Goal: Task Accomplishment & Management: Manage account settings

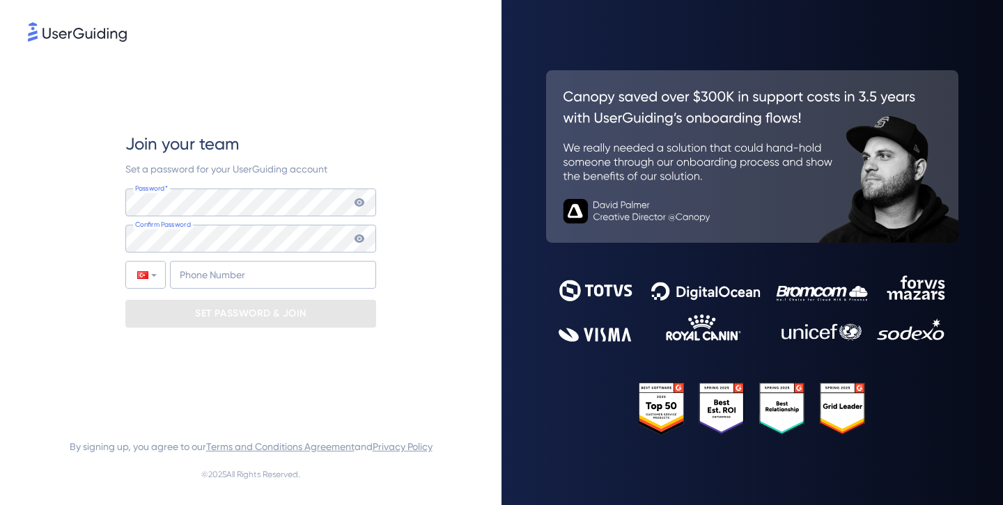
click at [354, 136] on div "Join your team" at bounding box center [250, 144] width 251 height 22
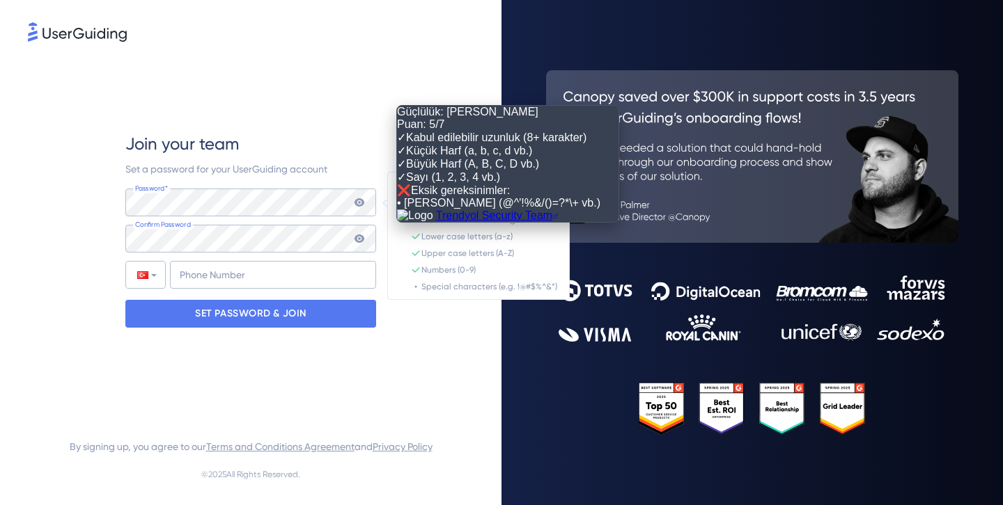
click at [360, 205] on icon at bounding box center [359, 202] width 10 height 8
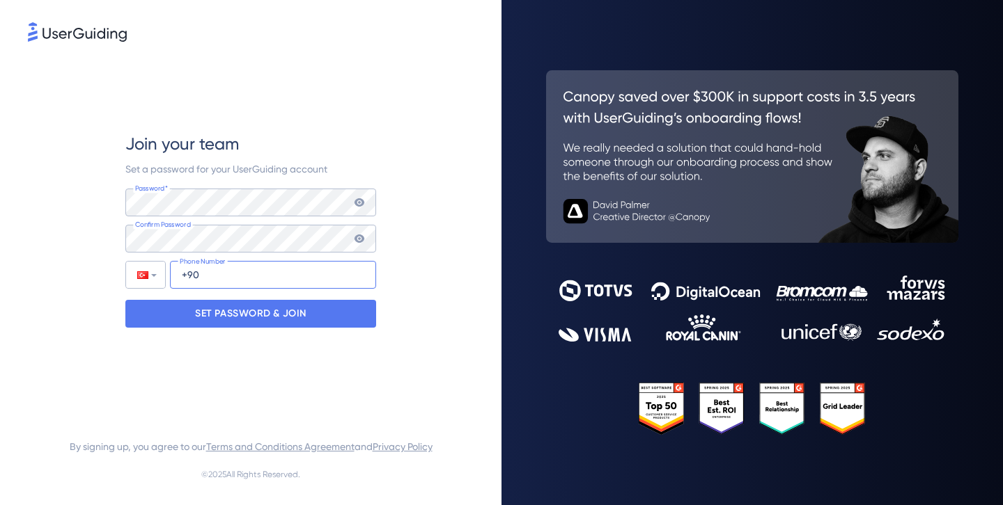
click at [251, 275] on input "+90" at bounding box center [273, 275] width 206 height 28
type input "+90 542 561 83 28"
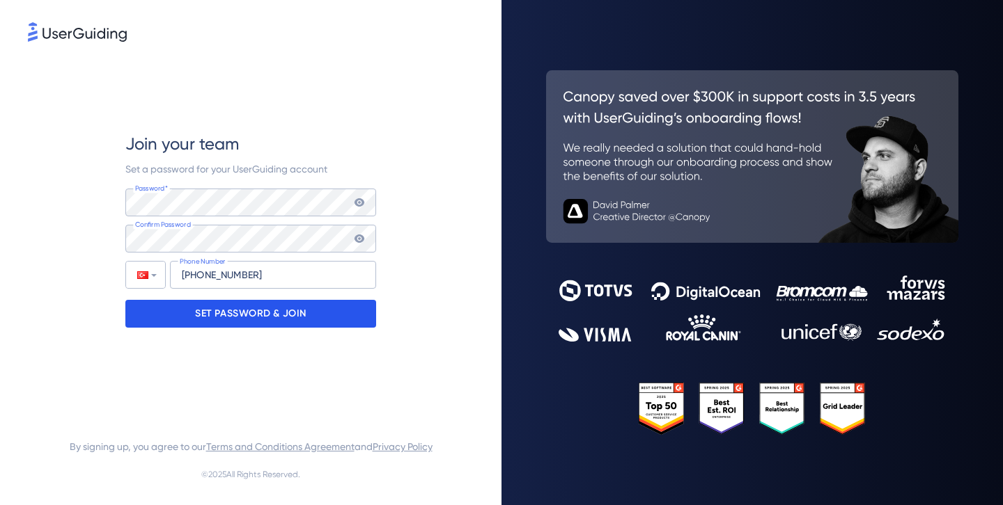
click at [283, 320] on p "SET PASSWORD & JOIN" at bounding box center [250, 314] width 111 height 22
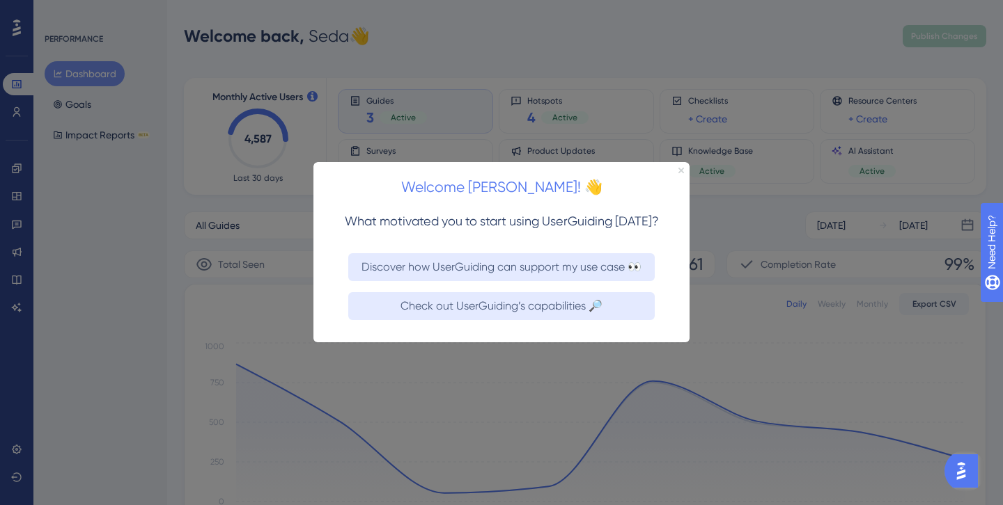
click at [683, 170] on icon "Close Preview" at bounding box center [681, 171] width 6 height 6
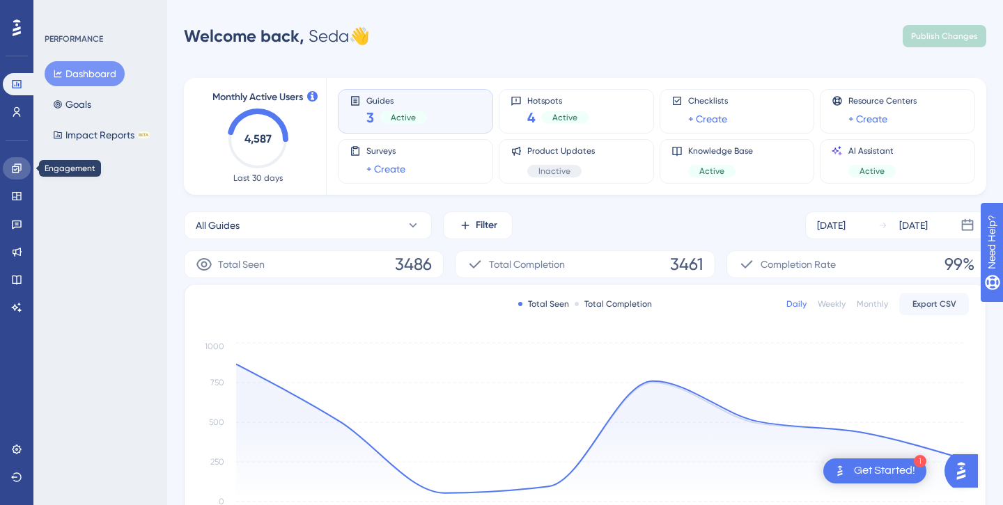
click at [20, 165] on icon at bounding box center [16, 168] width 11 height 11
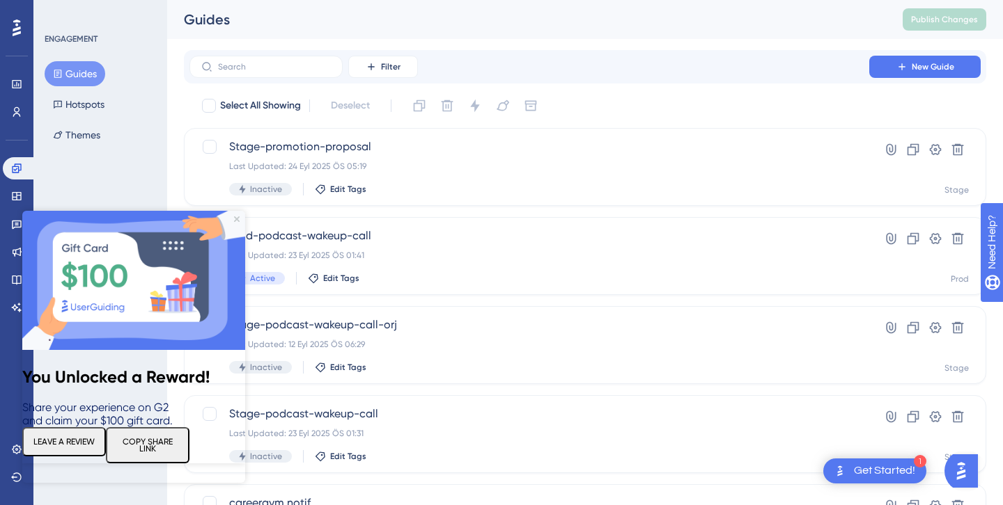
click at [235, 216] on img at bounding box center [133, 280] width 223 height 139
click at [238, 218] on icon "Close Preview" at bounding box center [237, 220] width 6 height 6
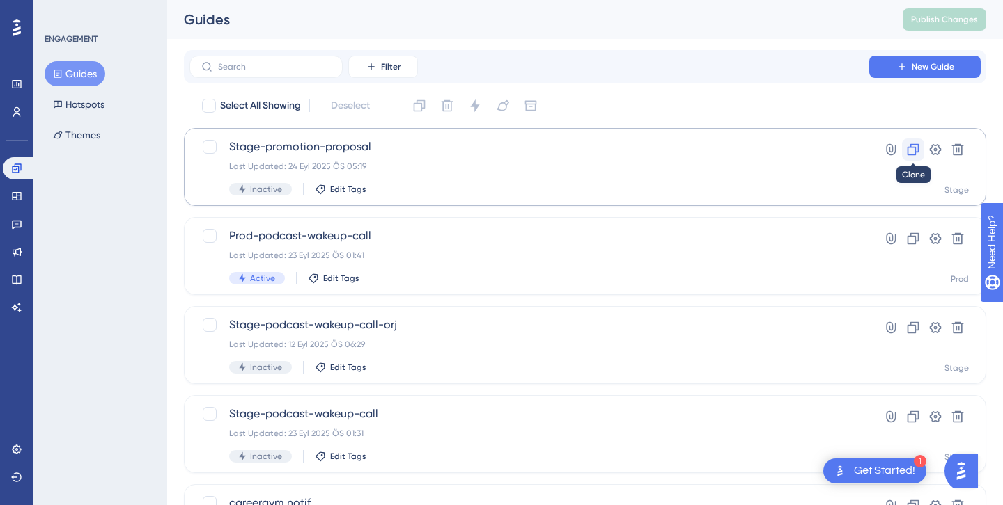
click at [911, 146] on icon at bounding box center [913, 150] width 12 height 12
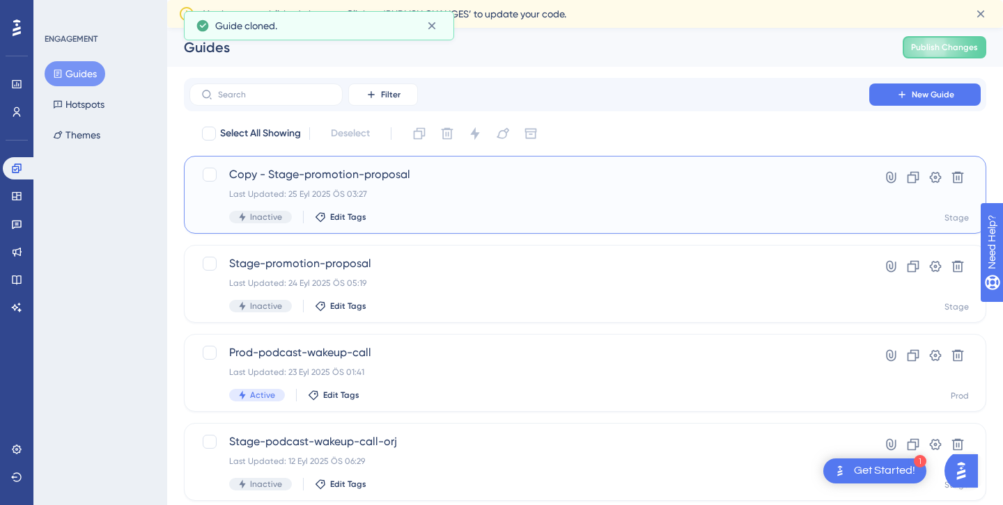
click at [664, 174] on span "Copy - Stage-promotion-proposal" at bounding box center [529, 174] width 600 height 17
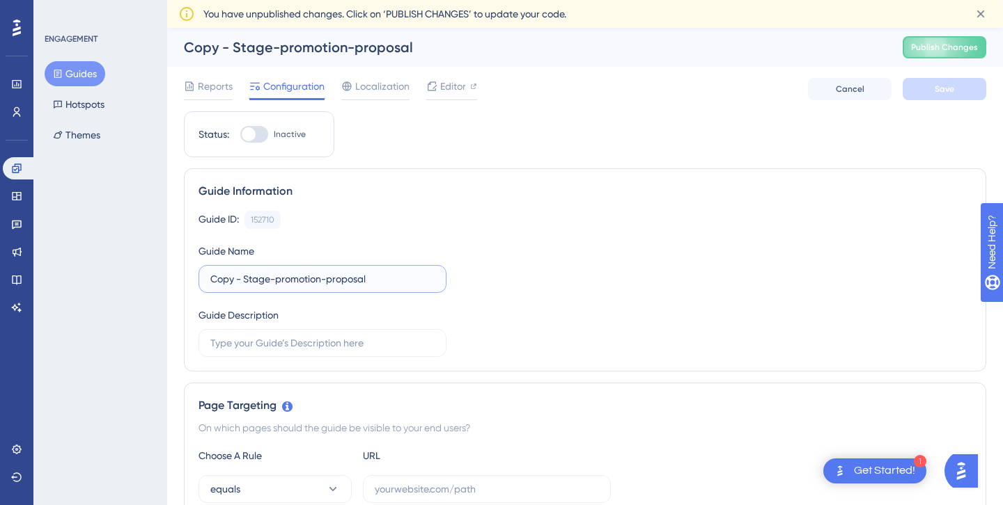
drag, startPoint x: 273, startPoint y: 279, endPoint x: 209, endPoint y: 278, distance: 64.1
click at [209, 278] on label "Copy - Stage-promotion-proposal" at bounding box center [322, 279] width 248 height 28
type input "Prod-promotion-proposal"
click at [504, 294] on div "Guide ID: 152710 Copy Guide Name Prod-promotion-proposal Guide Description" at bounding box center [584, 284] width 773 height 146
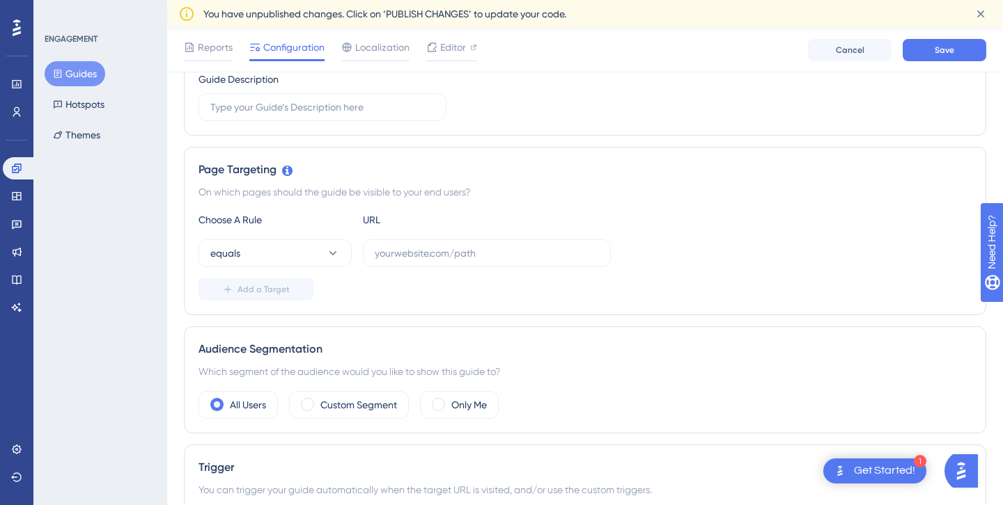
scroll to position [239, 0]
click at [430, 268] on label at bounding box center [487, 256] width 248 height 28
click at [430, 264] on input "text" at bounding box center [487, 256] width 224 height 15
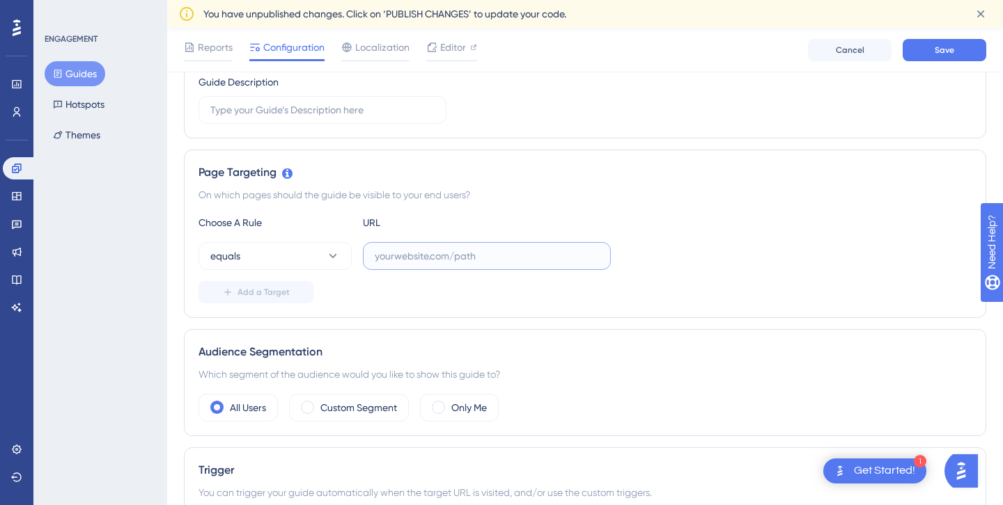
paste input "[URL][DOMAIN_NAME]"
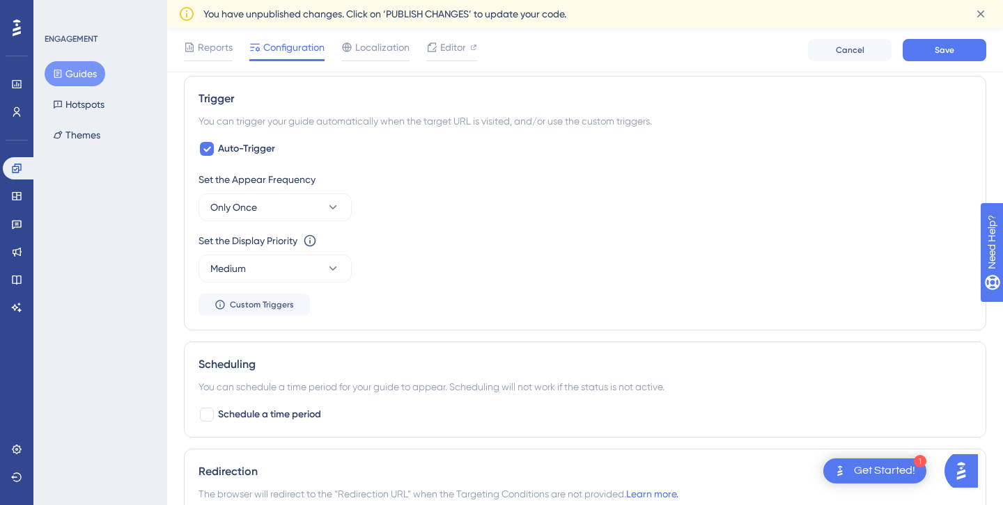
scroll to position [629, 0]
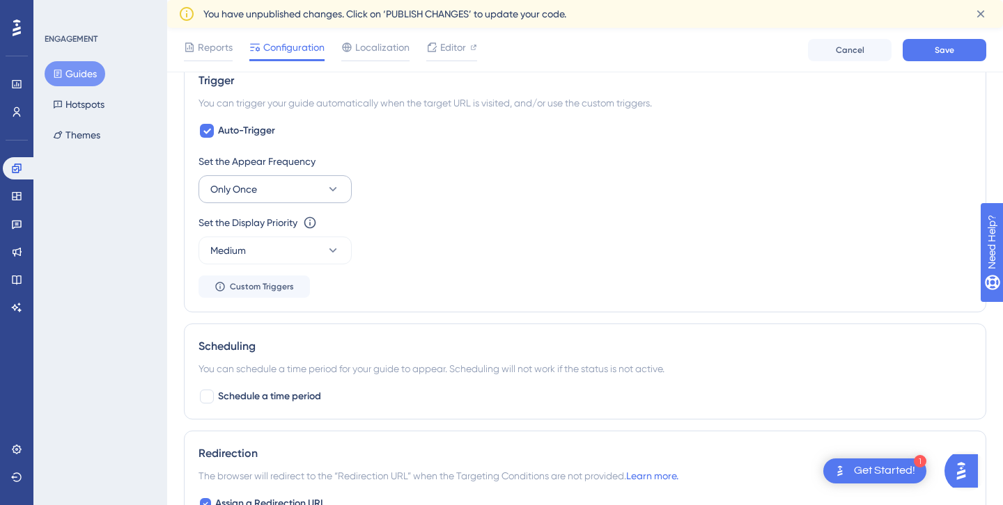
type input "[URL][DOMAIN_NAME]"
drag, startPoint x: 329, startPoint y: 189, endPoint x: 329, endPoint y: 199, distance: 9.7
click at [329, 189] on icon at bounding box center [333, 189] width 14 height 14
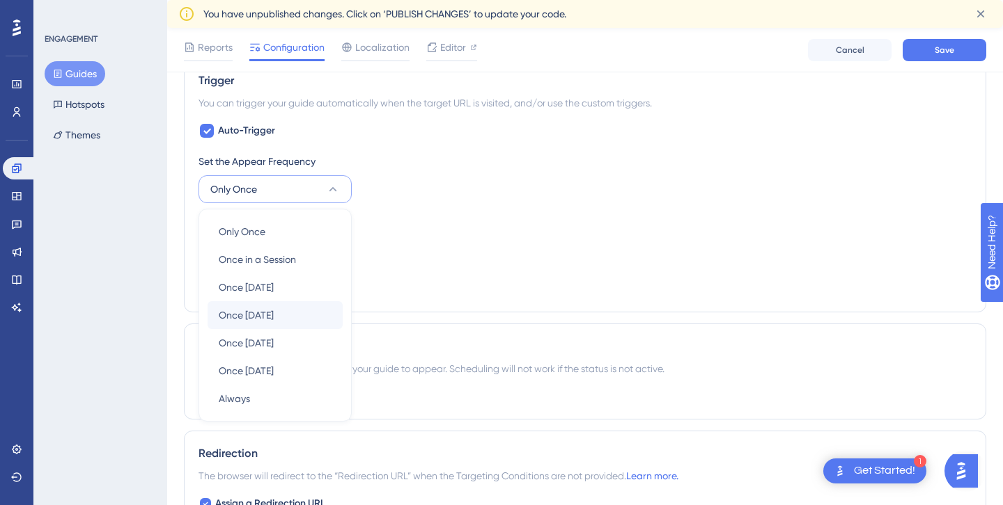
scroll to position [691, 0]
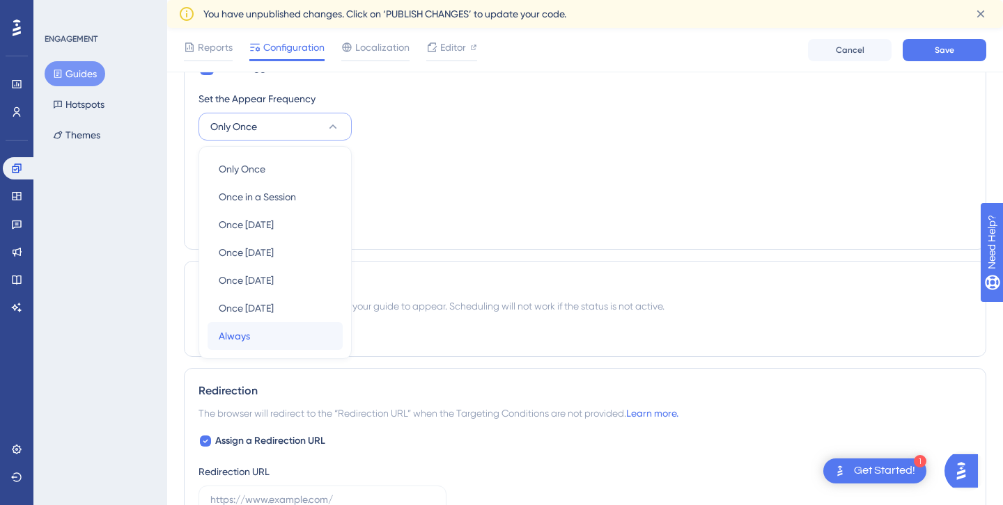
click at [262, 327] on div "Always Always" at bounding box center [275, 336] width 113 height 28
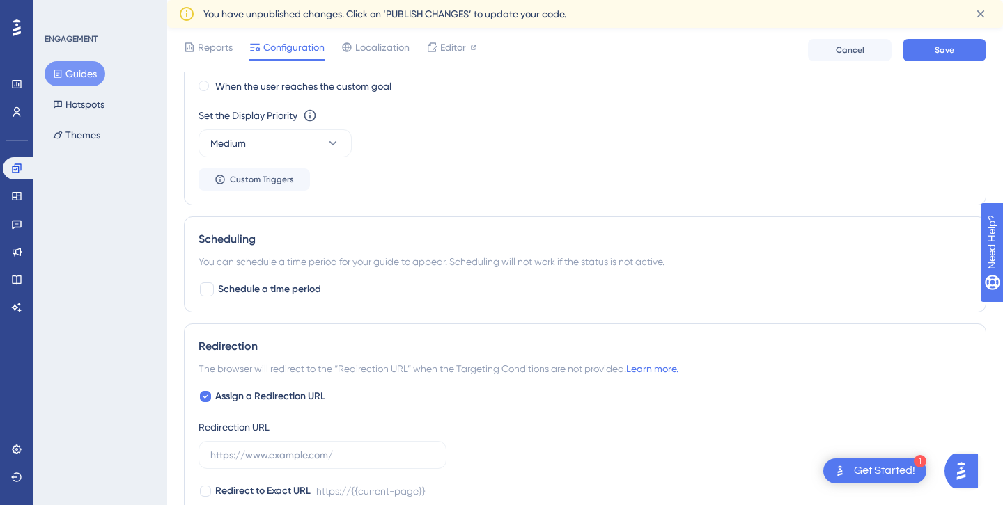
scroll to position [883, 0]
click at [343, 151] on button "Medium" at bounding box center [274, 141] width 153 height 28
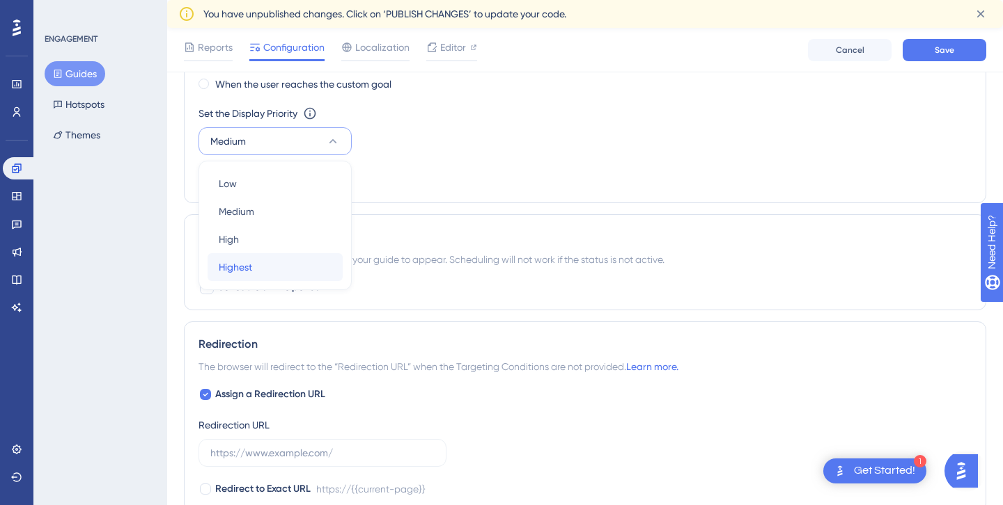
click at [289, 267] on div "Highest Highest" at bounding box center [275, 267] width 113 height 28
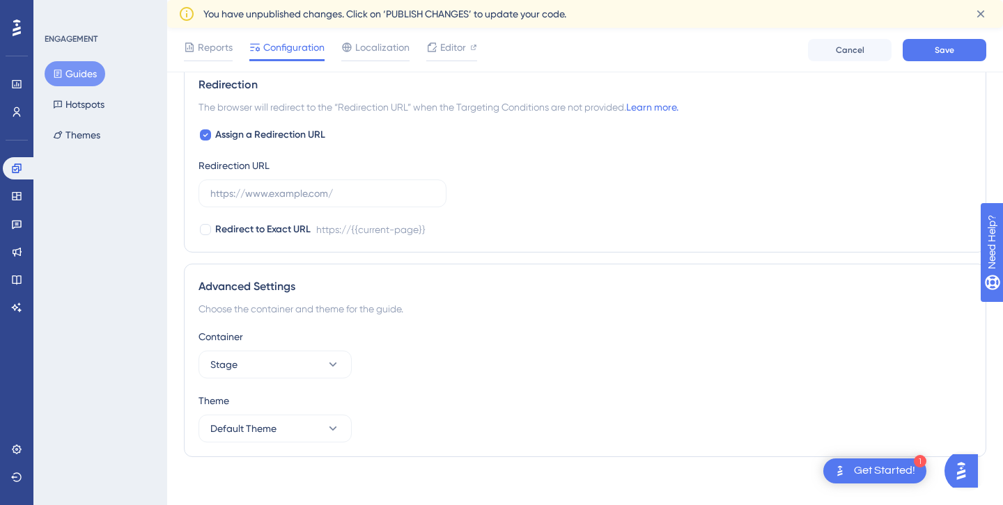
scroll to position [1150, 0]
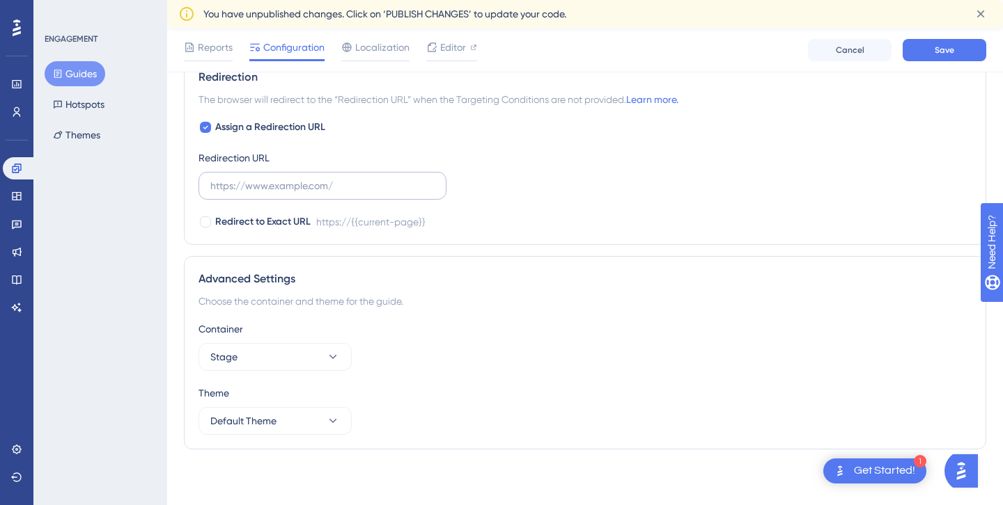
click at [368, 174] on label at bounding box center [322, 186] width 248 height 28
click at [368, 178] on input "text" at bounding box center [322, 185] width 224 height 15
paste input "[URL][DOMAIN_NAME]"
drag, startPoint x: 217, startPoint y: 187, endPoint x: 537, endPoint y: 183, distance: 319.6
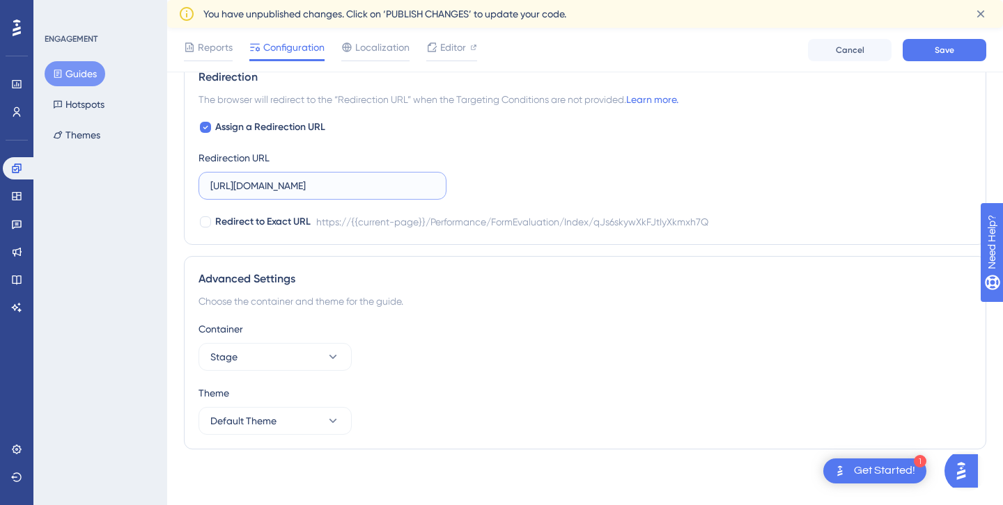
click at [537, 183] on div "Assign a Redirection URL Redirection URL https://hcm-manager.trendyol.com/Perfo…" at bounding box center [584, 174] width 773 height 111
type input "https://hcm-manager.trendyol.com/"
click at [327, 359] on icon at bounding box center [333, 357] width 14 height 14
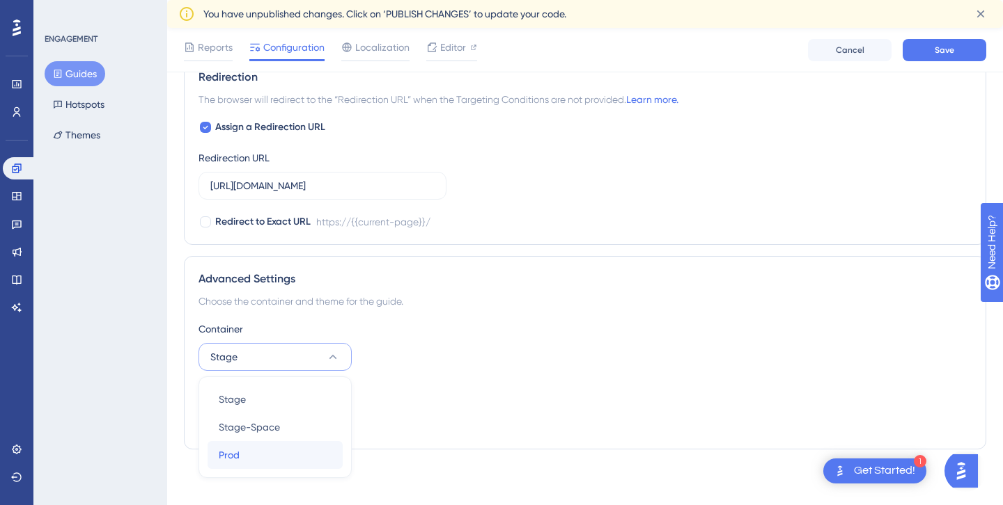
click at [269, 446] on div "Prod Prod" at bounding box center [275, 455] width 113 height 28
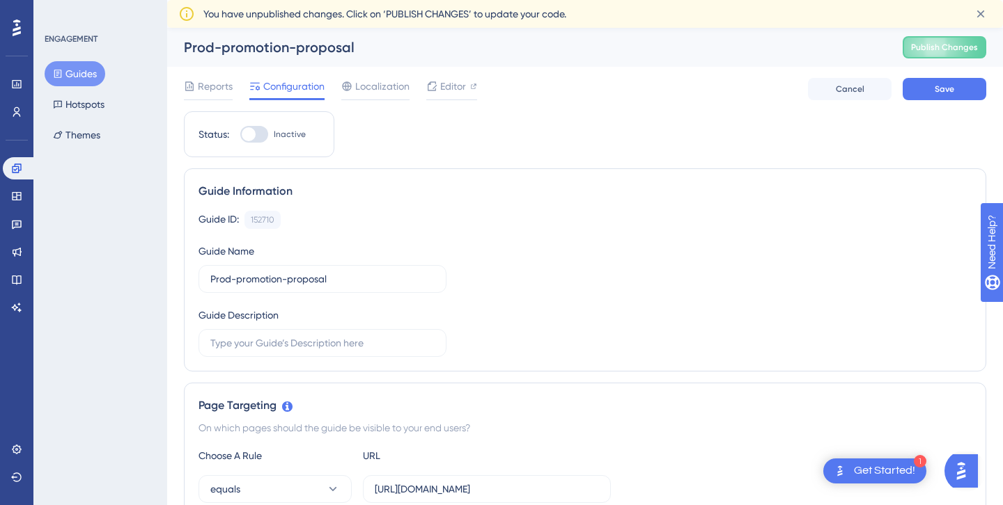
click at [255, 136] on div at bounding box center [249, 134] width 14 height 14
click at [240, 135] on input "Inactive" at bounding box center [240, 134] width 1 height 1
checkbox input "false"
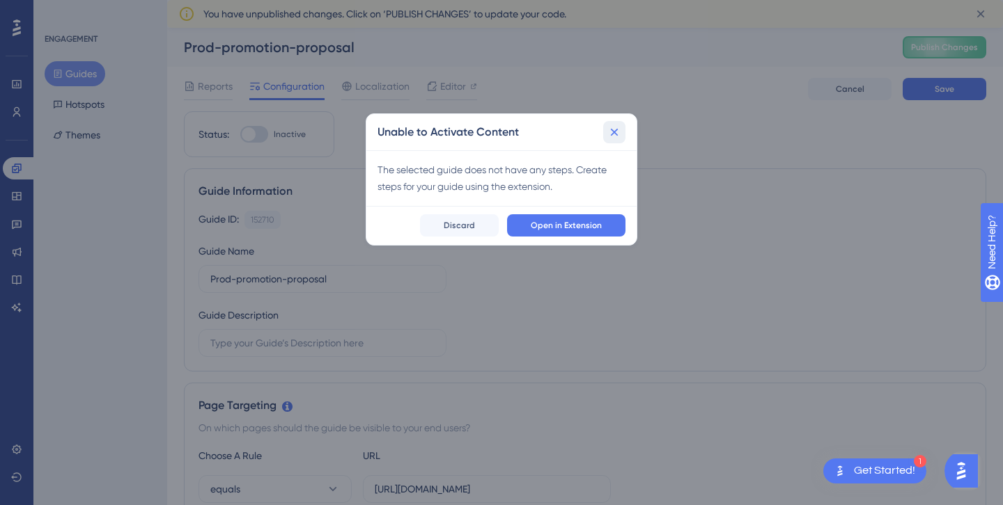
drag, startPoint x: 613, startPoint y: 131, endPoint x: 623, endPoint y: 133, distance: 10.7
click at [613, 130] on icon at bounding box center [614, 132] width 14 height 14
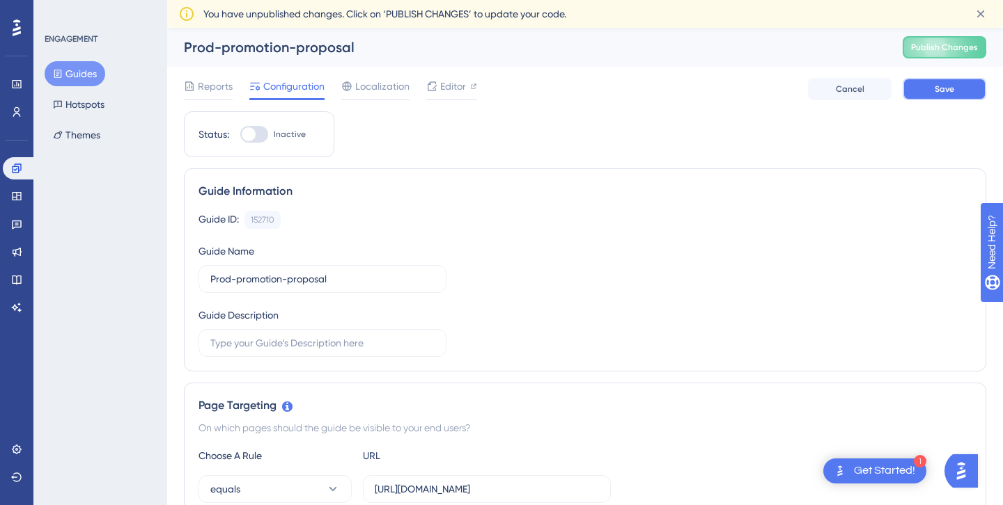
click at [936, 91] on span "Save" at bounding box center [943, 89] width 19 height 11
click at [368, 91] on span "Localization" at bounding box center [382, 86] width 54 height 17
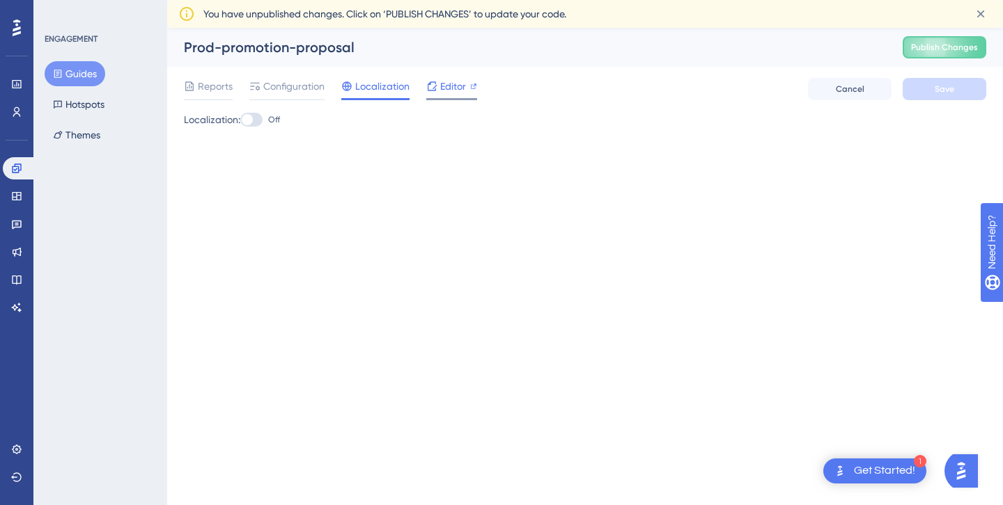
click at [449, 91] on span "Editor" at bounding box center [453, 86] width 26 height 17
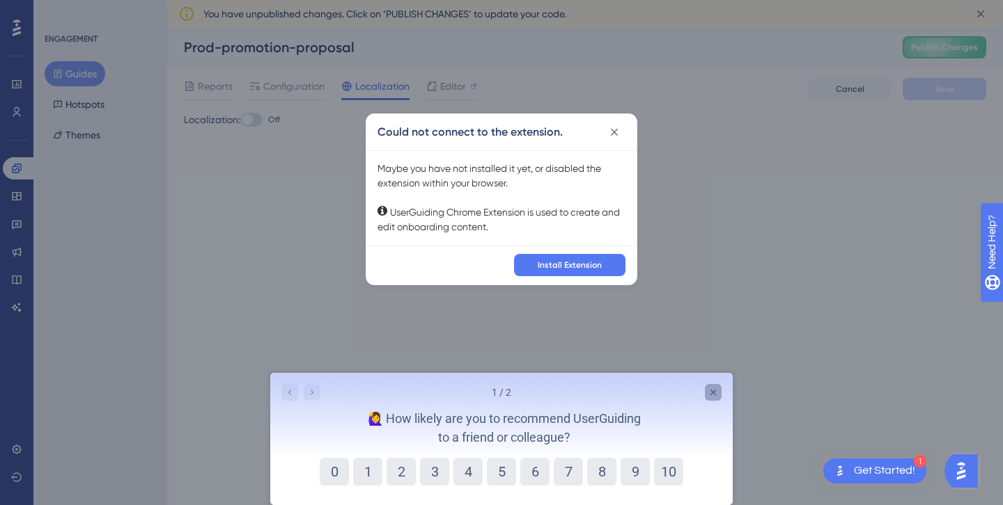
click at [713, 393] on icon "Close survey" at bounding box center [712, 392] width 11 height 11
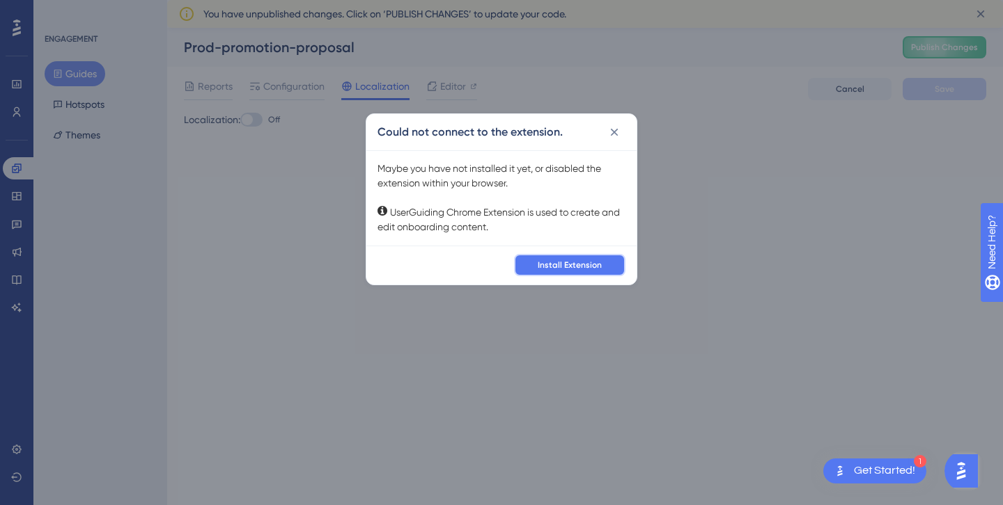
click at [560, 262] on span "Install Extension" at bounding box center [570, 265] width 64 height 11
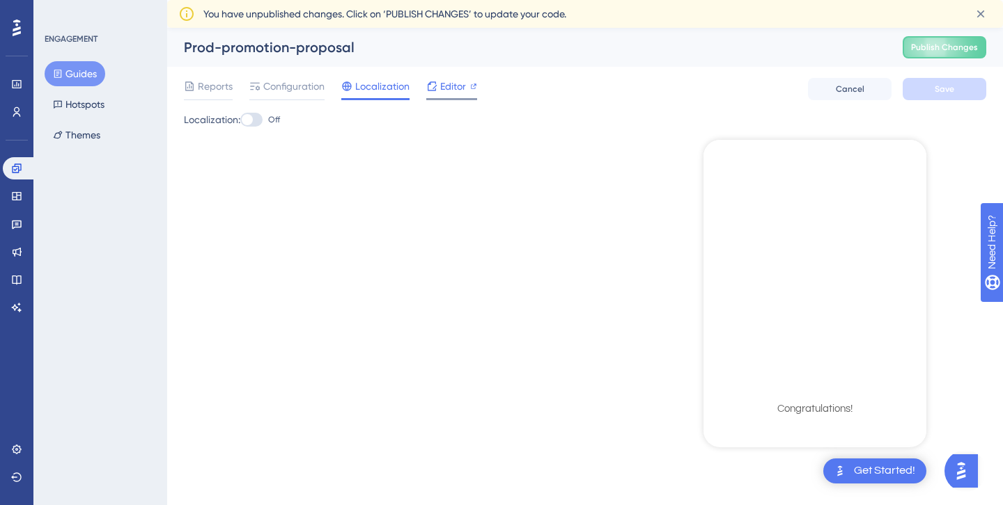
click at [452, 78] on span "Editor" at bounding box center [453, 86] width 26 height 17
click at [444, 83] on span "Editor" at bounding box center [453, 86] width 26 height 17
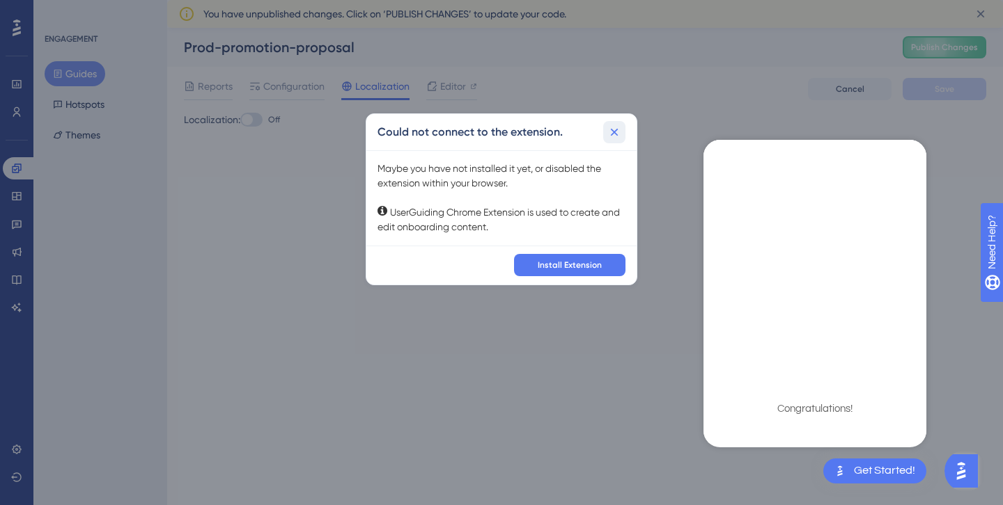
click at [621, 130] on button at bounding box center [614, 132] width 22 height 22
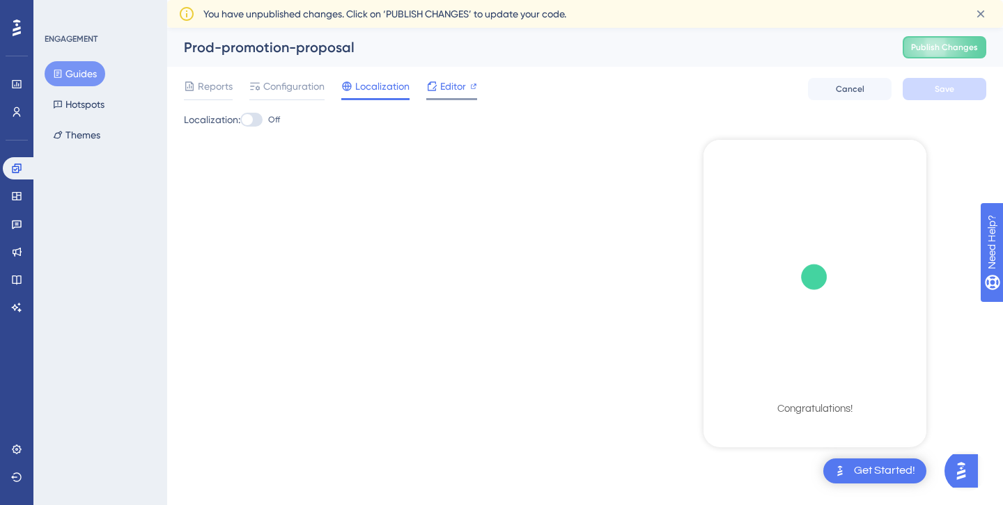
click at [448, 93] on span "Editor" at bounding box center [453, 86] width 26 height 17
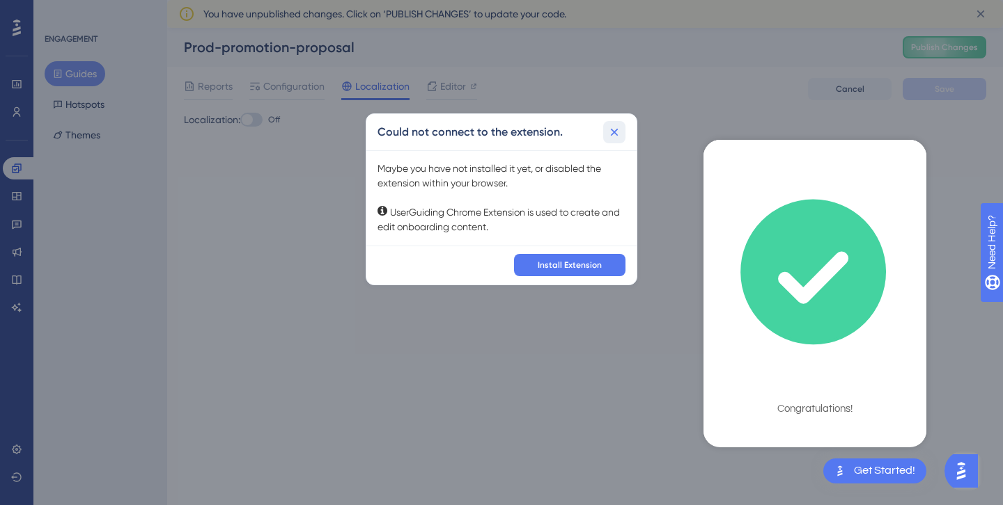
click at [609, 134] on icon at bounding box center [614, 132] width 14 height 14
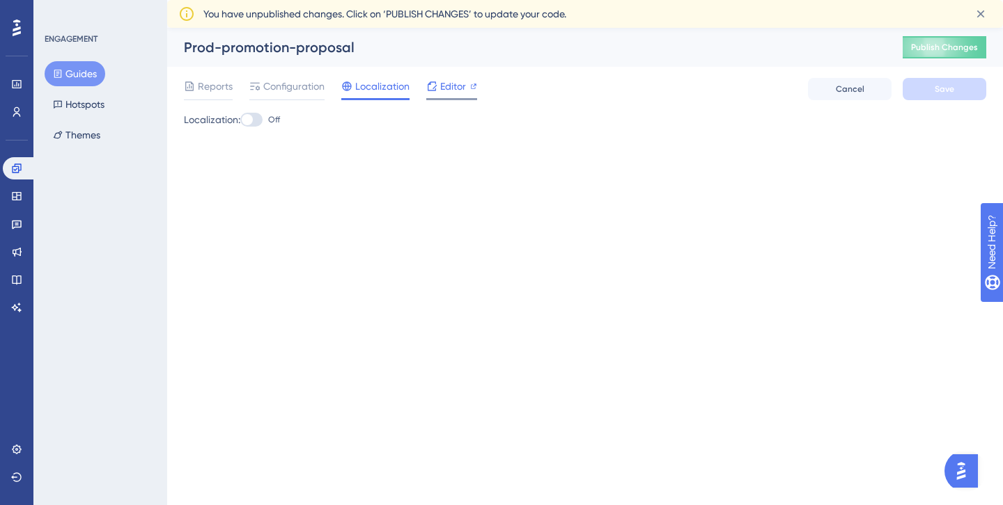
click at [444, 89] on span "Editor" at bounding box center [453, 86] width 26 height 17
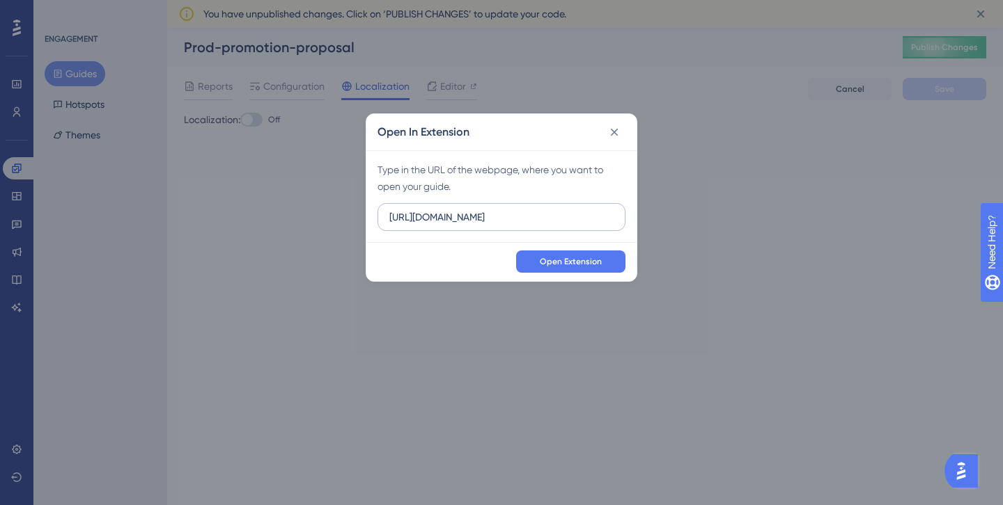
drag, startPoint x: 456, startPoint y: 219, endPoint x: 425, endPoint y: 221, distance: 30.8
click at [425, 221] on input "[URL][DOMAIN_NAME]" at bounding box center [501, 217] width 224 height 15
type input "[URL][DOMAIN_NAME]"
click at [547, 266] on span "Open Extension" at bounding box center [571, 261] width 62 height 11
click at [612, 132] on icon at bounding box center [614, 132] width 14 height 14
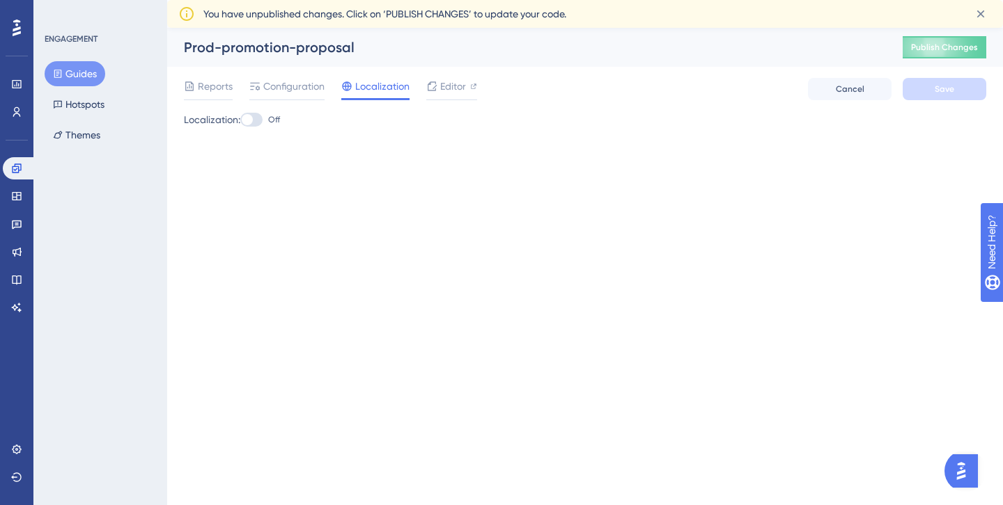
click at [64, 72] on button "Guides" at bounding box center [75, 73] width 61 height 25
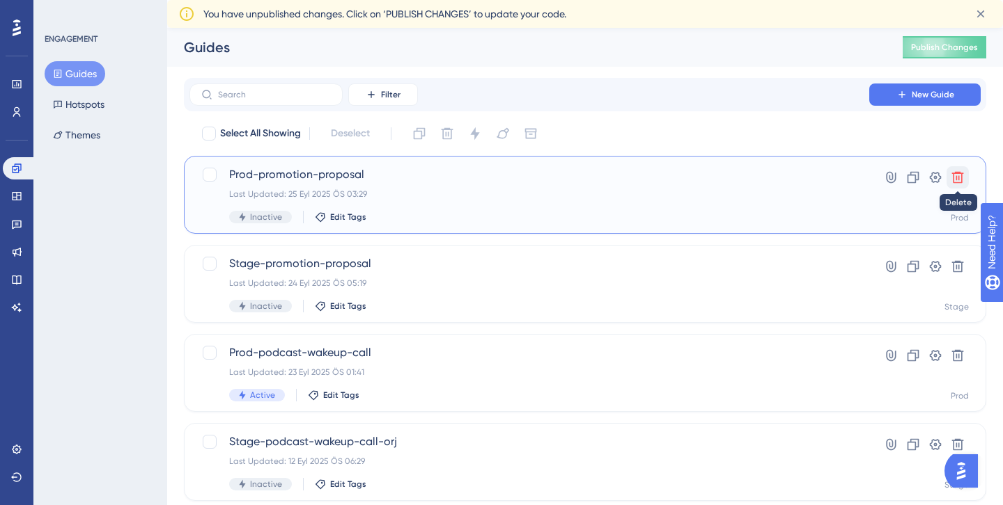
click at [949, 177] on button at bounding box center [957, 177] width 22 height 22
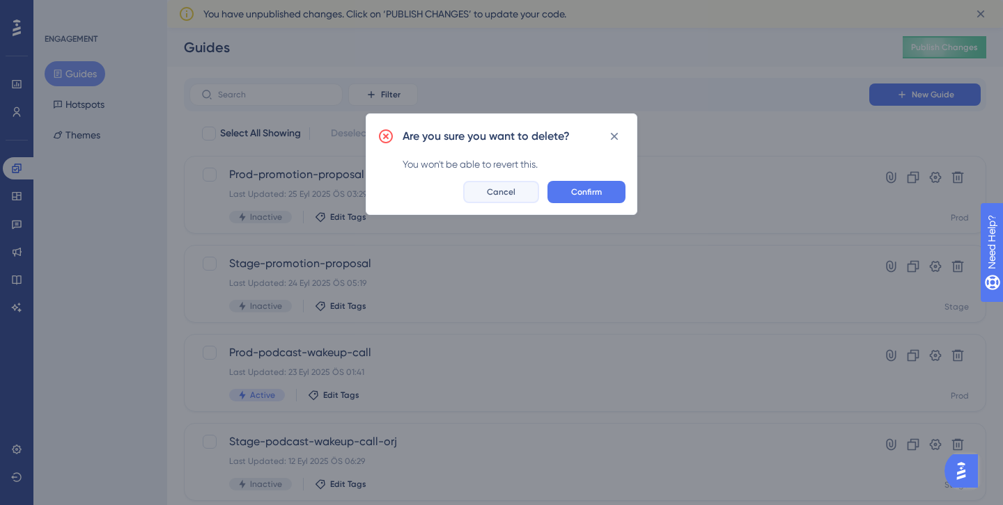
click at [508, 194] on span "Cancel" at bounding box center [501, 192] width 29 height 11
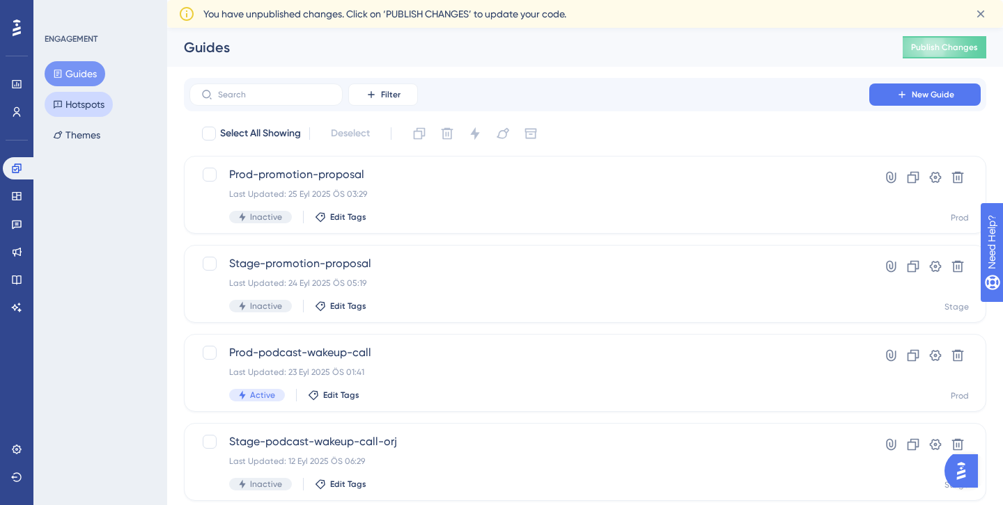
click at [69, 104] on button "Hotspots" at bounding box center [79, 104] width 68 height 25
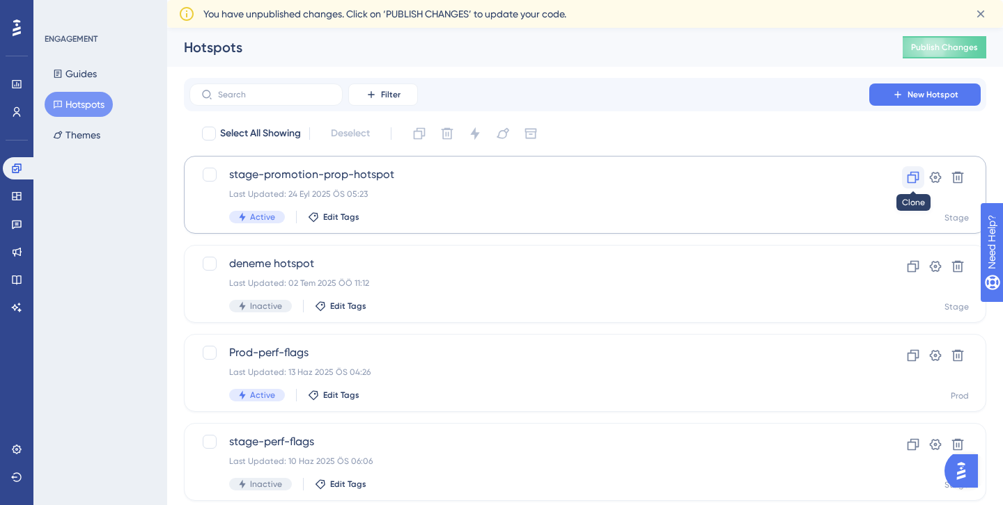
click at [916, 178] on icon at bounding box center [913, 178] width 14 height 14
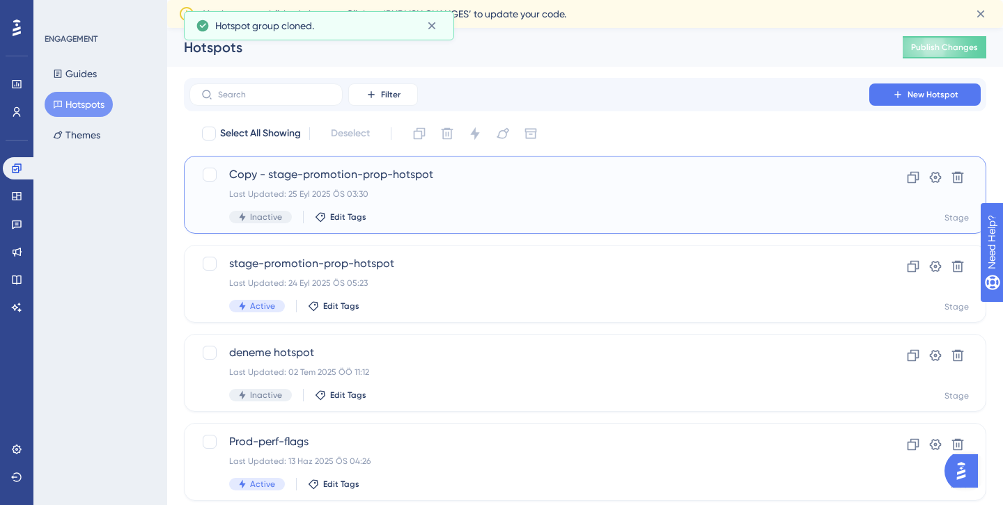
click at [543, 173] on span "Copy - stage-promotion-prop-hotspot" at bounding box center [529, 174] width 600 height 17
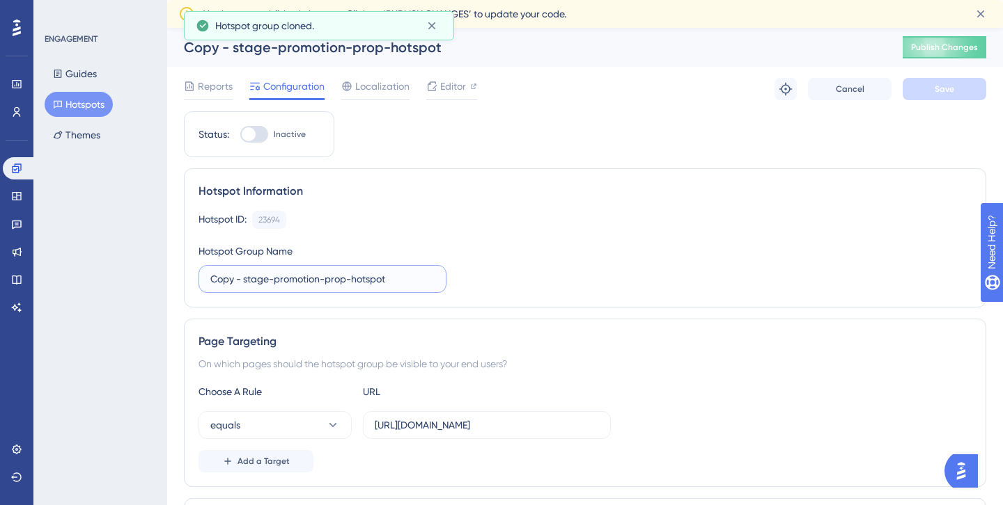
drag, startPoint x: 268, startPoint y: 278, endPoint x: 168, endPoint y: 278, distance: 100.3
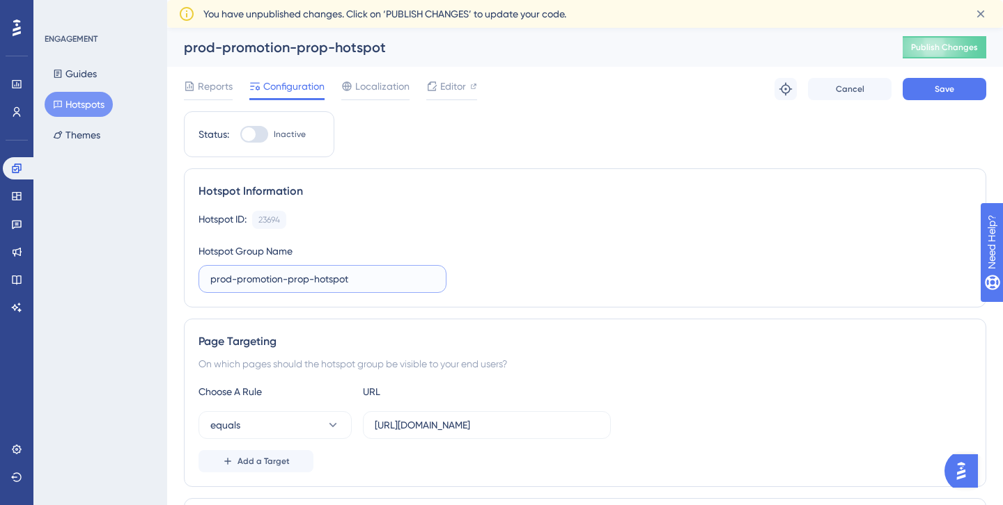
click at [354, 282] on input "prod-promotion-prop-hotspot" at bounding box center [322, 279] width 224 height 15
type input "prod-promotion-prop-hotspot"
click at [498, 267] on div "Hotspot ID: 23694 Copy Hotspot Group Name prod-promotion-prop-hotspot" at bounding box center [584, 252] width 773 height 82
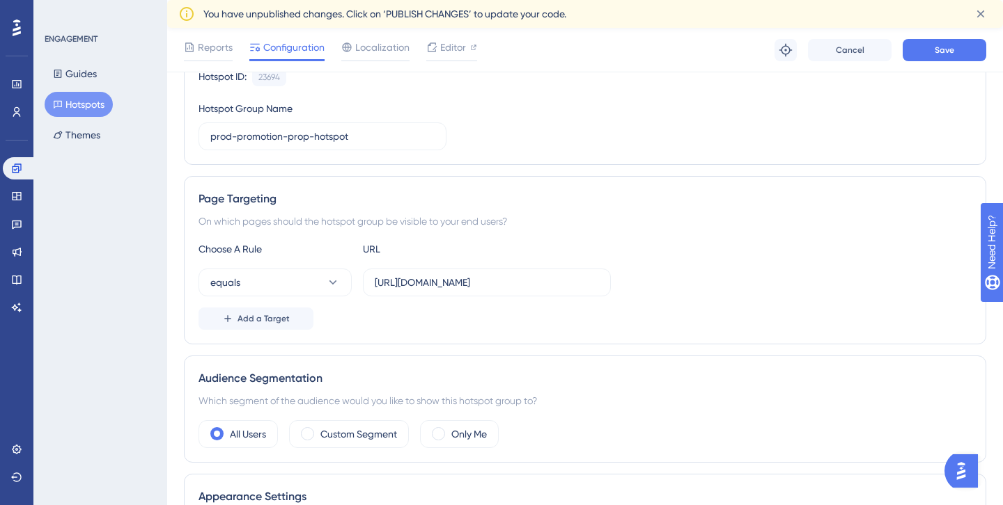
scroll to position [154, 0]
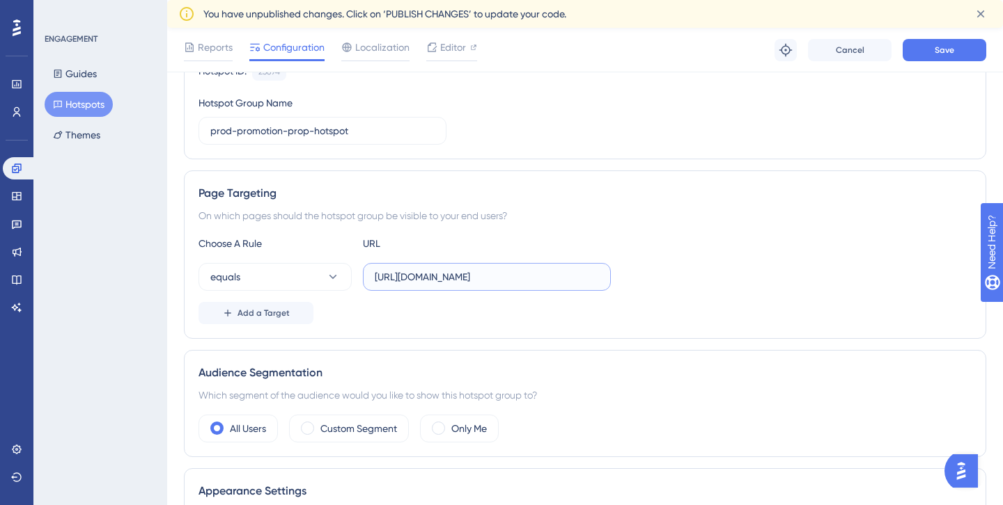
click at [531, 269] on input "[URL][DOMAIN_NAME]" at bounding box center [487, 276] width 224 height 15
paste input "[DOMAIN_NAME][URL]"
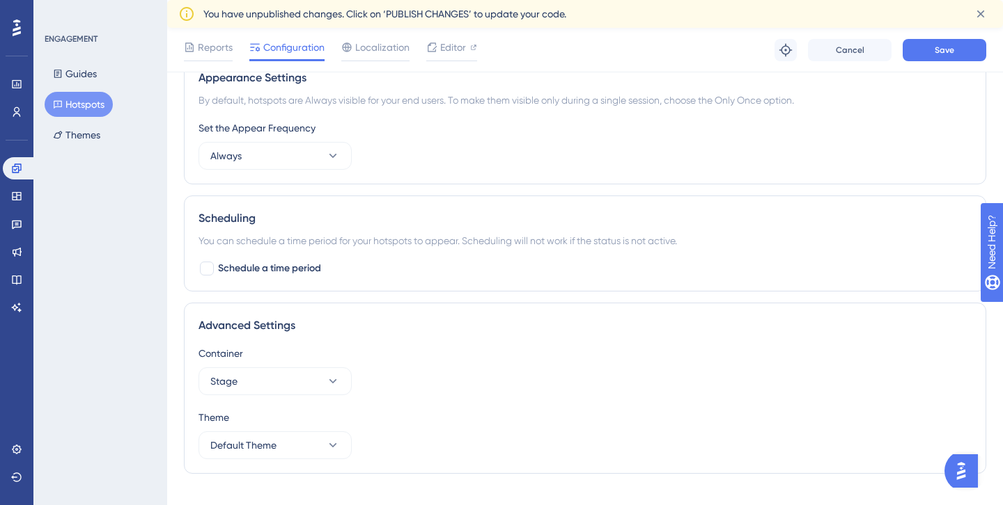
scroll to position [592, 0]
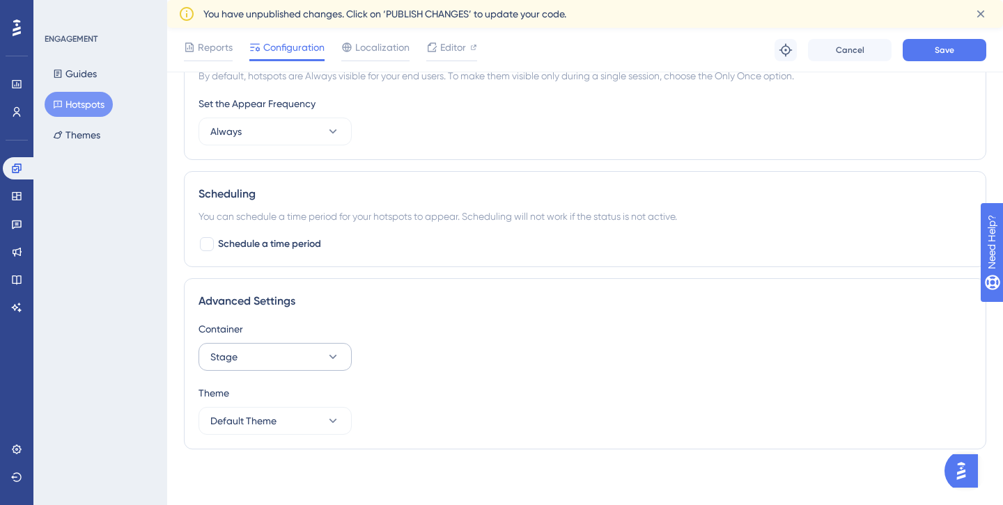
type input "[URL][DOMAIN_NAME]"
click at [318, 359] on button "Stage" at bounding box center [274, 357] width 153 height 28
click at [260, 452] on div "Prod Prod" at bounding box center [275, 455] width 113 height 28
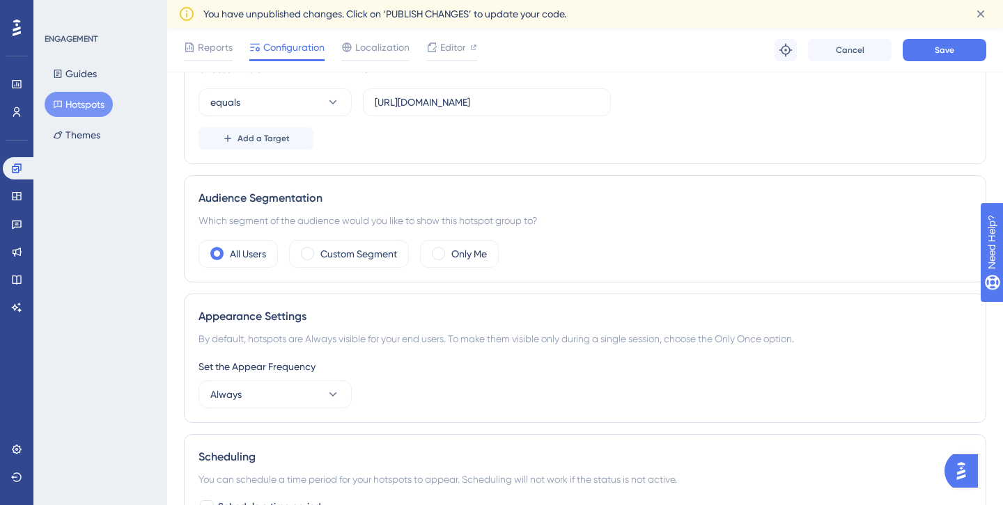
scroll to position [0, 0]
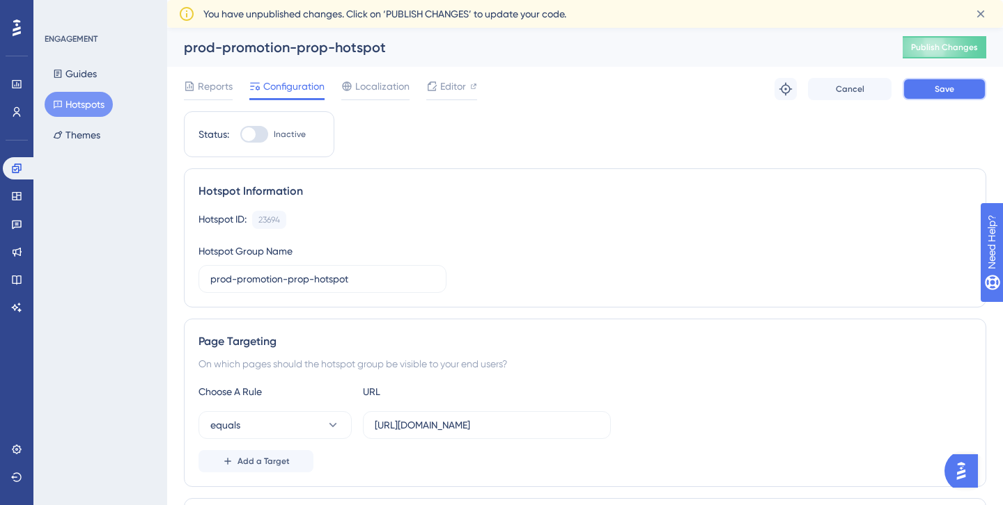
click at [939, 95] on button "Save" at bounding box center [944, 89] width 84 height 22
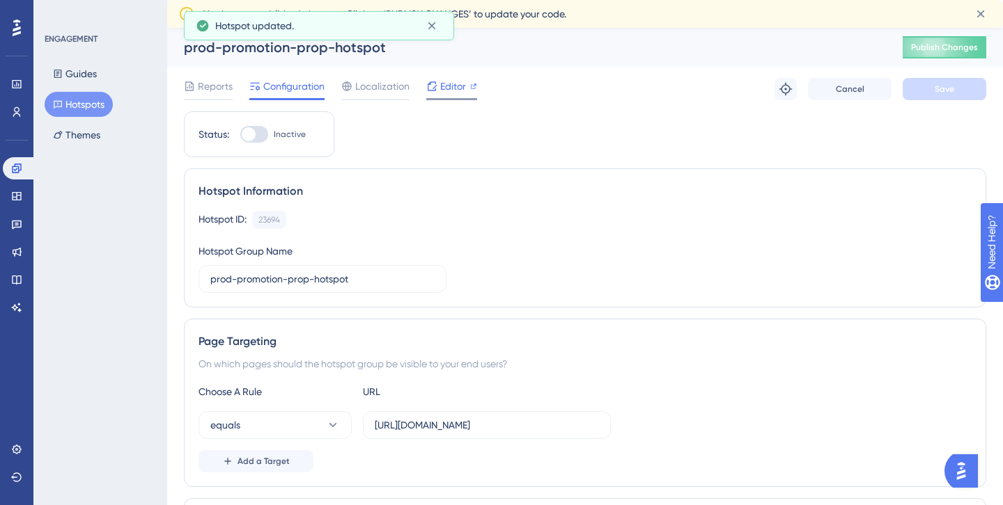
click at [453, 86] on span "Editor" at bounding box center [453, 86] width 26 height 17
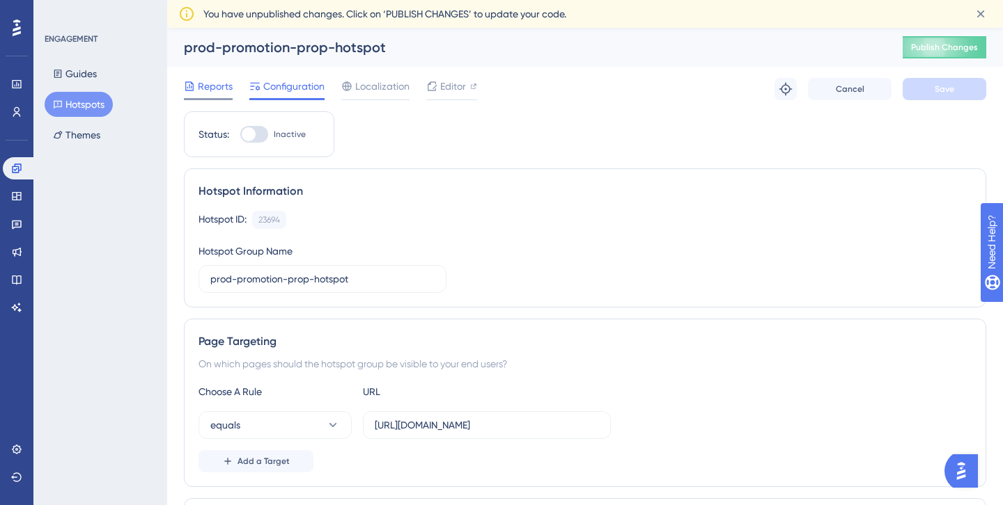
click at [212, 93] on span "Reports" at bounding box center [215, 86] width 35 height 17
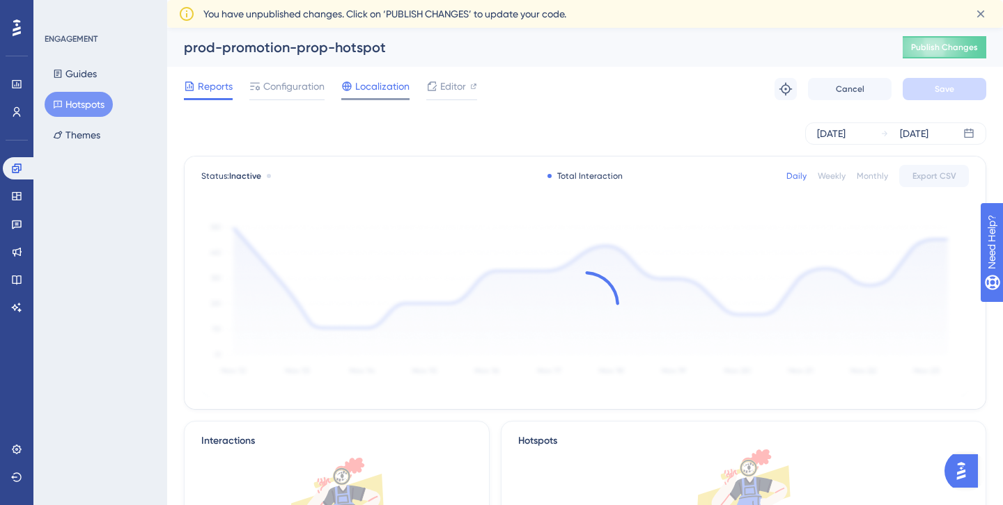
click at [375, 87] on span "Localization" at bounding box center [382, 86] width 54 height 17
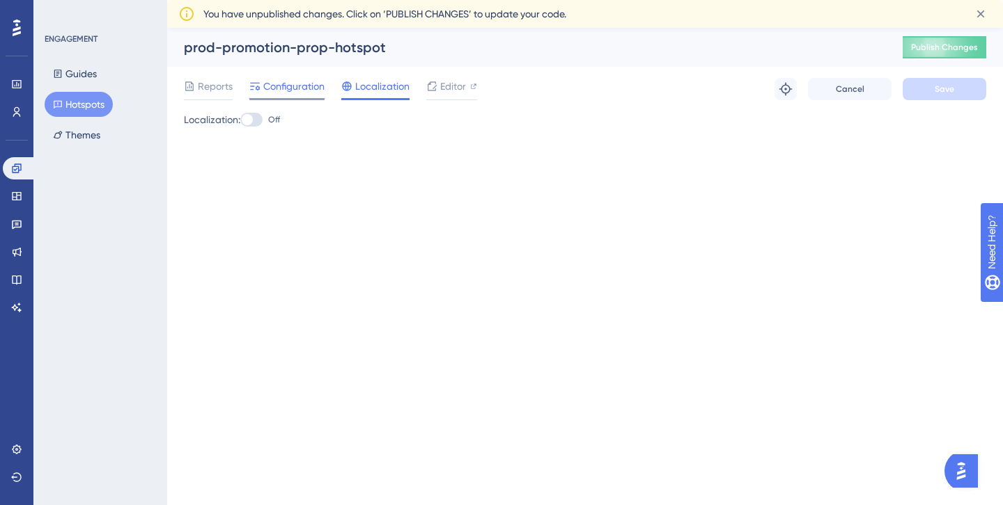
click at [295, 85] on span "Configuration" at bounding box center [293, 86] width 61 height 17
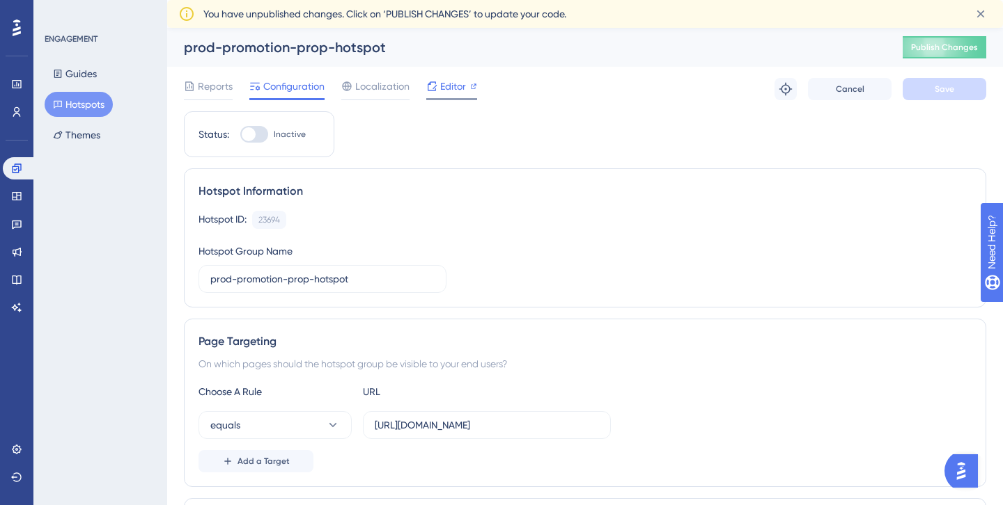
click at [451, 90] on span "Editor" at bounding box center [453, 86] width 26 height 17
click at [824, 88] on button "Cancel" at bounding box center [850, 89] width 84 height 22
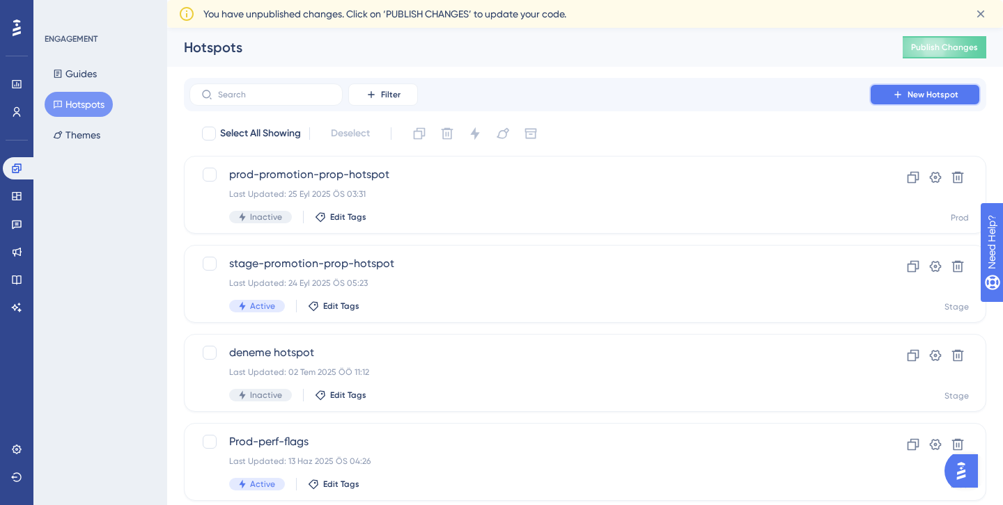
click at [878, 103] on button "New Hotspot" at bounding box center [924, 95] width 111 height 22
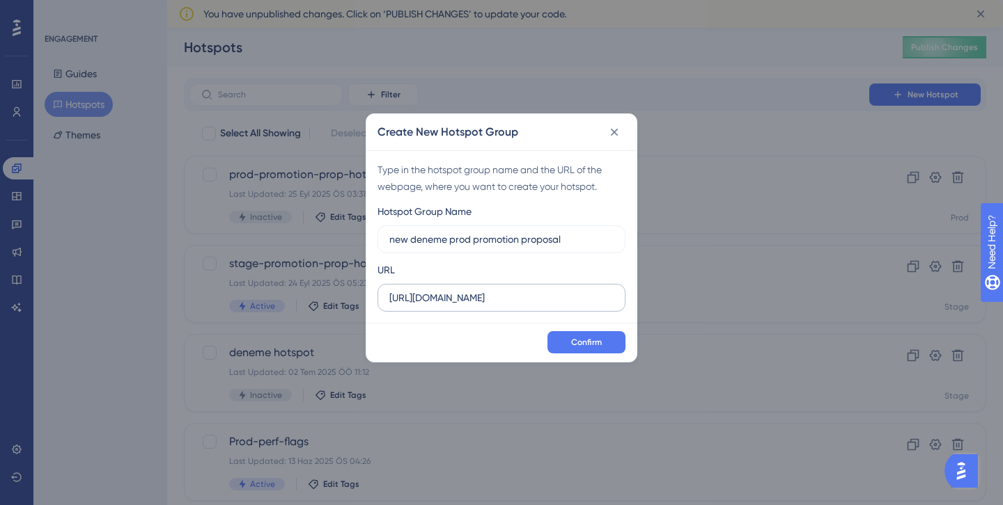
type input "new deneme prod promotion proposal"
drag, startPoint x: 451, startPoint y: 304, endPoint x: 427, endPoint y: 301, distance: 23.9
click at [427, 301] on input "[URL][DOMAIN_NAME]" at bounding box center [501, 297] width 224 height 15
paste input "[DOMAIN_NAME][URL]"
drag, startPoint x: 482, startPoint y: 295, endPoint x: 298, endPoint y: 295, distance: 184.5
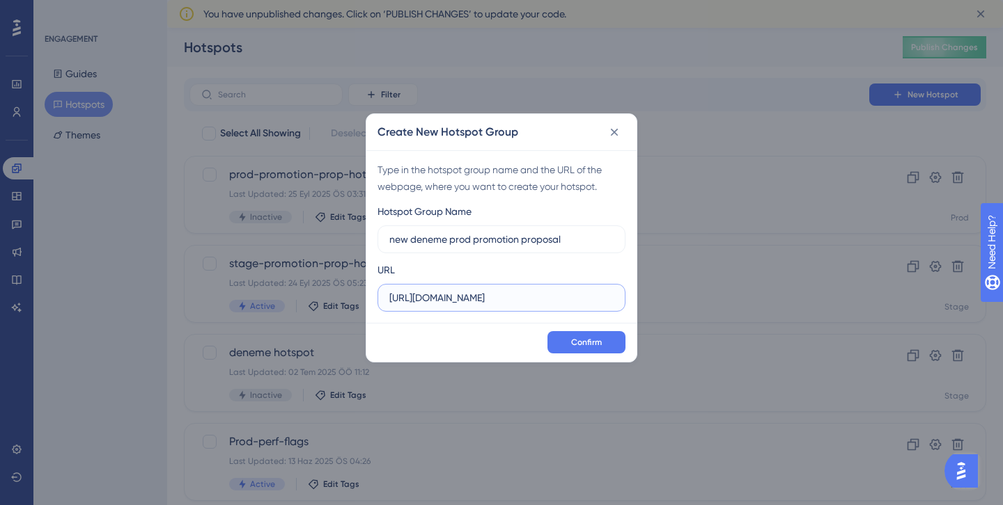
click at [298, 295] on div "Create New Hotspot Group Type in the hotspot group name and the URL of the webp…" at bounding box center [501, 252] width 1003 height 505
click at [467, 304] on input "[URL][DOMAIN_NAME]" at bounding box center [501, 297] width 224 height 15
drag, startPoint x: 496, startPoint y: 300, endPoint x: 636, endPoint y: 297, distance: 139.3
click at [636, 297] on div "Type in the hotspot group name and the URL of the webpage, where you want to cr…" at bounding box center [501, 236] width 270 height 173
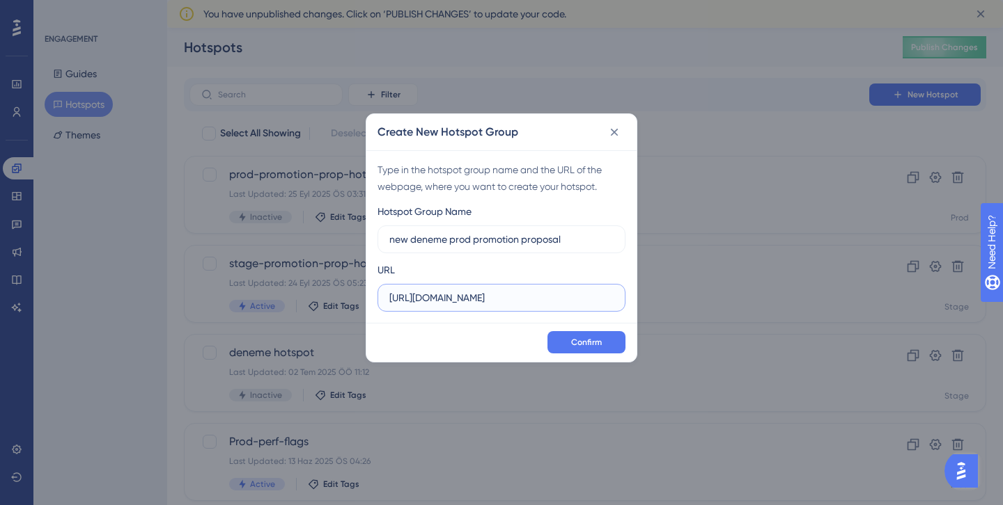
type input "[URL][DOMAIN_NAME]"
click at [615, 299] on label "[URL][DOMAIN_NAME]" at bounding box center [501, 298] width 248 height 28
click at [613, 299] on input "[URL][DOMAIN_NAME]" at bounding box center [501, 297] width 224 height 15
click at [612, 292] on input "[URL][DOMAIN_NAME]" at bounding box center [501, 297] width 224 height 15
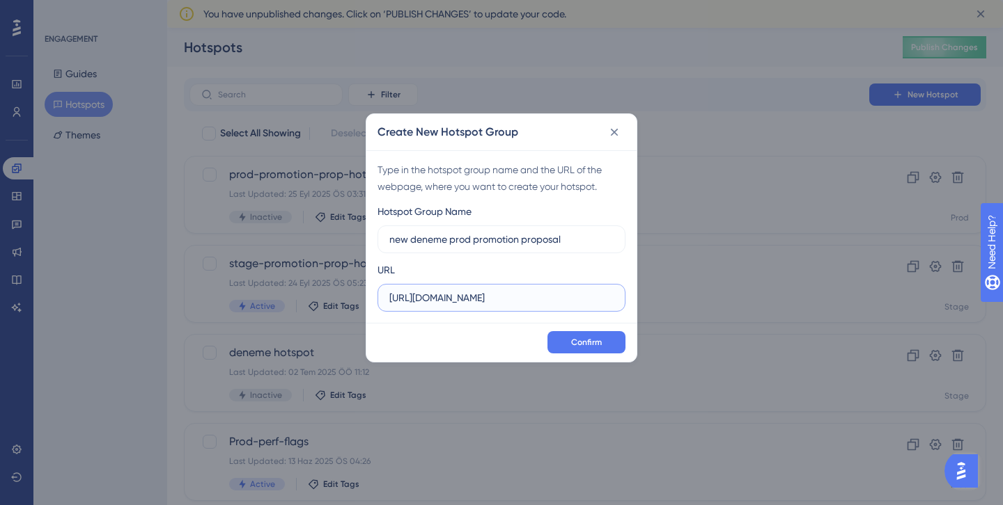
click at [572, 297] on input "[URL][DOMAIN_NAME]" at bounding box center [501, 297] width 224 height 15
click at [395, 240] on input "new deneme prod promotion proposal" at bounding box center [501, 239] width 224 height 15
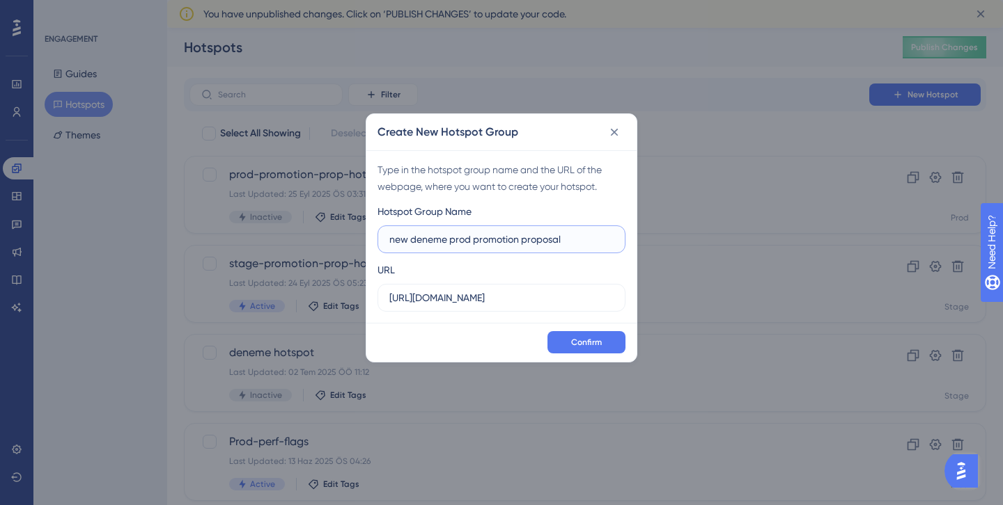
click at [395, 240] on input "new deneme prod promotion proposal" at bounding box center [501, 239] width 224 height 15
click at [432, 239] on input "final deneme prod promotion proposal" at bounding box center [501, 239] width 224 height 15
type input "final prod promotion proposal"
click at [602, 345] on button "Confirm" at bounding box center [586, 342] width 78 height 22
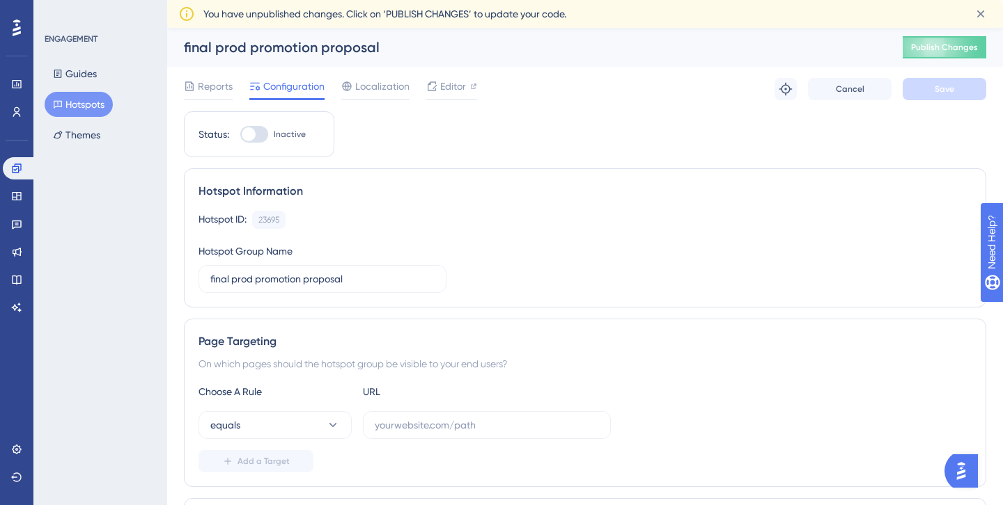
click at [101, 110] on button "Hotspots" at bounding box center [79, 104] width 68 height 25
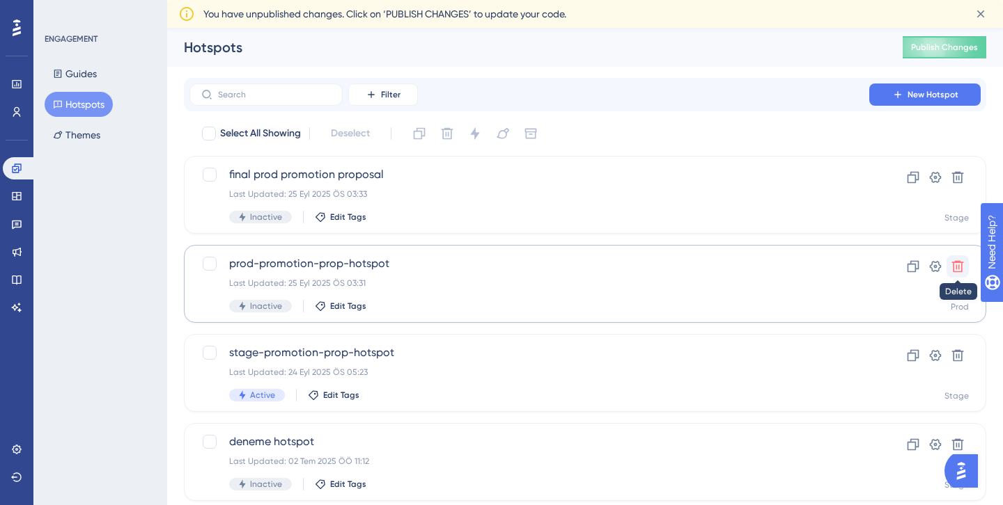
click at [954, 270] on icon at bounding box center [957, 267] width 14 height 14
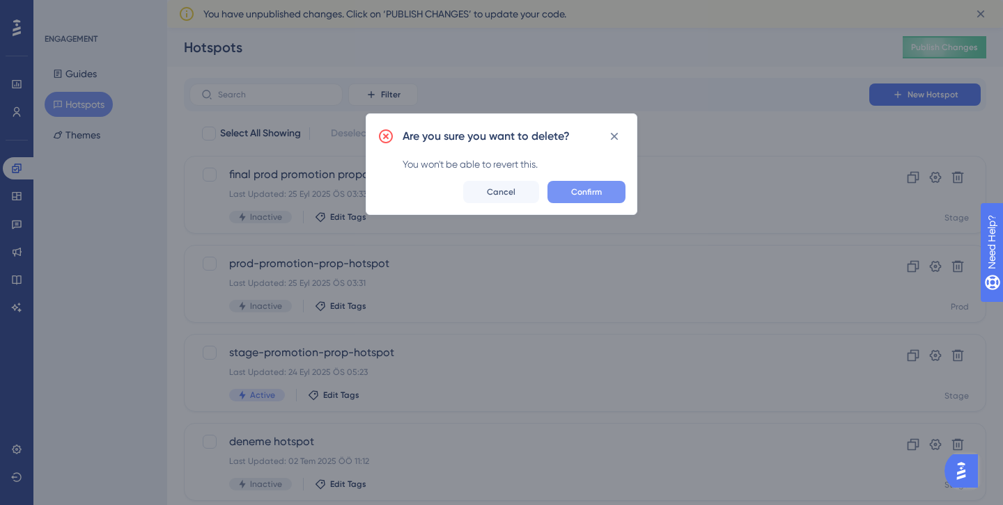
click at [586, 193] on span "Confirm" at bounding box center [586, 192] width 31 height 11
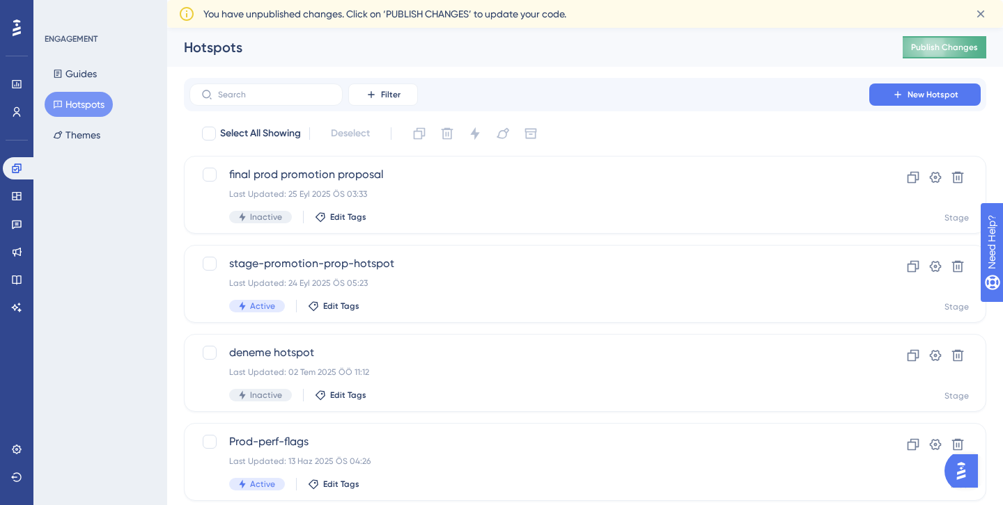
click at [962, 47] on span "Publish Changes" at bounding box center [944, 47] width 67 height 11
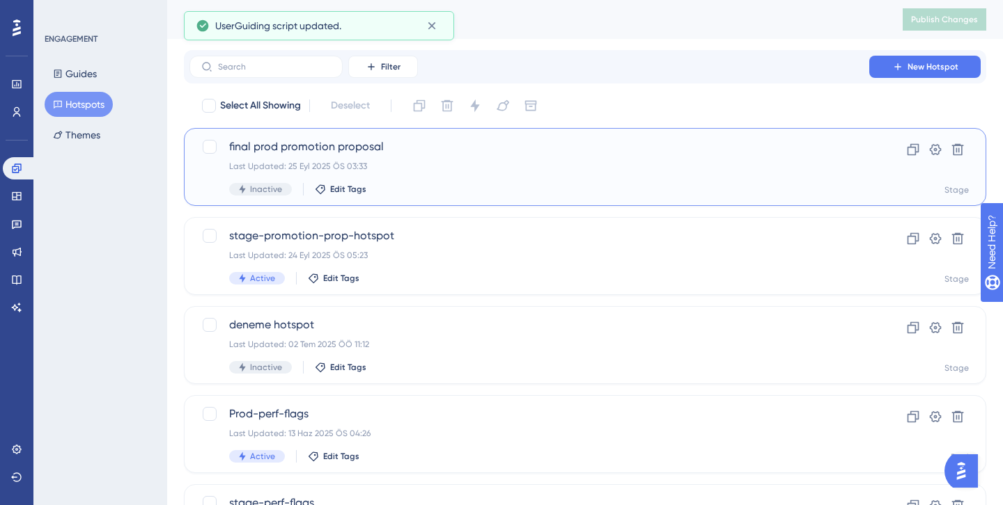
click at [320, 144] on span "final prod promotion proposal" at bounding box center [529, 147] width 600 height 17
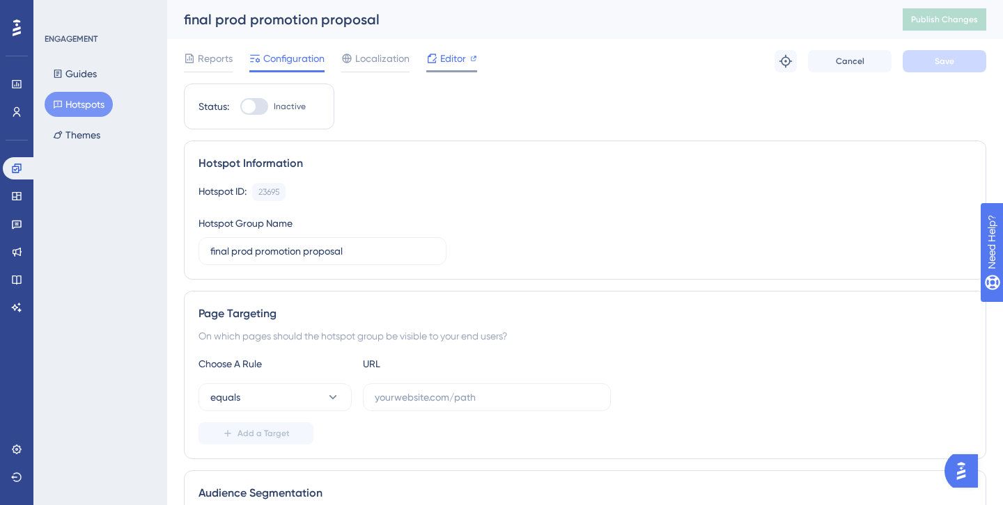
click at [455, 59] on span "Editor" at bounding box center [453, 58] width 26 height 17
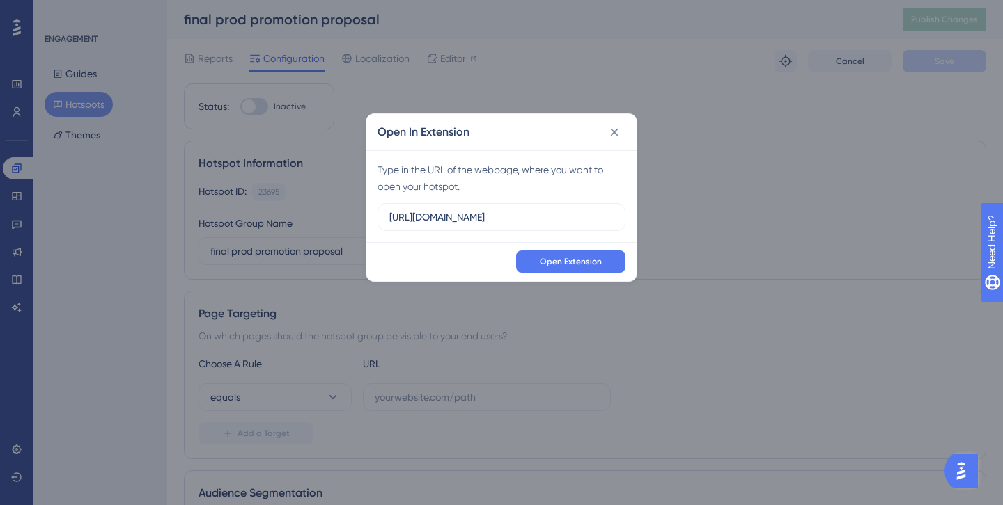
click at [704, 177] on div "Open In Extension Type in the URL of the webpage, where you want to open your h…" at bounding box center [501, 252] width 1003 height 505
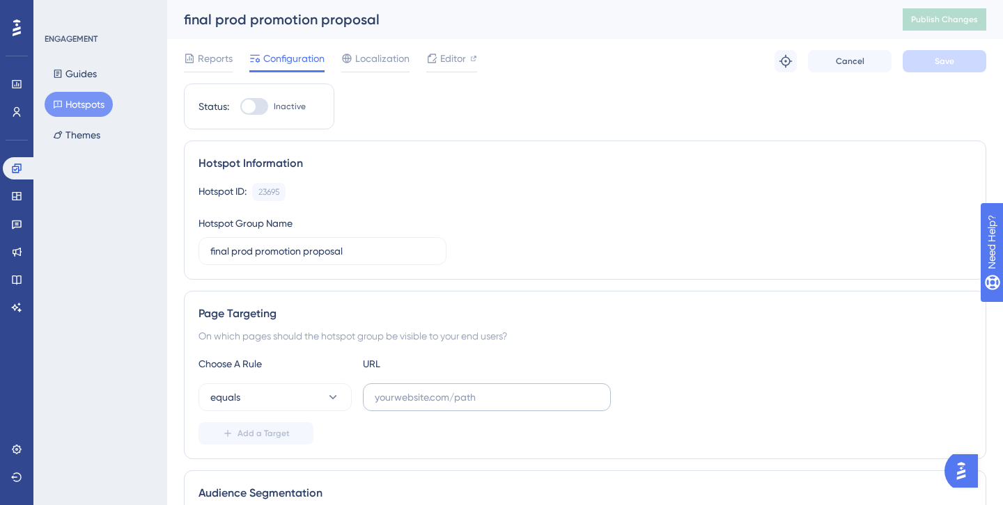
click at [455, 406] on label at bounding box center [487, 398] width 248 height 28
click at [455, 405] on input "text" at bounding box center [487, 397] width 224 height 15
paste input "[URL][DOMAIN_NAME]"
drag, startPoint x: 474, startPoint y: 405, endPoint x: 187, endPoint y: 384, distance: 287.6
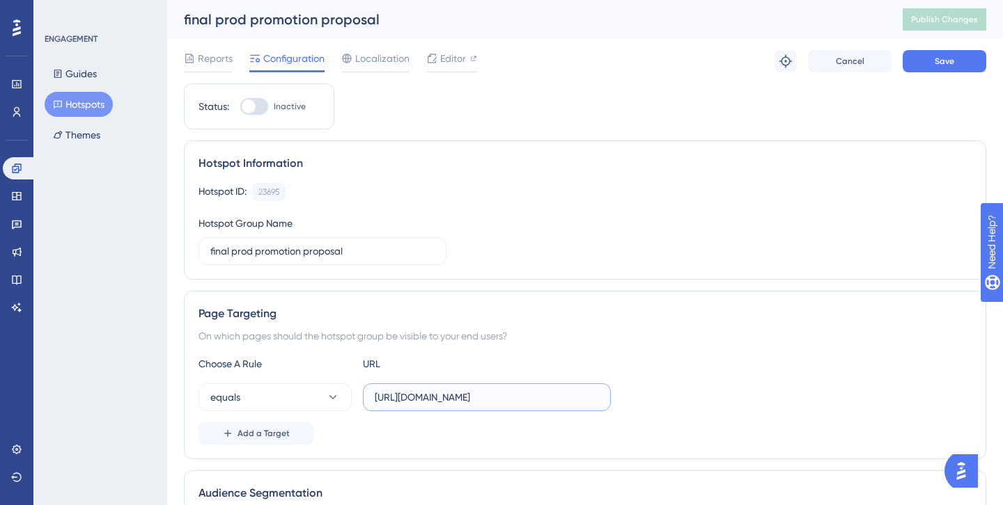
click at [187, 384] on div "Page Targeting On which pages should the hotspot group be visible to your end u…" at bounding box center [585, 375] width 802 height 168
click at [398, 405] on input "[URL][DOMAIN_NAME]" at bounding box center [487, 397] width 224 height 15
drag, startPoint x: 379, startPoint y: 405, endPoint x: 349, endPoint y: 404, distance: 30.6
click at [349, 404] on div "equals [URL][DOMAIN_NAME]" at bounding box center [404, 398] width 412 height 28
drag, startPoint x: 407, startPoint y: 404, endPoint x: 424, endPoint y: 396, distance: 18.4
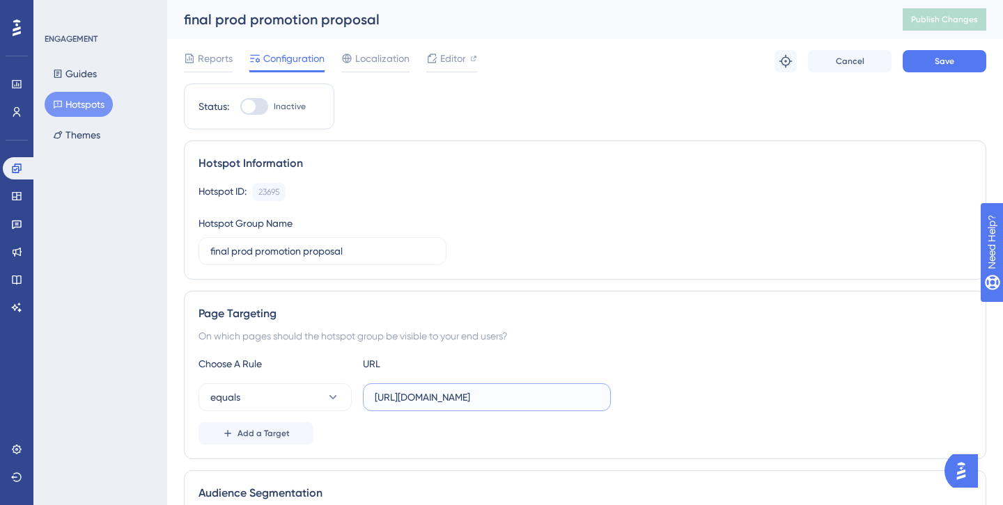
click at [423, 396] on input "[URL][DOMAIN_NAME]" at bounding box center [487, 397] width 224 height 15
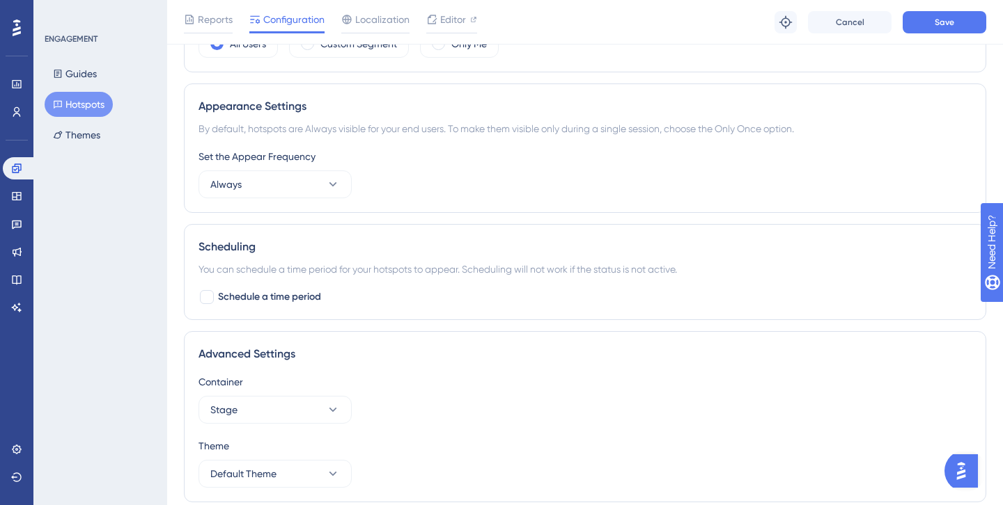
scroll to position [564, 0]
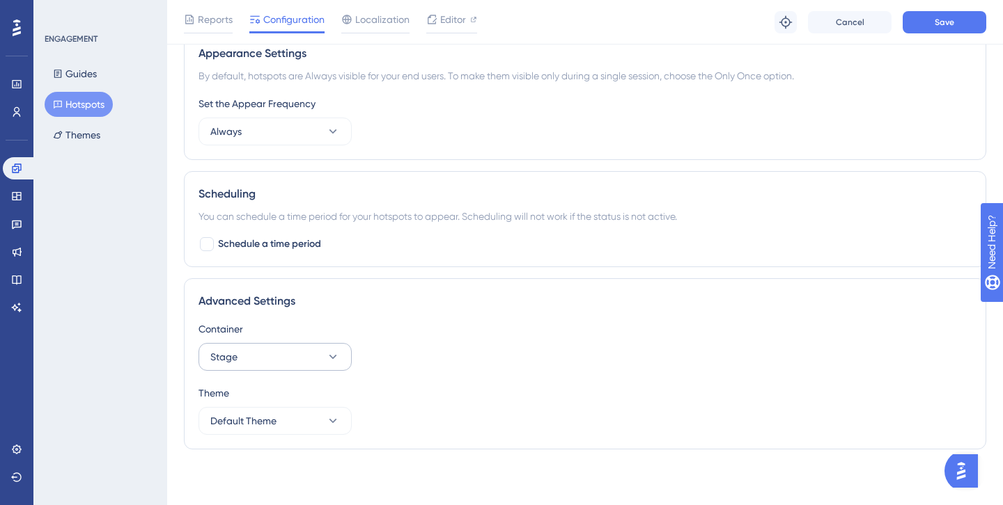
type input "[URL][DOMAIN_NAME]"
click at [280, 361] on button "Stage" at bounding box center [274, 357] width 153 height 28
click at [260, 453] on div "Prod Prod" at bounding box center [275, 455] width 113 height 28
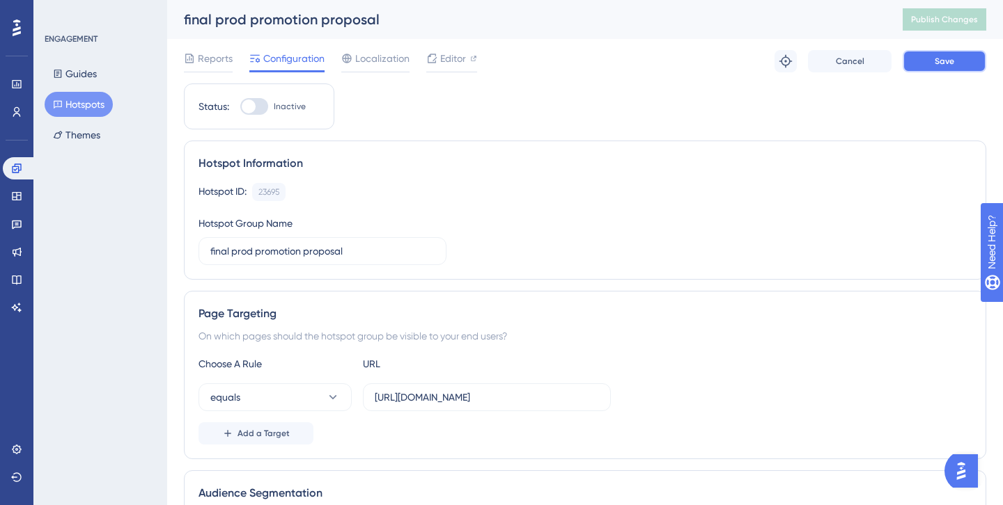
click at [949, 56] on span "Save" at bounding box center [943, 61] width 19 height 11
click at [450, 62] on span "Editor" at bounding box center [453, 58] width 26 height 17
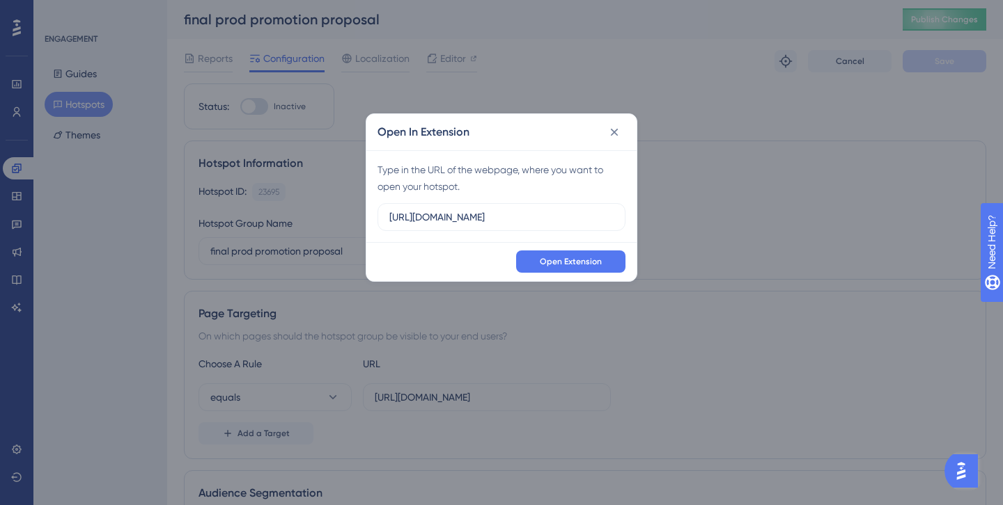
drag, startPoint x: 582, startPoint y: 212, endPoint x: 266, endPoint y: 212, distance: 316.1
click at [266, 212] on div "Open In Extension Type in the URL of the webpage, where you want to open your h…" at bounding box center [501, 252] width 1003 height 505
type input "[URL][DOMAIN_NAME]"
click at [552, 262] on span "Open Extension" at bounding box center [571, 261] width 62 height 11
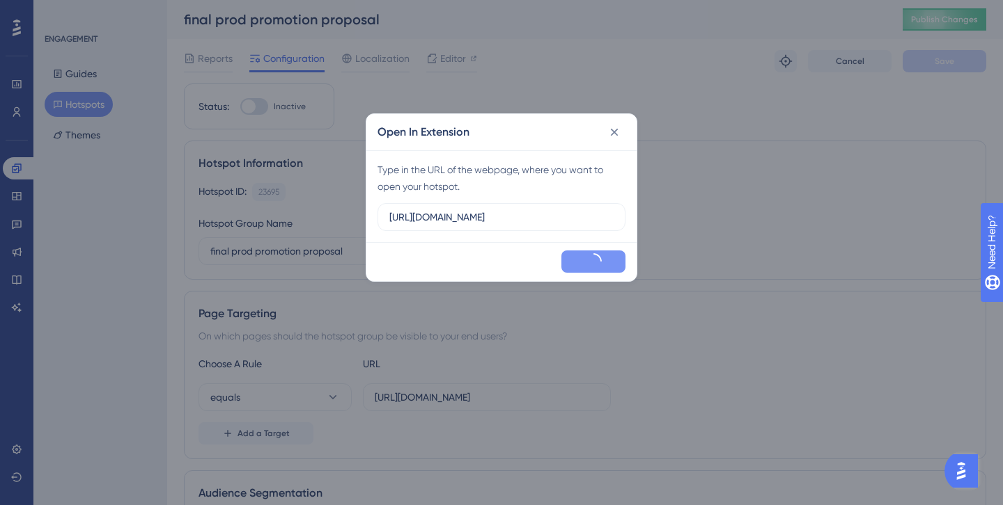
scroll to position [0, 0]
click at [615, 129] on icon at bounding box center [614, 132] width 14 height 14
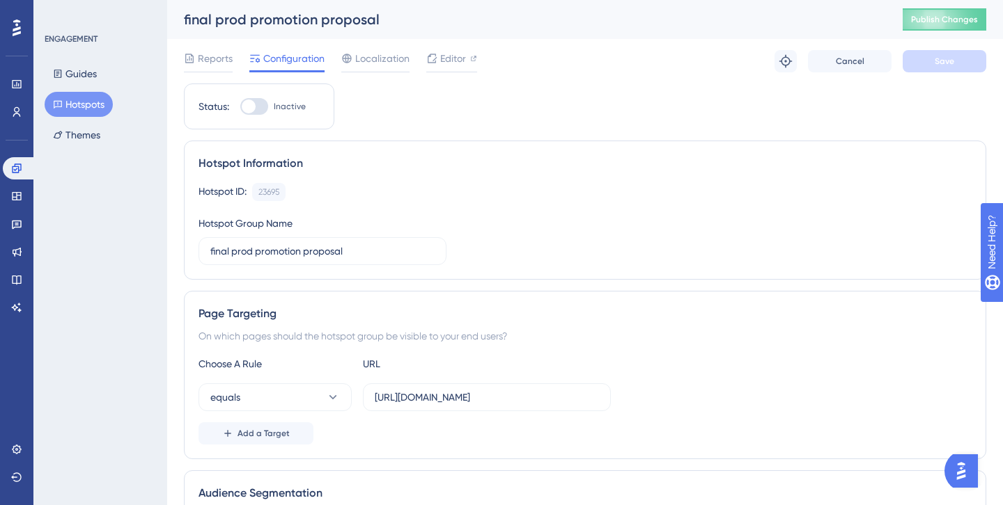
click at [68, 107] on button "Hotspots" at bounding box center [79, 104] width 68 height 25
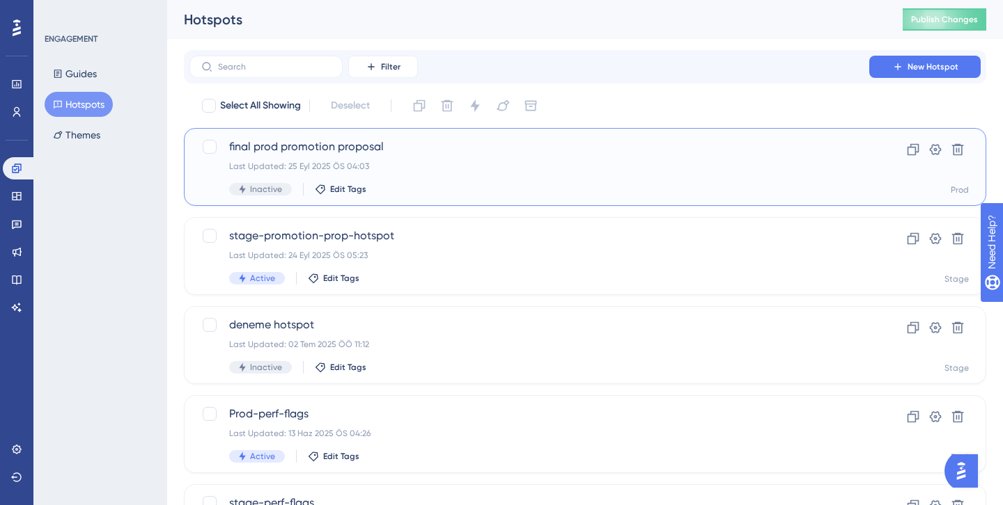
click at [311, 146] on span "final prod promotion proposal" at bounding box center [529, 147] width 600 height 17
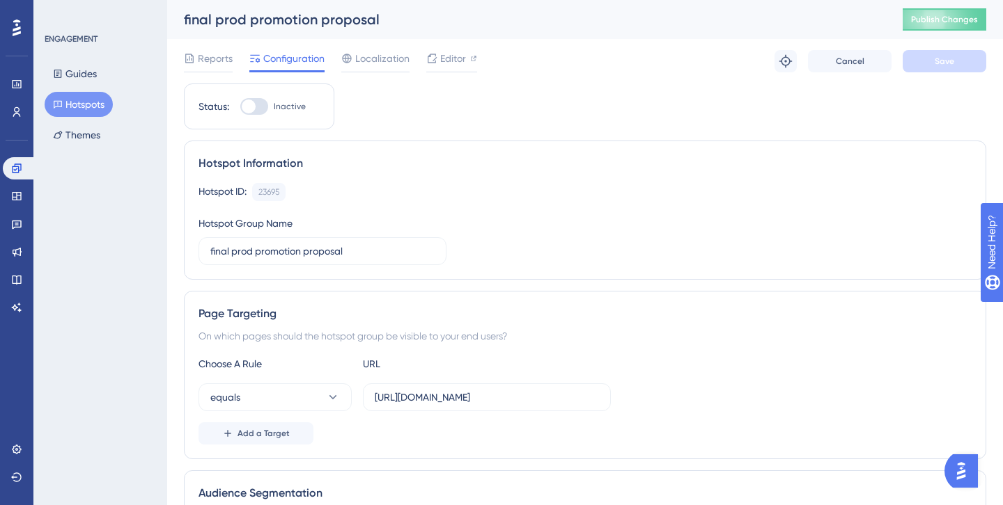
click at [253, 107] on div at bounding box center [249, 107] width 14 height 14
click at [240, 107] on input "Inactive" at bounding box center [240, 107] width 1 height 1
checkbox input "true"
click at [955, 59] on button "Save" at bounding box center [944, 61] width 84 height 22
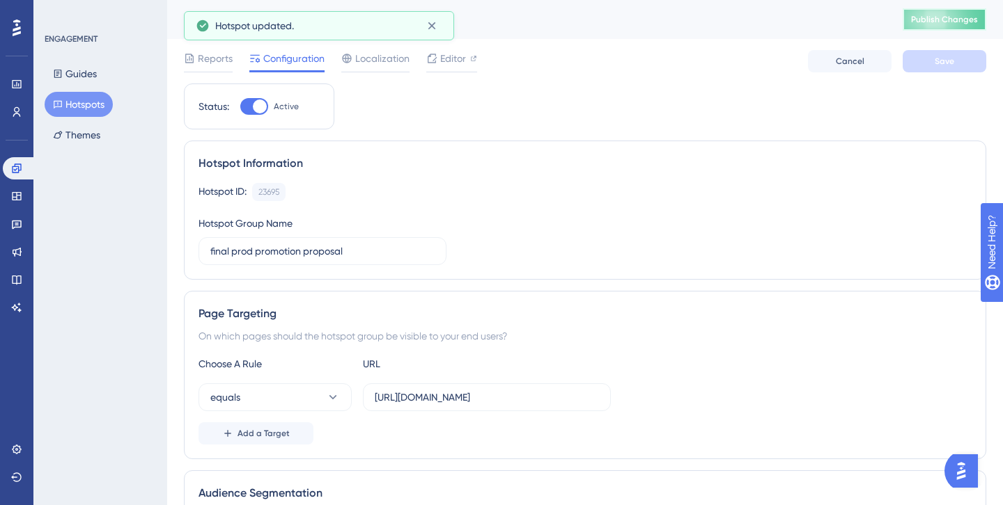
click at [934, 24] on span "Publish Changes" at bounding box center [944, 19] width 67 height 11
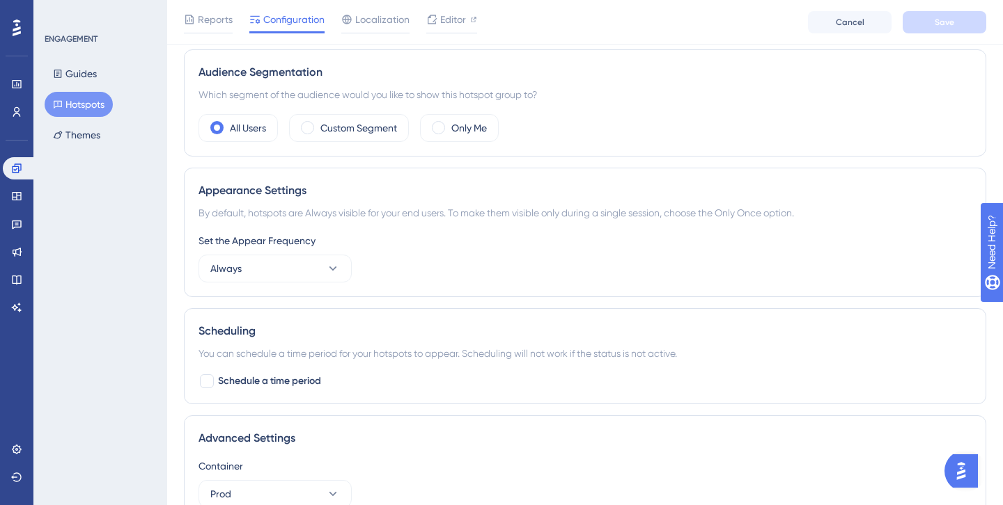
scroll to position [443, 0]
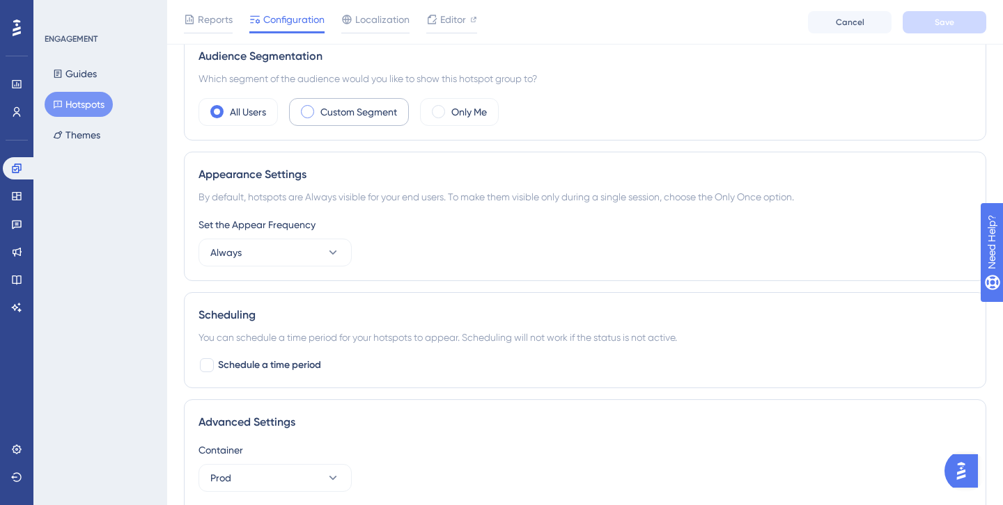
click at [306, 110] on span at bounding box center [307, 111] width 13 height 13
click at [318, 107] on input "radio" at bounding box center [318, 107] width 0 height 0
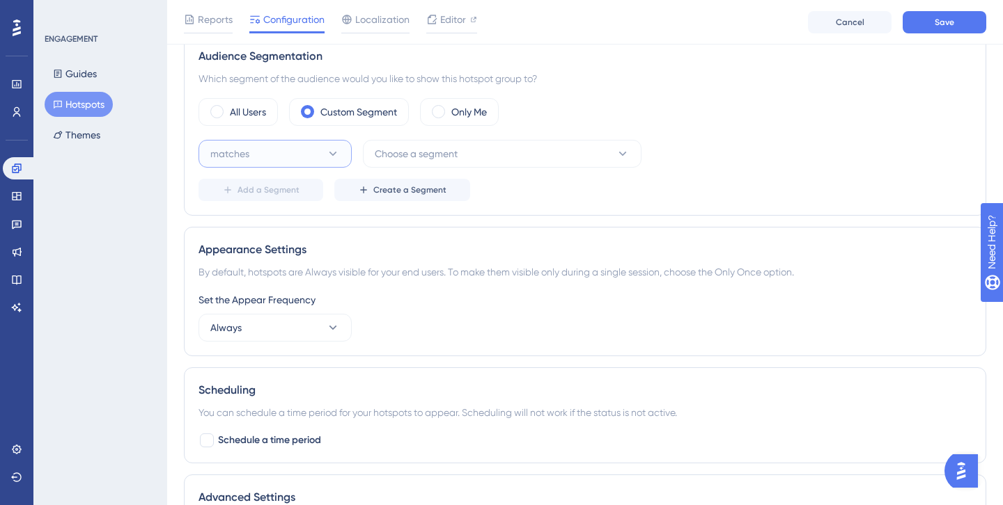
click at [301, 157] on button "matches" at bounding box center [274, 154] width 153 height 28
click at [293, 202] on div "matches matches" at bounding box center [275, 196] width 113 height 28
click at [445, 171] on div "matches Choose a segment Delete Add a Segment Create a Segment" at bounding box center [584, 170] width 773 height 61
click at [446, 159] on span "Choose a segment" at bounding box center [416, 154] width 83 height 17
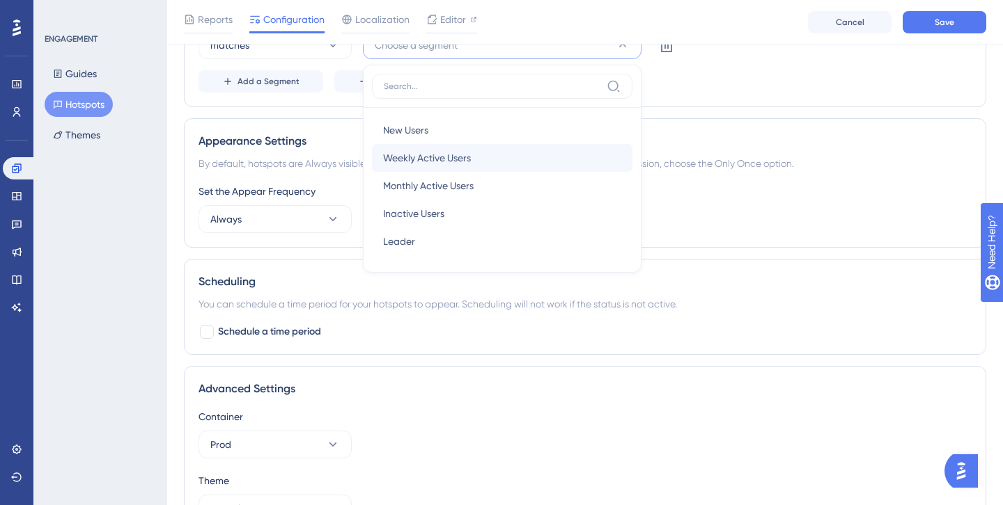
scroll to position [556, 0]
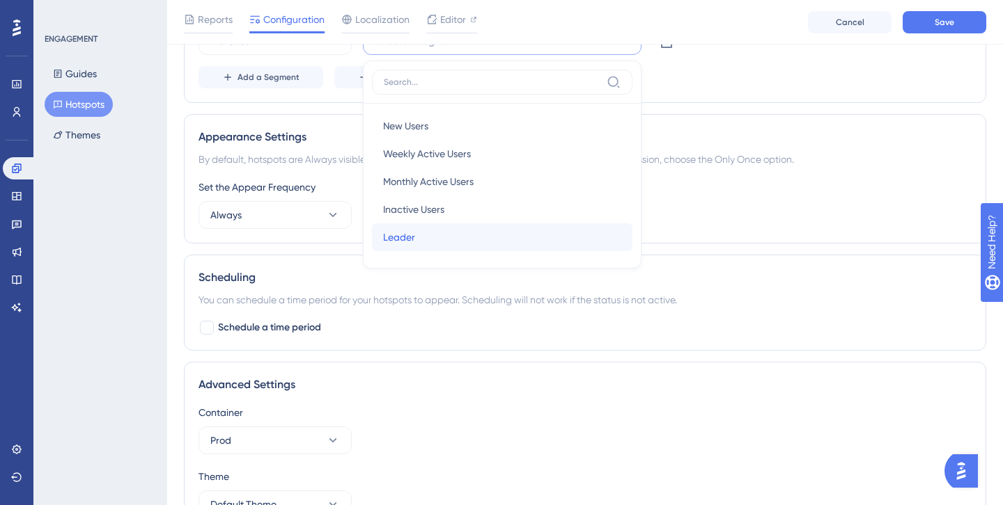
click at [417, 238] on div "Leader Leader" at bounding box center [502, 237] width 238 height 28
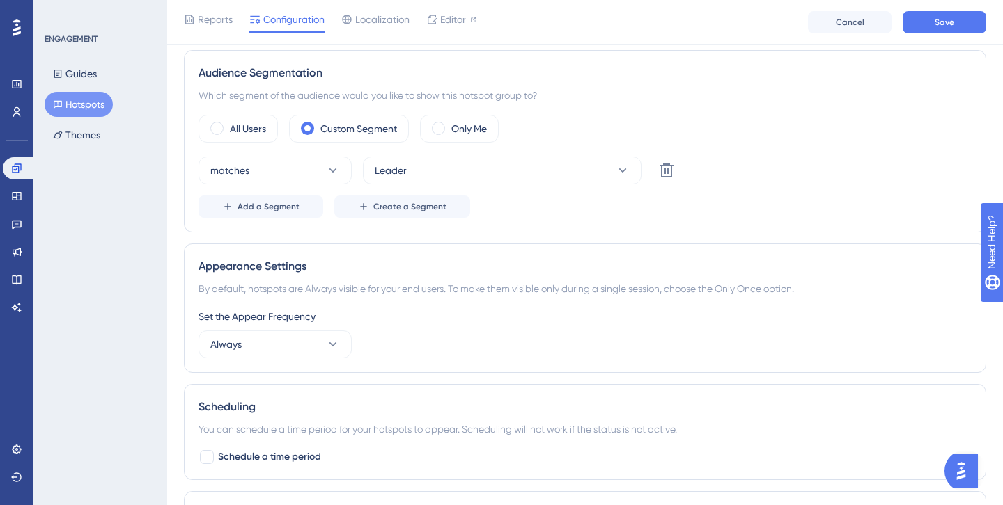
scroll to position [425, 0]
click at [408, 175] on button "Leader" at bounding box center [502, 171] width 278 height 28
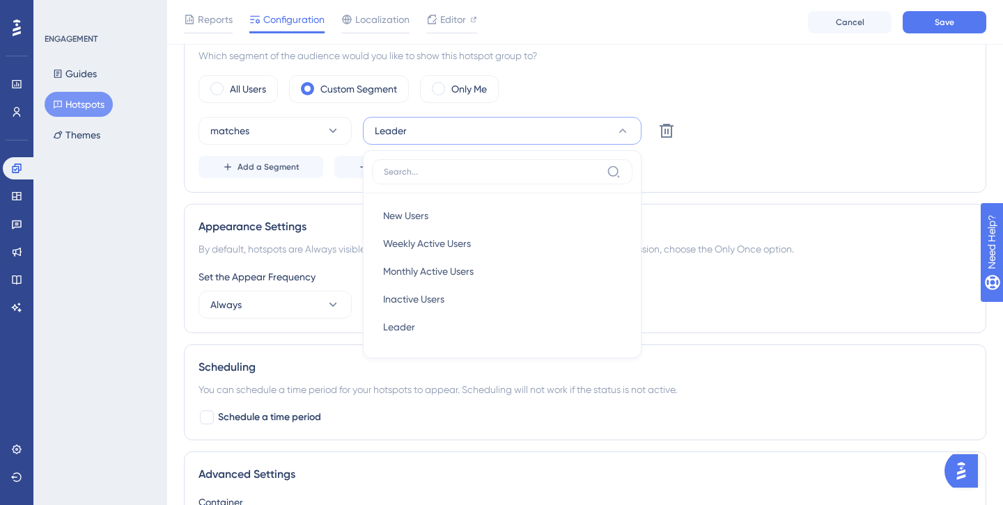
click at [331, 195] on div "Status: Active Hotspot Information Hotspot ID: 23695 Copy Hotspot Group Name fi…" at bounding box center [585, 128] width 802 height 1011
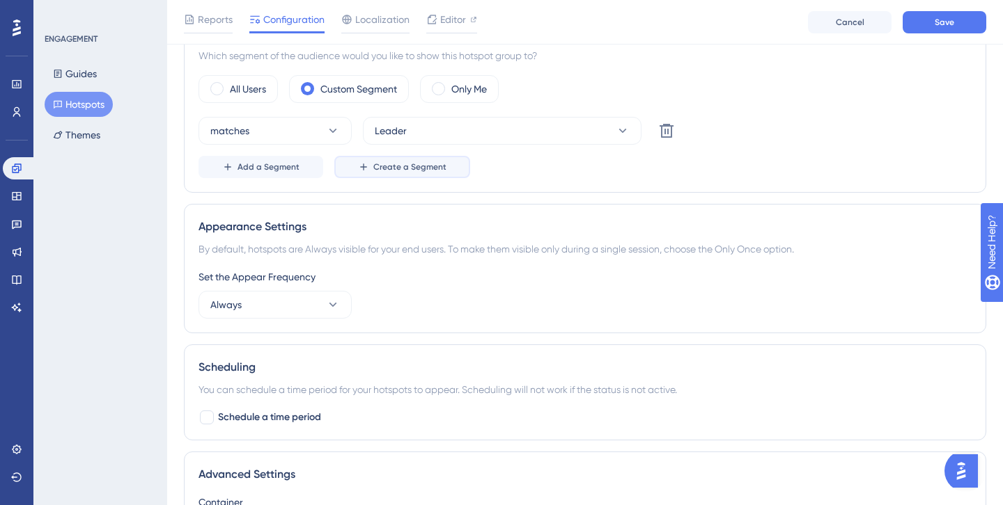
click at [374, 174] on button "Create a Segment" at bounding box center [402, 167] width 136 height 22
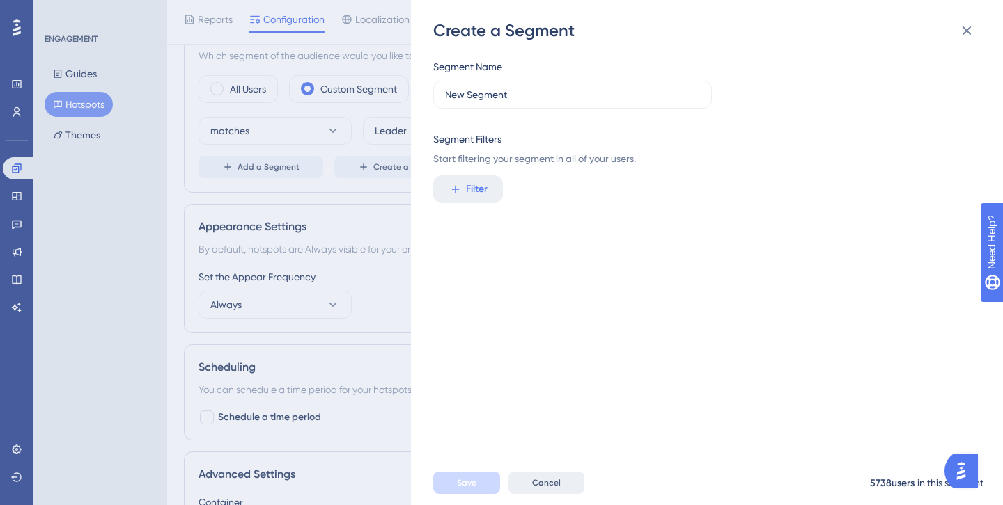
click at [549, 493] on button "Cancel" at bounding box center [546, 483] width 76 height 22
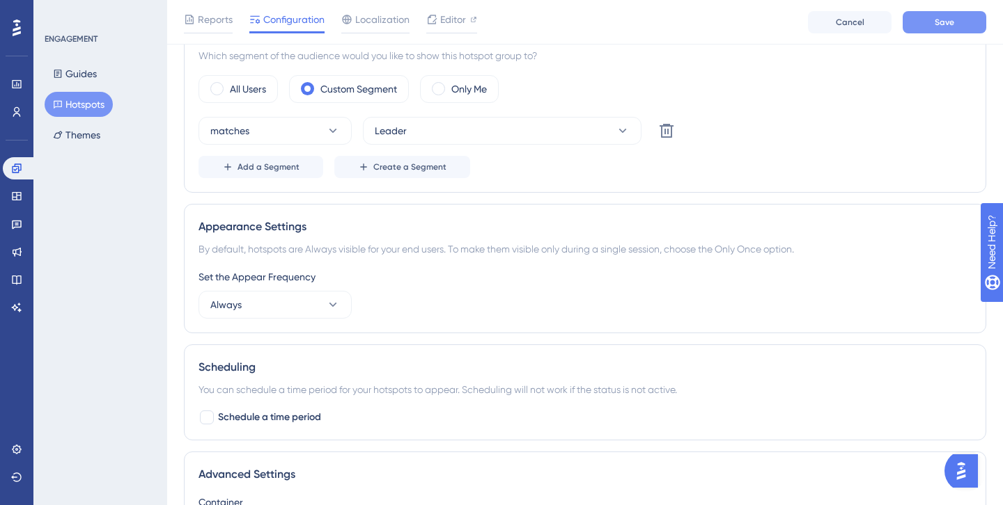
click at [971, 23] on button "Save" at bounding box center [944, 22] width 84 height 22
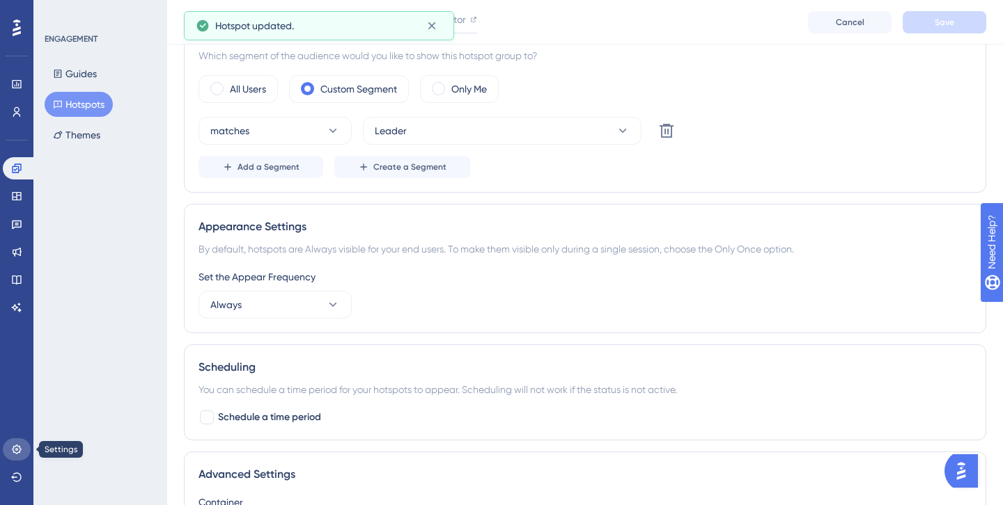
drag, startPoint x: 21, startPoint y: 448, endPoint x: 30, endPoint y: 441, distance: 11.0
click at [21, 448] on icon at bounding box center [16, 449] width 11 height 11
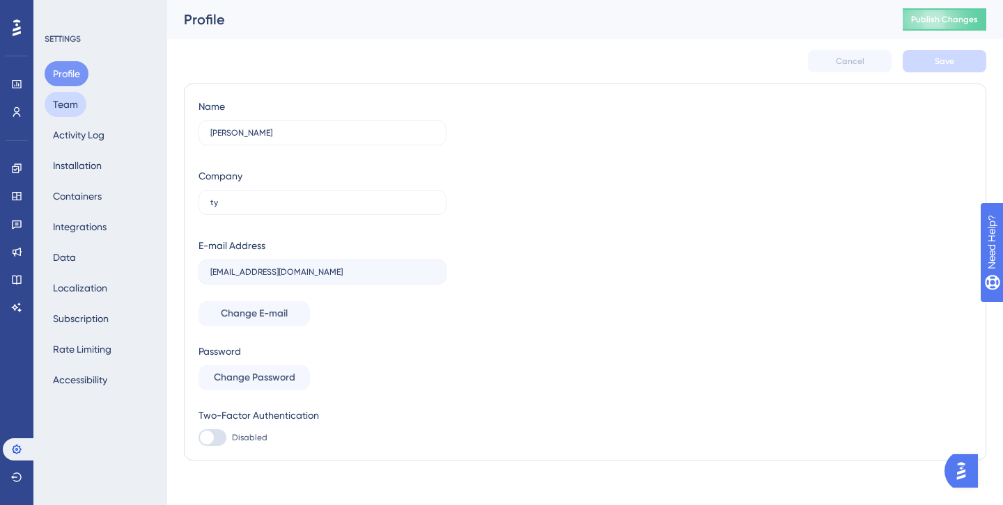
click at [58, 103] on button "Team" at bounding box center [66, 104] width 42 height 25
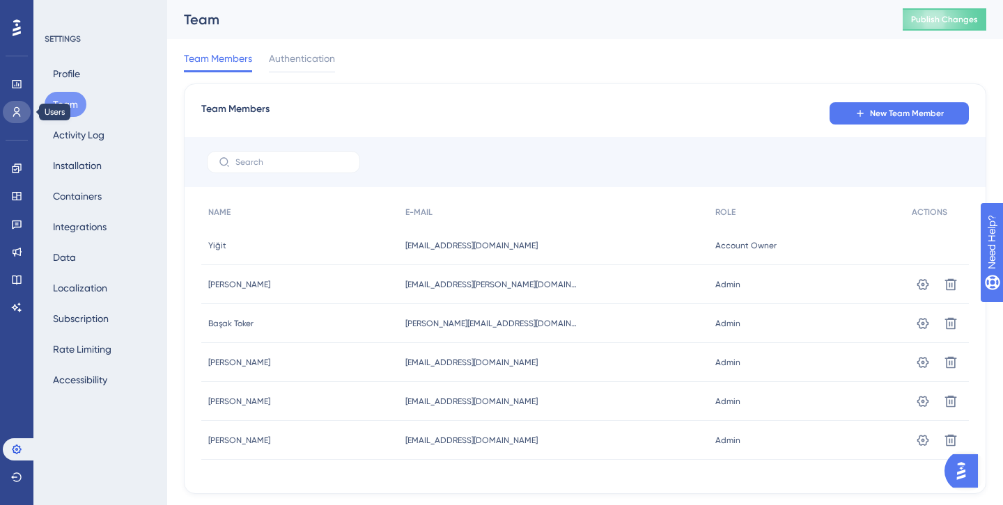
click at [24, 107] on link at bounding box center [17, 112] width 28 height 22
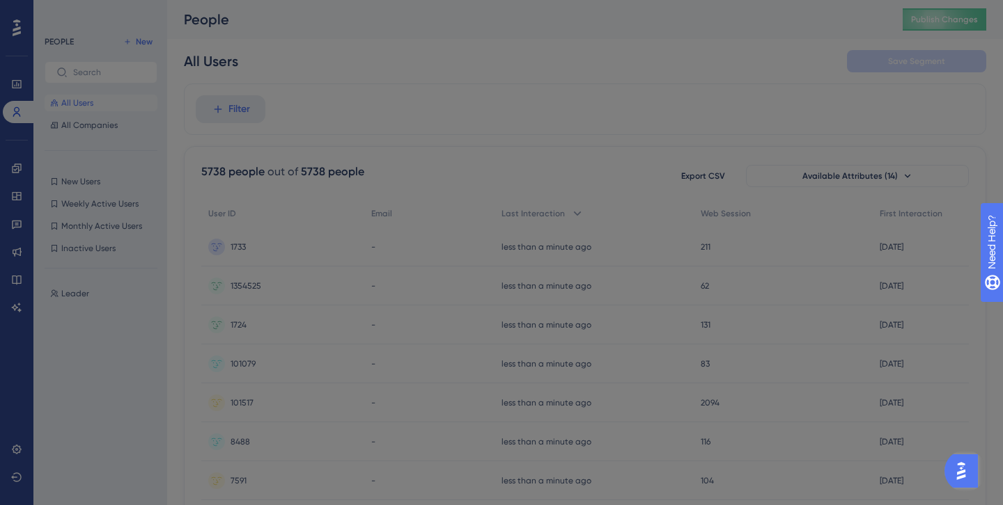
drag, startPoint x: 22, startPoint y: 164, endPoint x: 22, endPoint y: 180, distance: 16.0
click at [22, 180] on div "Welcome to your Users page 🥳 You can dive deeper into what users are doing in y…" at bounding box center [501, 252] width 1003 height 505
click at [19, 169] on div at bounding box center [501, 252] width 1003 height 505
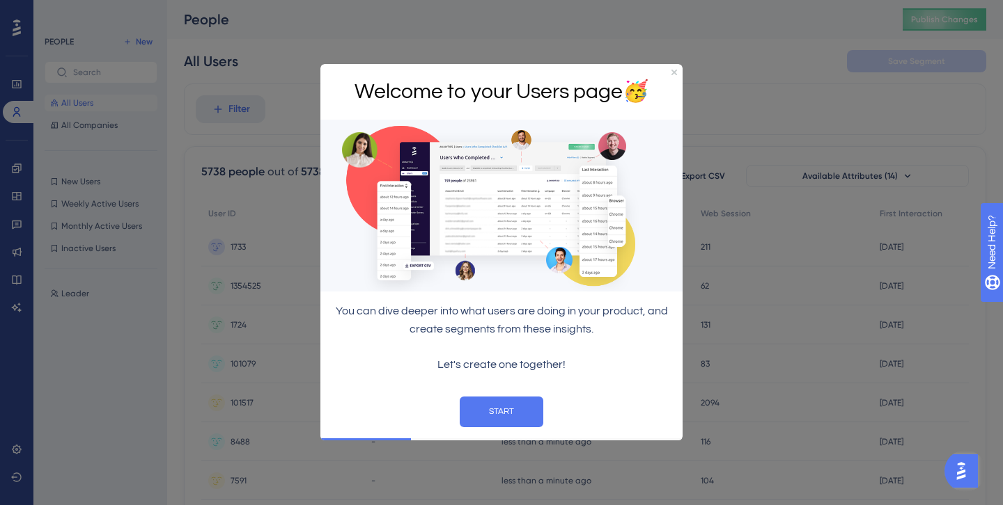
click at [79, 140] on div at bounding box center [501, 252] width 1003 height 505
click at [674, 70] on icon "Close Preview" at bounding box center [674, 73] width 6 height 6
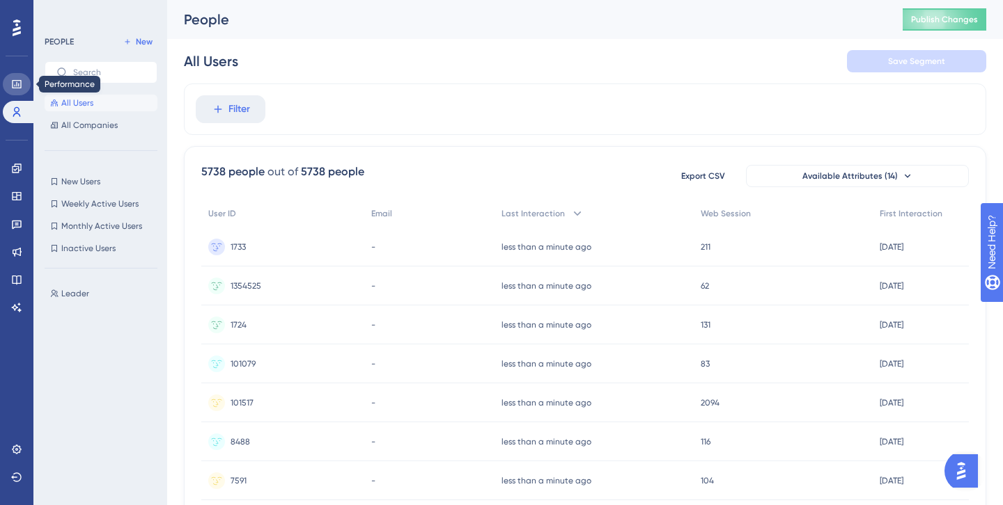
click at [13, 87] on icon at bounding box center [16, 84] width 9 height 8
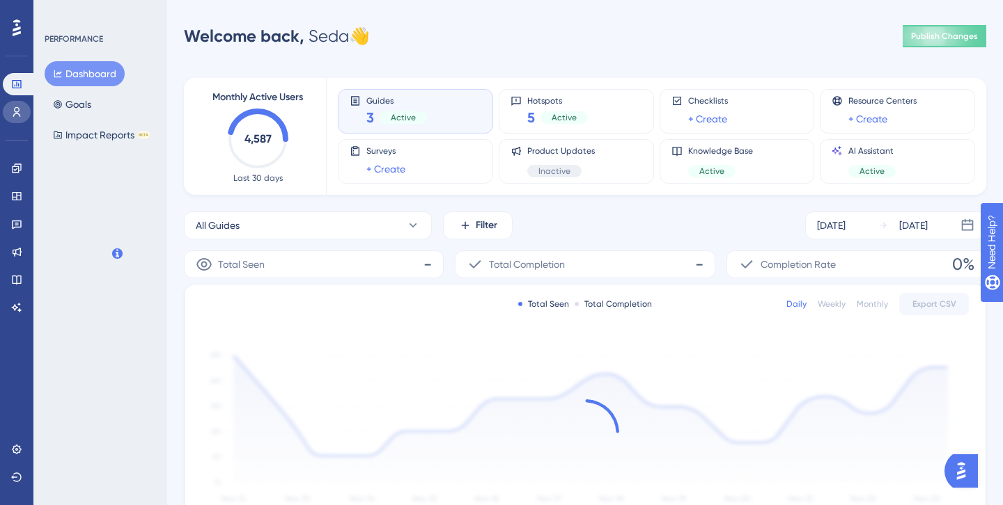
click at [19, 111] on icon at bounding box center [16, 112] width 11 height 11
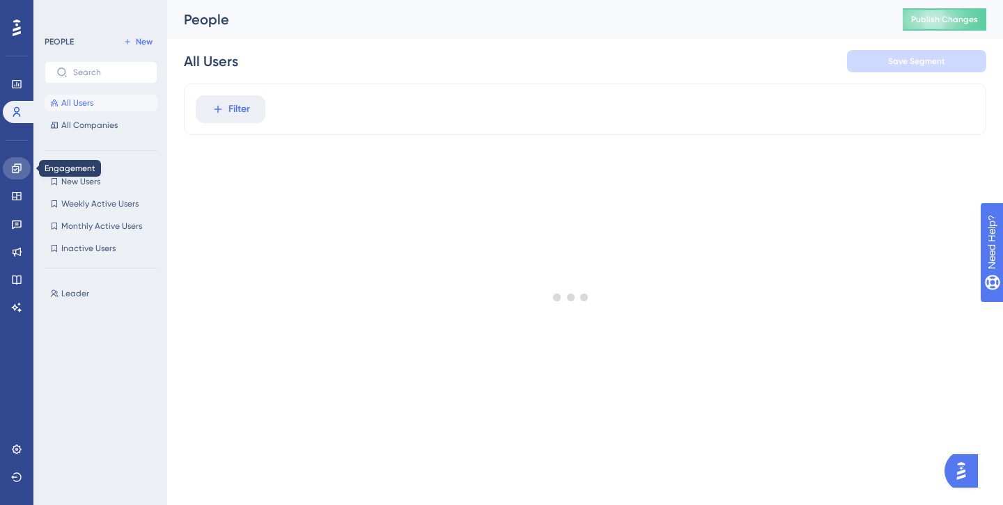
click at [12, 168] on icon at bounding box center [16, 168] width 9 height 9
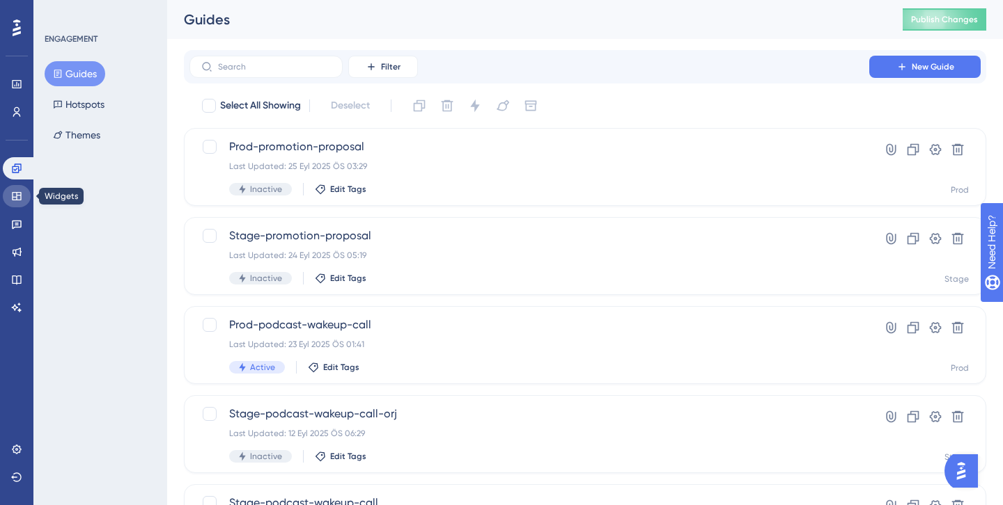
click at [16, 196] on icon at bounding box center [16, 196] width 9 height 8
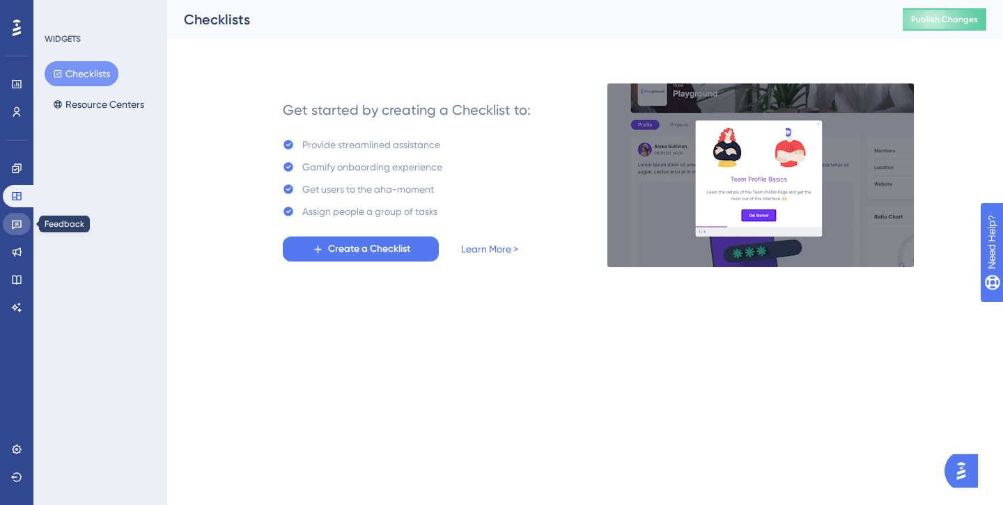
click at [16, 219] on icon at bounding box center [16, 224] width 11 height 11
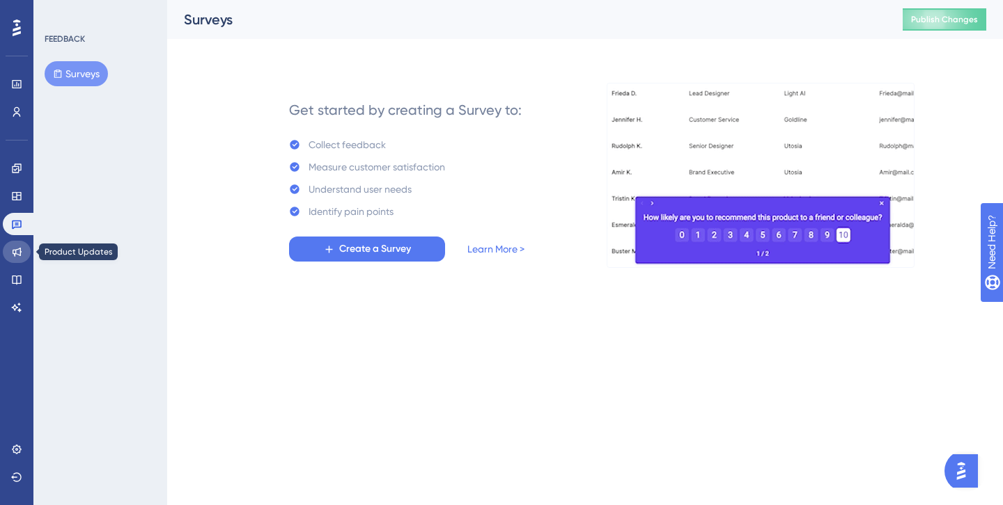
click at [19, 257] on icon at bounding box center [16, 251] width 11 height 11
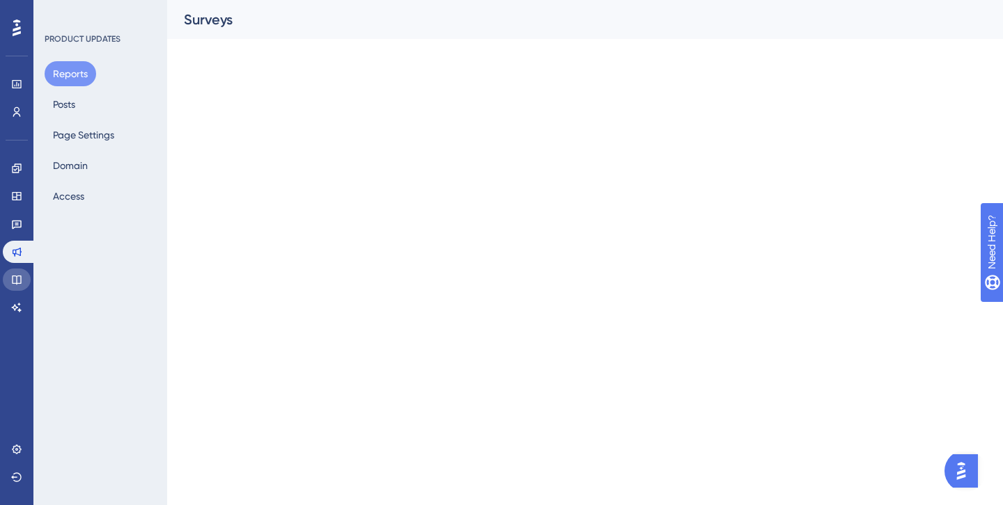
click at [19, 274] on icon at bounding box center [16, 279] width 11 height 11
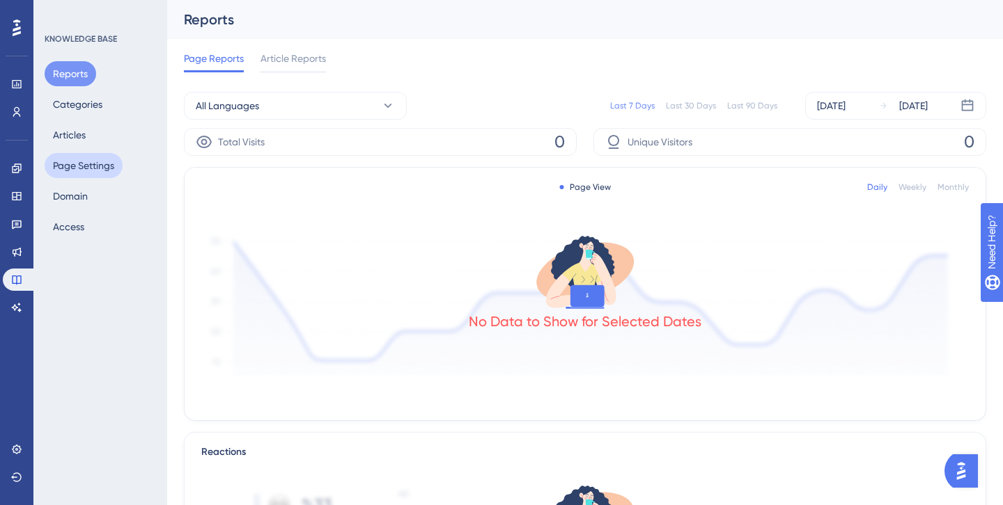
click at [77, 168] on button "Page Settings" at bounding box center [84, 165] width 78 height 25
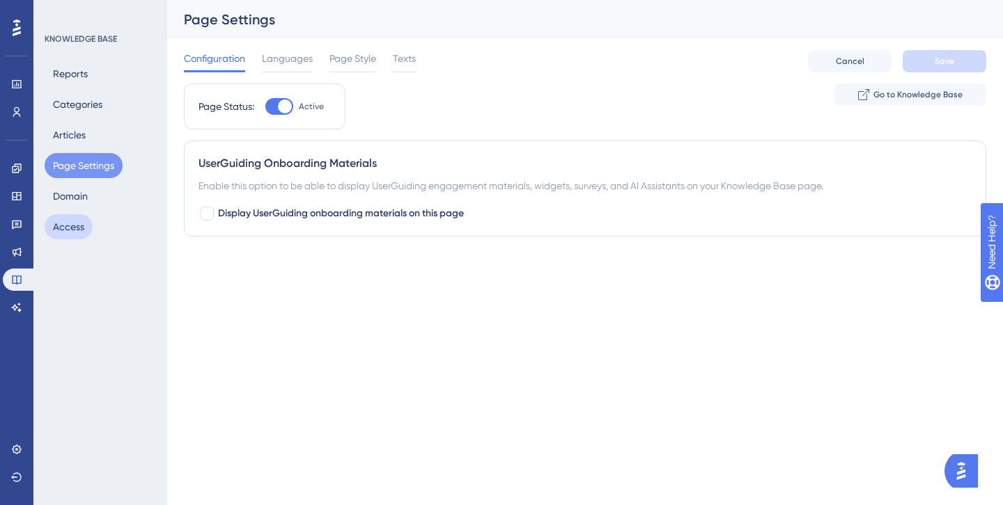
click at [77, 235] on button "Access" at bounding box center [69, 226] width 48 height 25
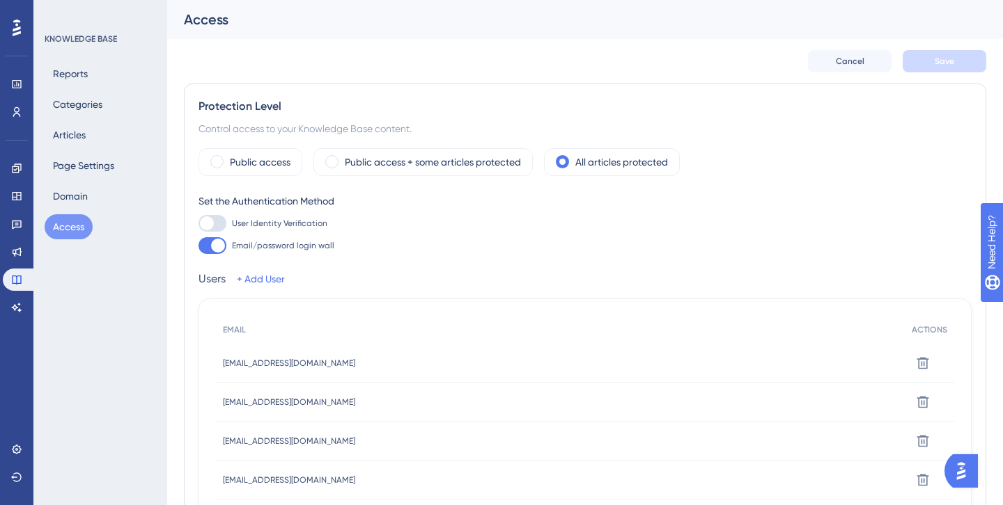
click at [14, 295] on div "Engagement Widgets Feedback Product Updates Knowledge Base AI Assistant" at bounding box center [17, 238] width 28 height 162
click at [16, 442] on link at bounding box center [17, 450] width 28 height 22
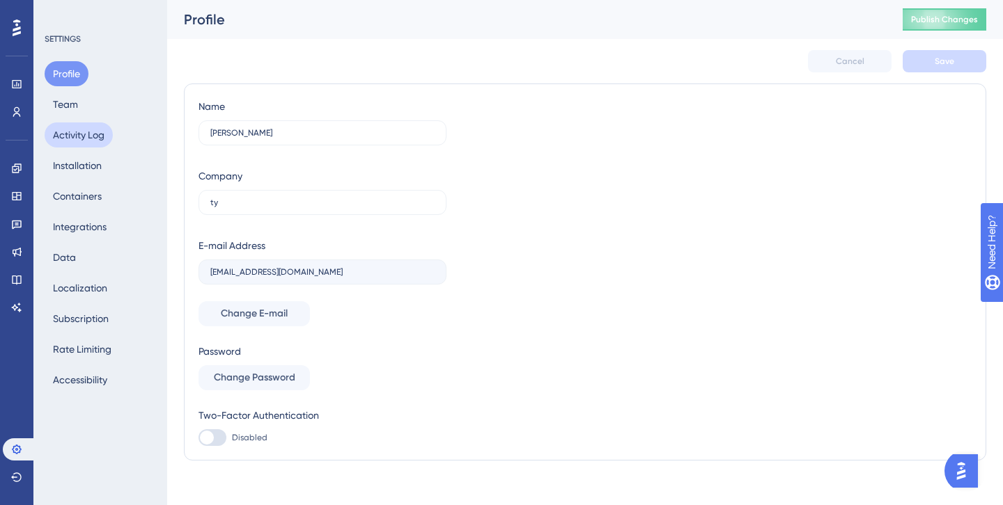
click at [92, 129] on button "Activity Log" at bounding box center [79, 135] width 68 height 25
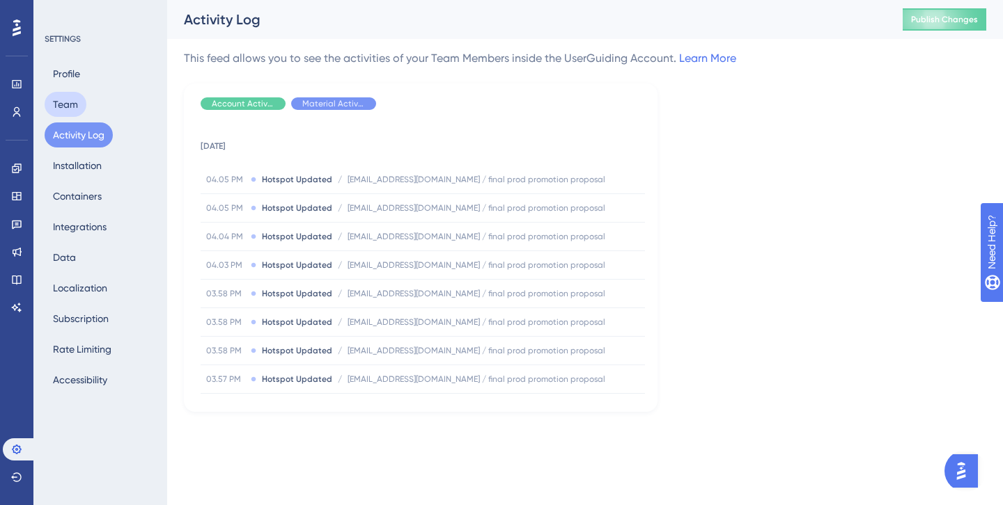
click at [71, 100] on button "Team" at bounding box center [66, 104] width 42 height 25
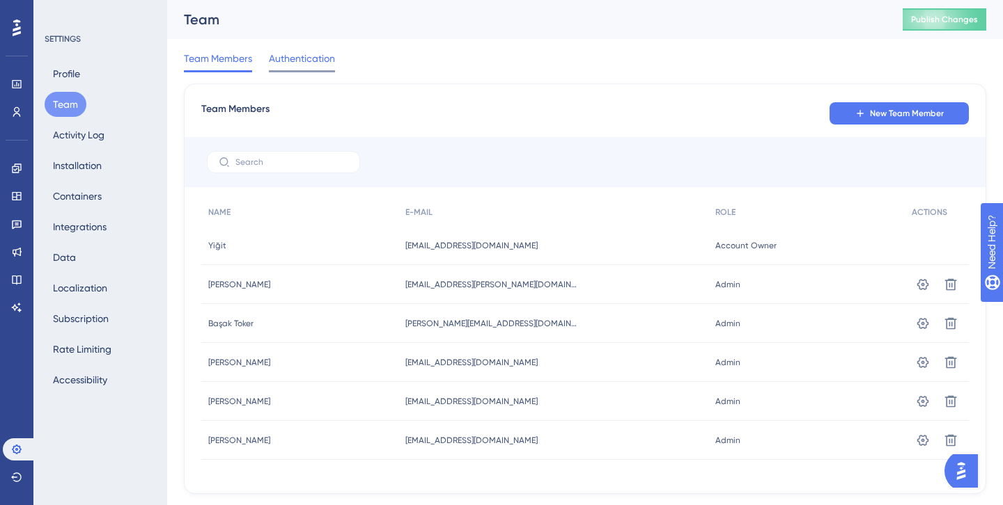
click at [324, 57] on span "Authentication" at bounding box center [302, 58] width 66 height 17
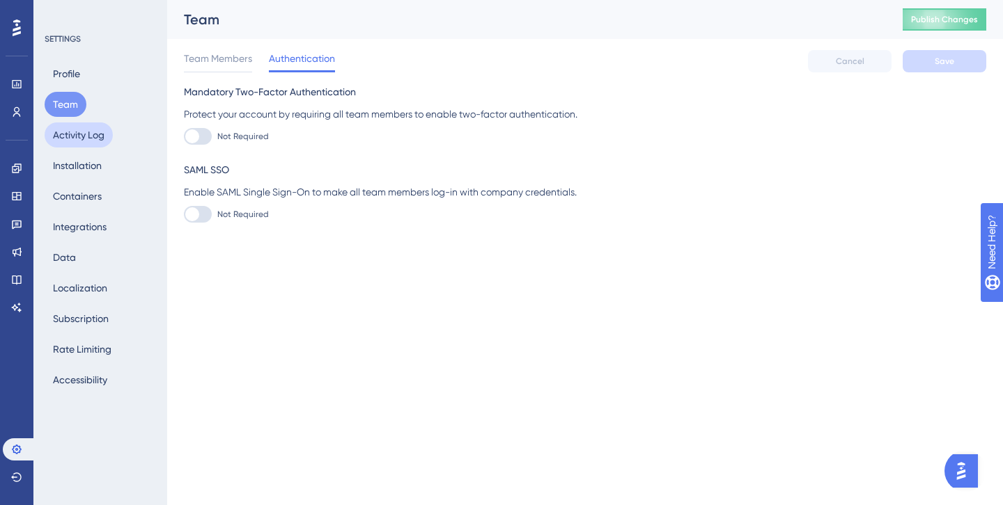
click at [78, 138] on button "Activity Log" at bounding box center [79, 135] width 68 height 25
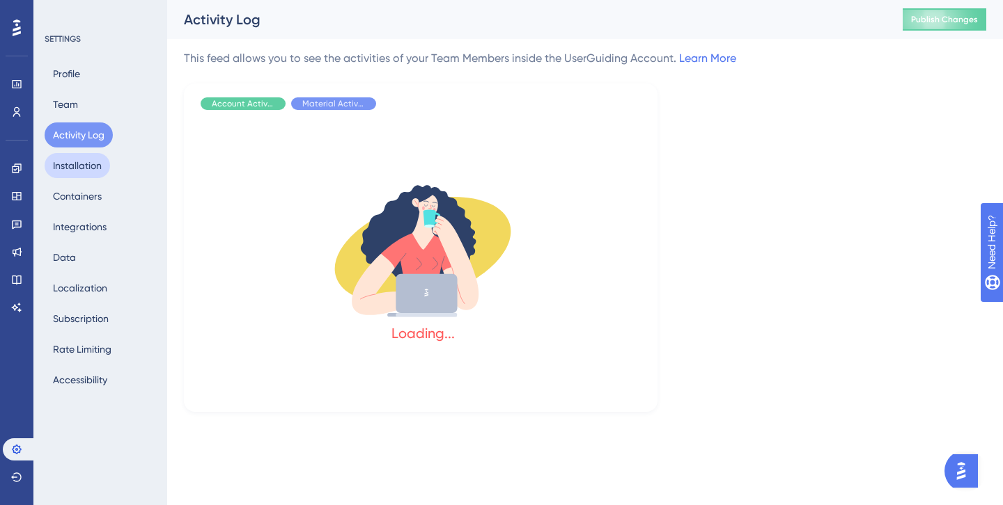
click at [78, 164] on button "Installation" at bounding box center [77, 165] width 65 height 25
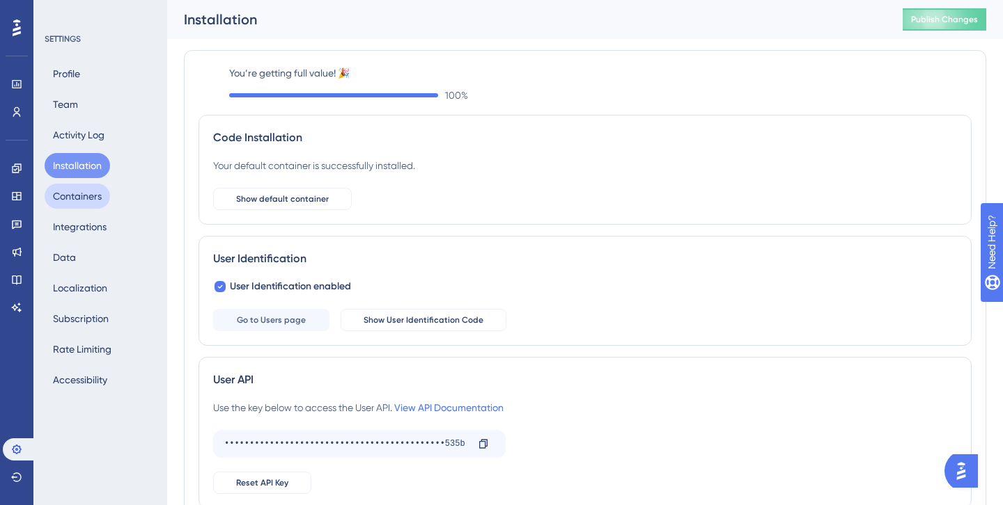
click at [78, 194] on button "Containers" at bounding box center [77, 196] width 65 height 25
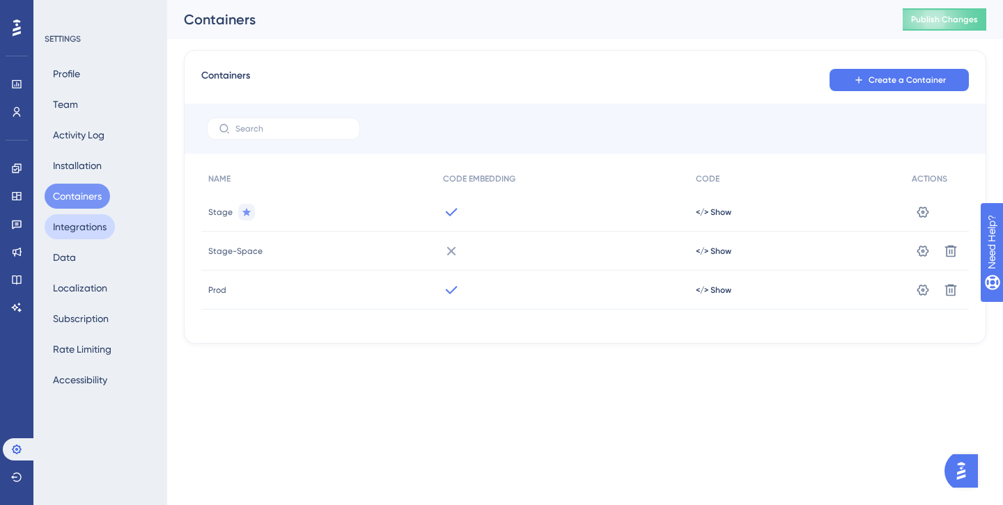
click at [77, 233] on button "Integrations" at bounding box center [80, 226] width 70 height 25
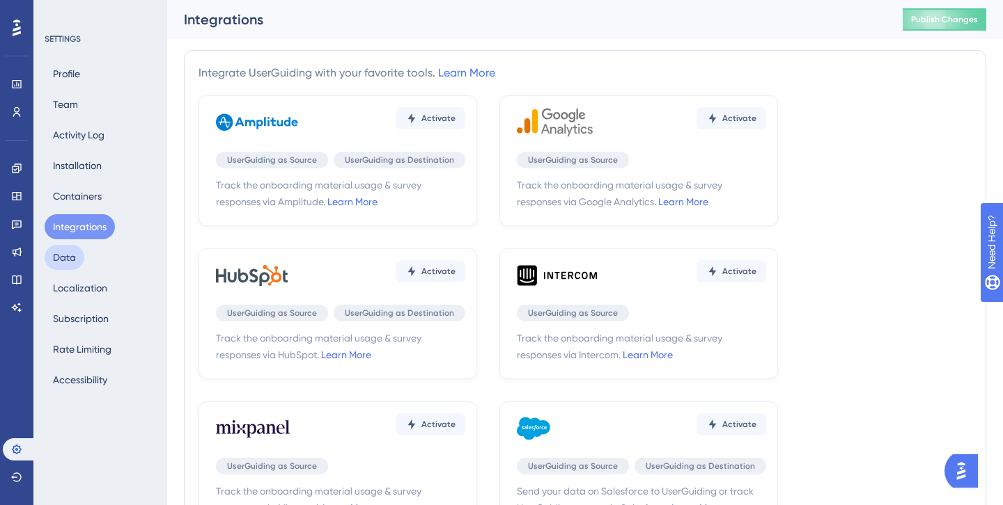
click at [62, 253] on button "Data" at bounding box center [65, 257] width 40 height 25
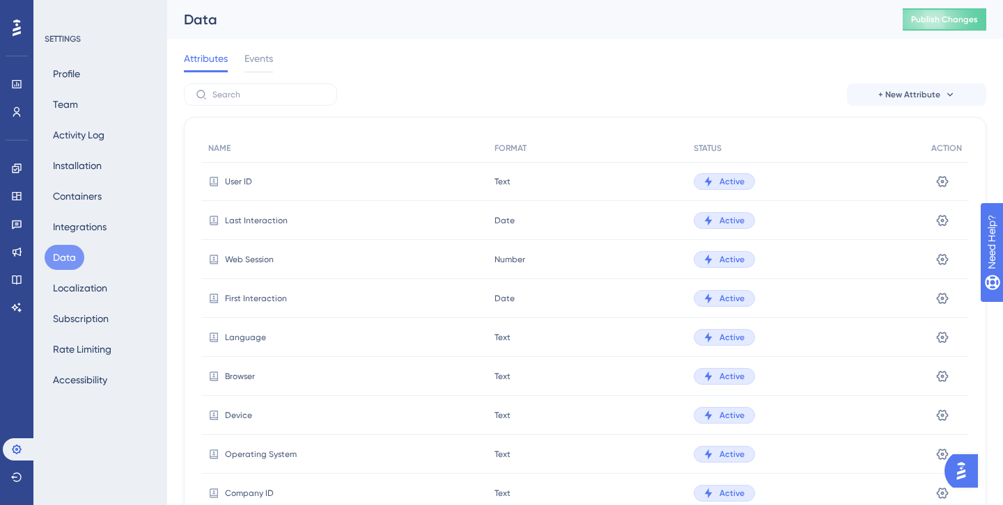
click at [72, 273] on div "Profile Team Activity Log Installation Containers Integrations Data Localizatio…" at bounding box center [101, 226] width 113 height 331
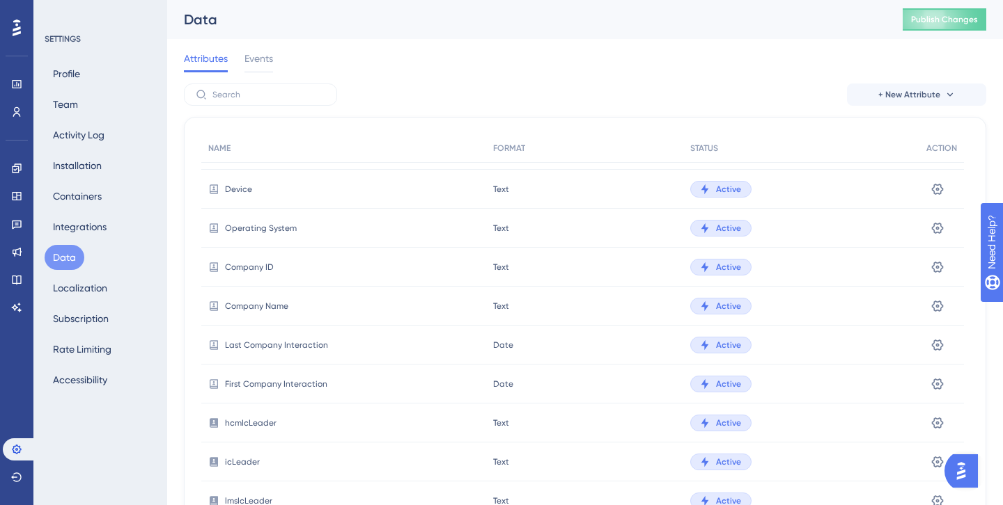
scroll to position [227, 0]
click at [76, 274] on div "Profile Team Activity Log Installation Containers Integrations Data Localizatio…" at bounding box center [101, 226] width 113 height 331
click at [76, 300] on button "Localization" at bounding box center [80, 288] width 71 height 25
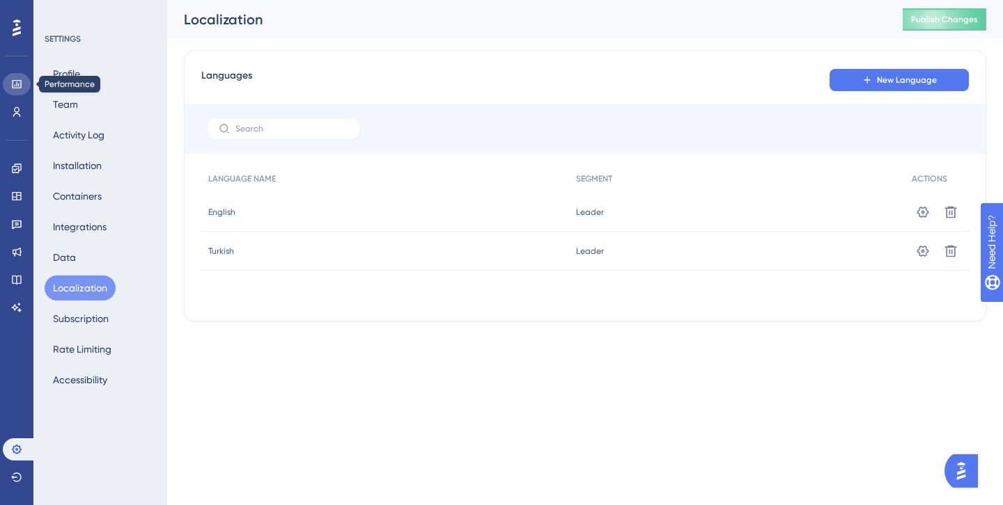
click at [19, 94] on link at bounding box center [17, 84] width 28 height 22
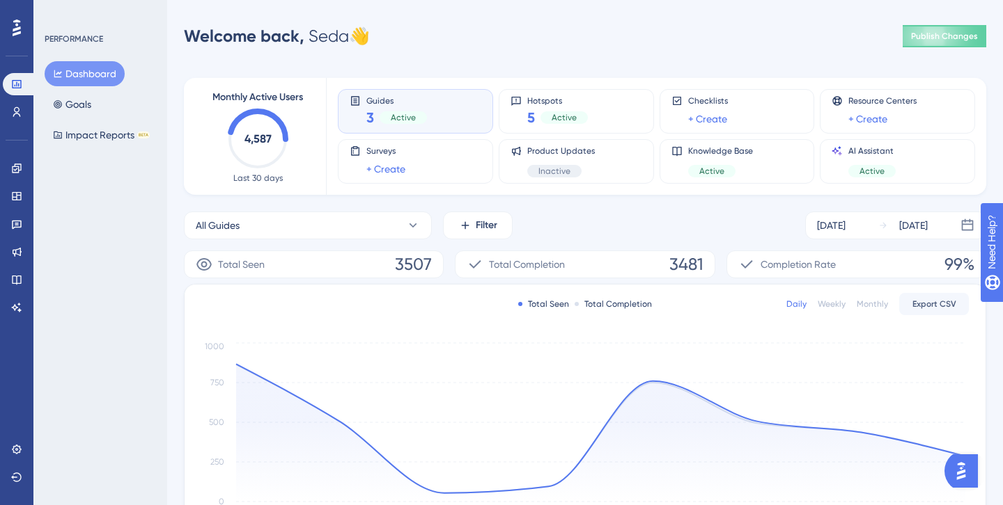
click at [15, 185] on div "Engagement Widgets Feedback Product Updates Knowledge Base AI Assistant" at bounding box center [17, 238] width 28 height 162
click at [15, 172] on icon at bounding box center [16, 168] width 11 height 11
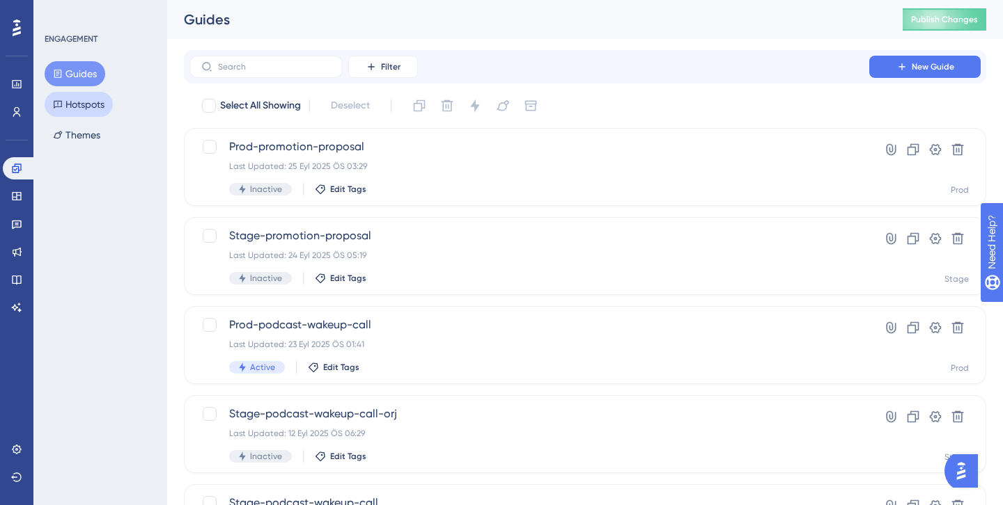
click at [96, 104] on button "Hotspots" at bounding box center [79, 104] width 68 height 25
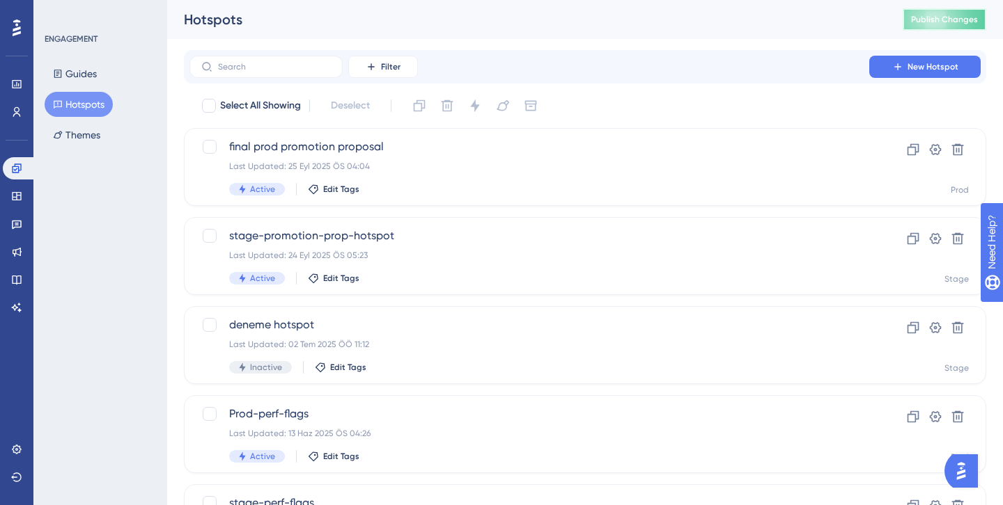
click at [920, 24] on span "Publish Changes" at bounding box center [944, 19] width 67 height 11
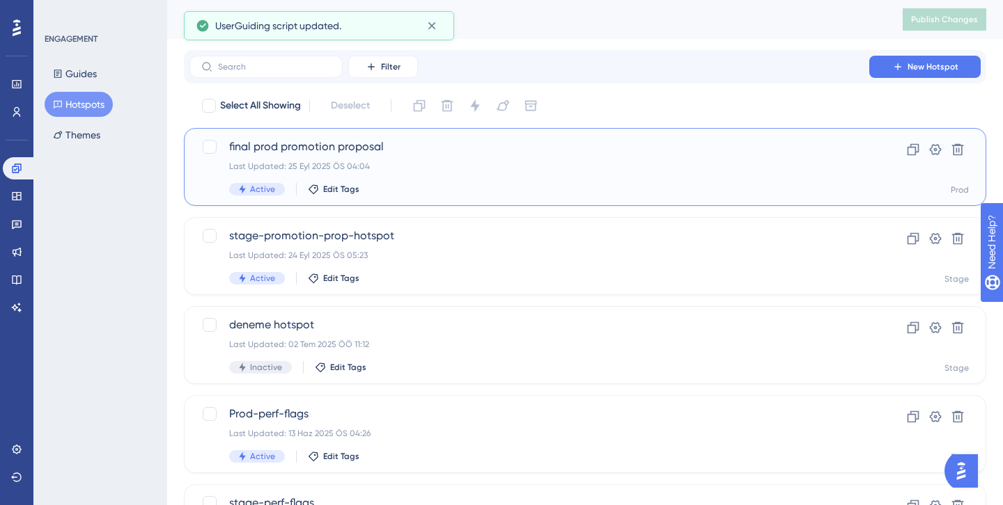
click at [354, 146] on span "final prod promotion proposal" at bounding box center [529, 147] width 600 height 17
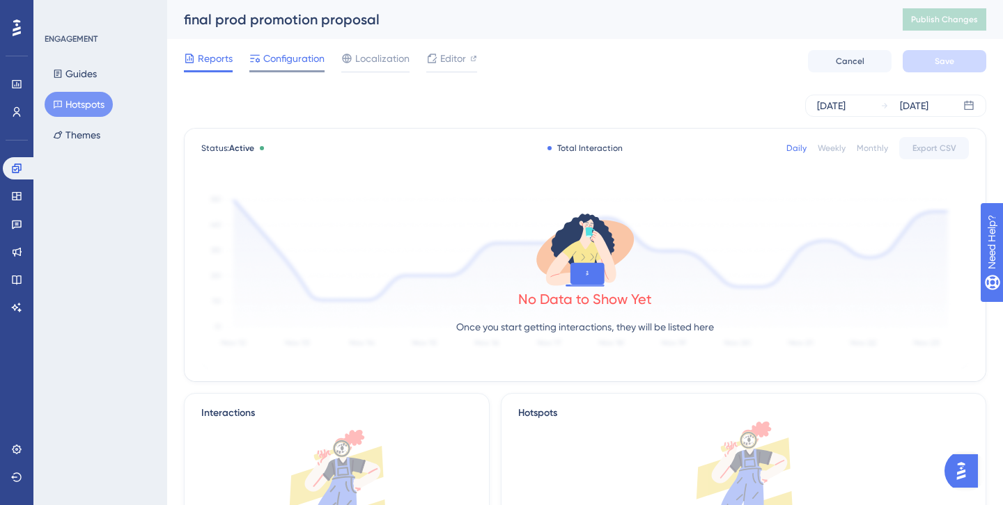
click at [303, 62] on span "Configuration" at bounding box center [293, 58] width 61 height 17
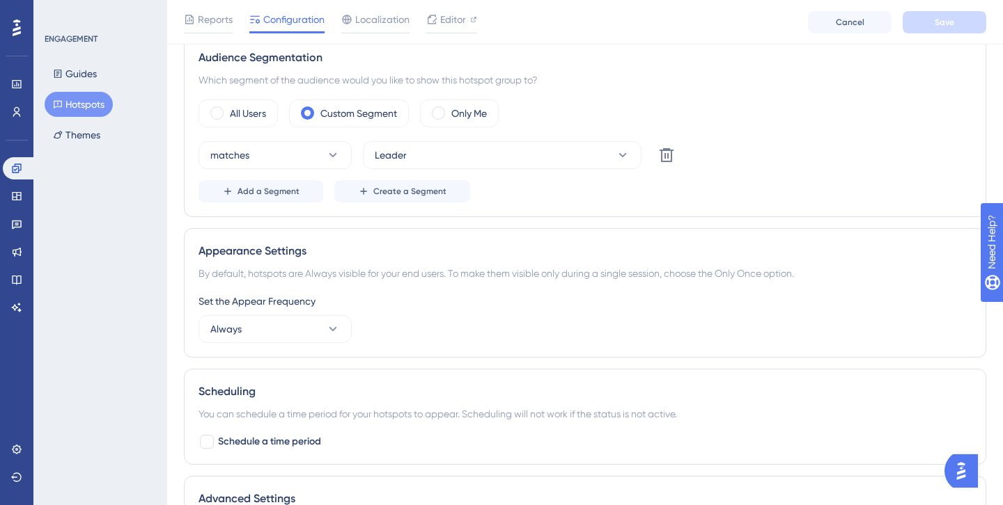
scroll to position [452, 0]
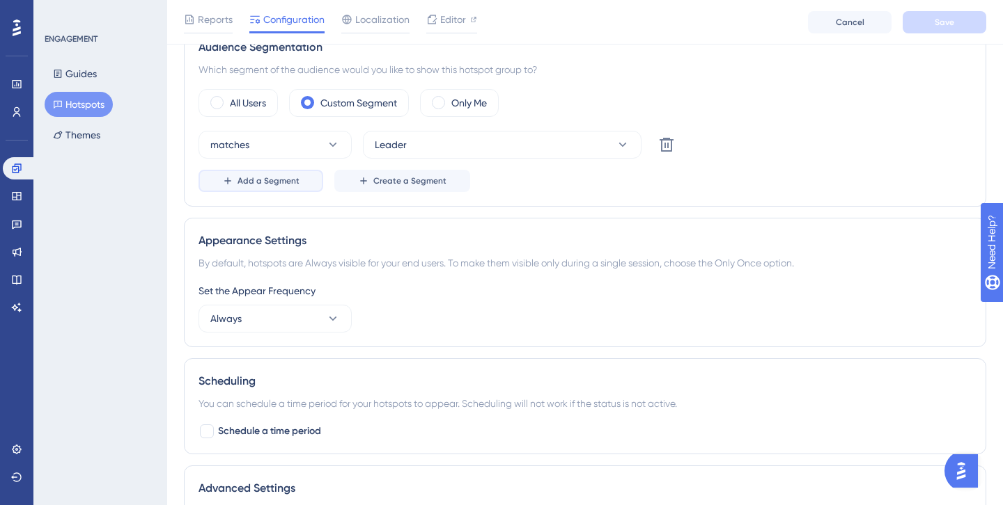
click at [288, 180] on span "Add a Segment" at bounding box center [268, 180] width 62 height 11
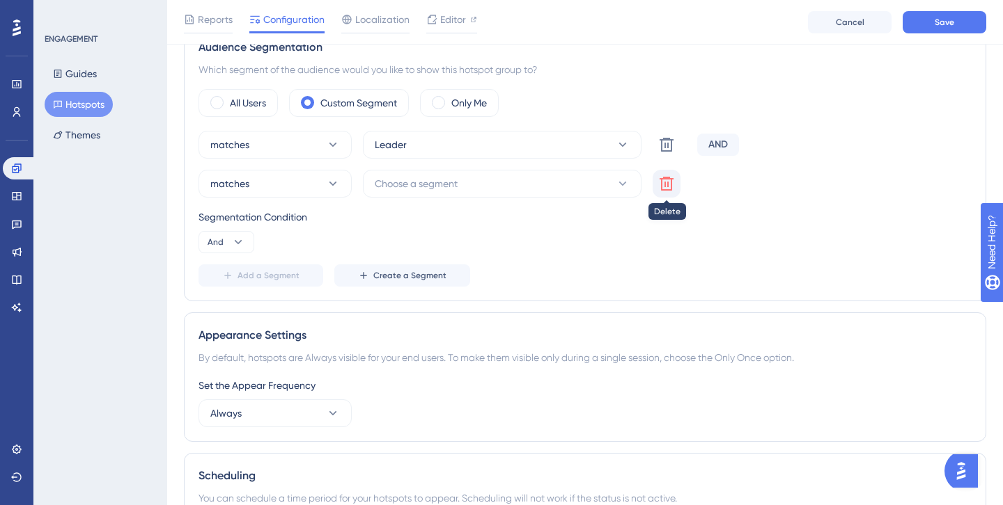
click at [669, 189] on icon at bounding box center [666, 183] width 17 height 17
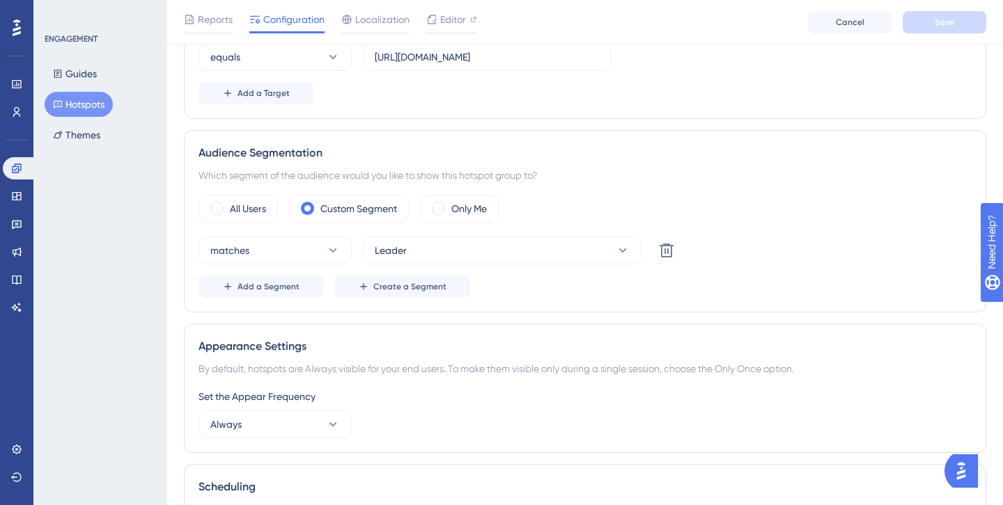
scroll to position [0, 0]
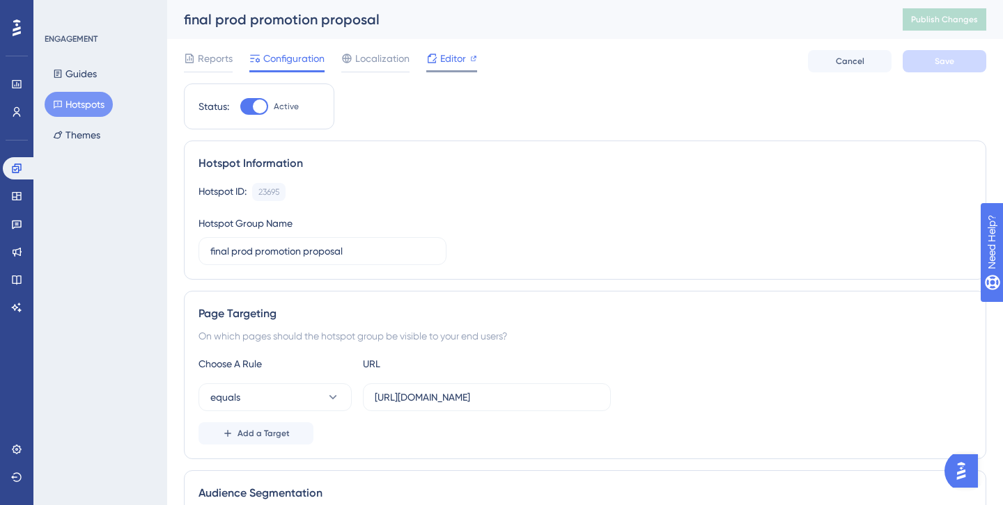
click at [447, 57] on span "Editor" at bounding box center [453, 58] width 26 height 17
click at [439, 47] on div "Reports Configuration Localization Editor Cancel Save" at bounding box center [585, 61] width 802 height 45
click at [439, 52] on div "Editor" at bounding box center [451, 58] width 51 height 17
click at [948, 22] on span "Publish Changes" at bounding box center [944, 19] width 67 height 11
click at [451, 56] on span "Editor" at bounding box center [453, 58] width 26 height 17
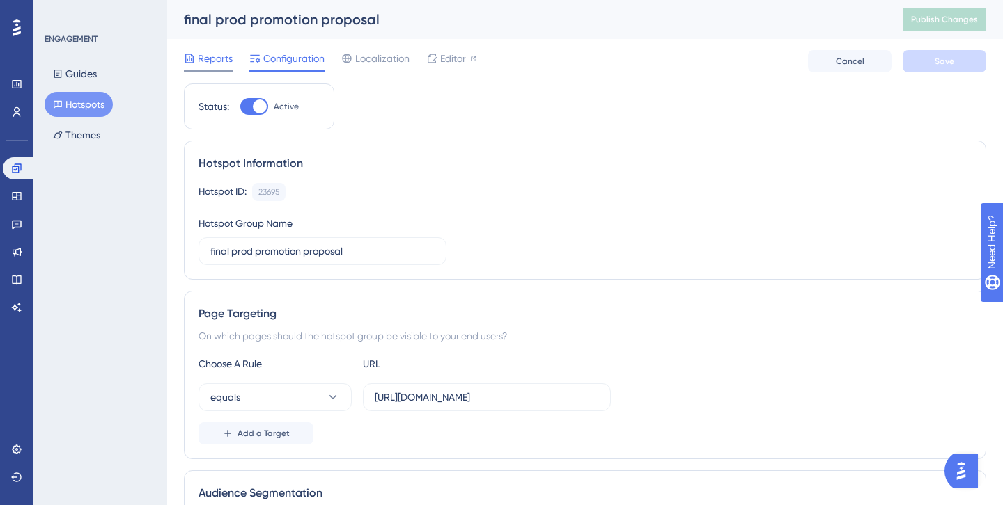
click at [223, 63] on span "Reports" at bounding box center [215, 58] width 35 height 17
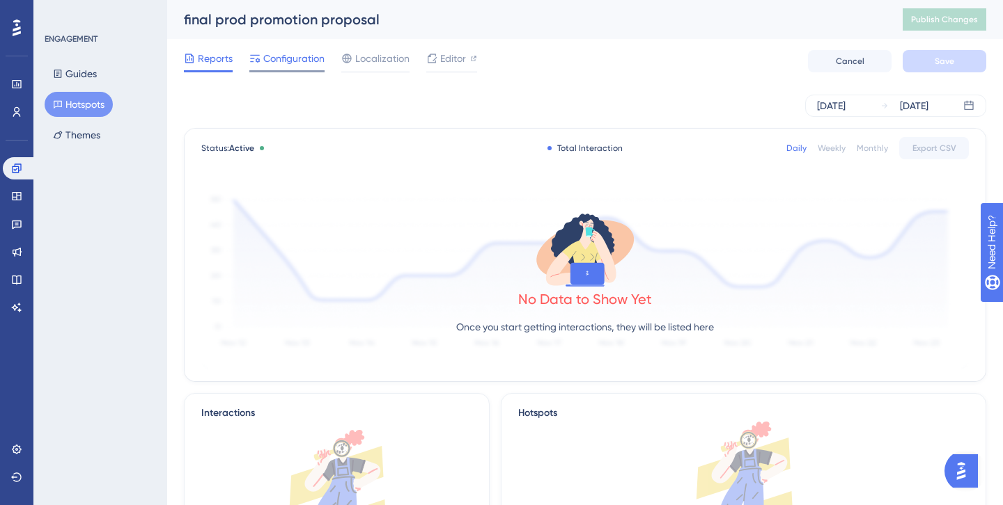
click at [310, 61] on span "Configuration" at bounding box center [293, 58] width 61 height 17
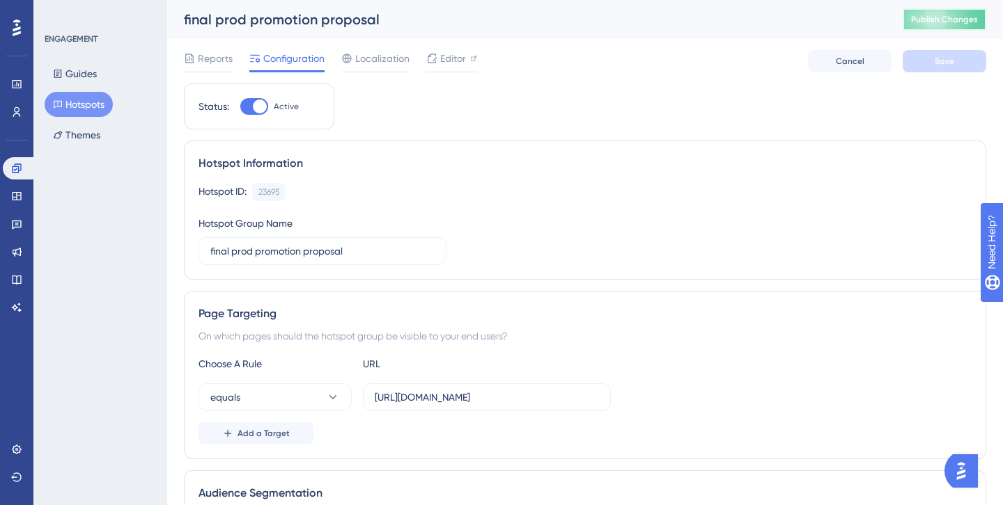
click at [915, 26] on button "Publish Changes" at bounding box center [944, 19] width 84 height 22
click at [465, 61] on span "Editor" at bounding box center [453, 58] width 26 height 17
